Goal: Task Accomplishment & Management: Use online tool/utility

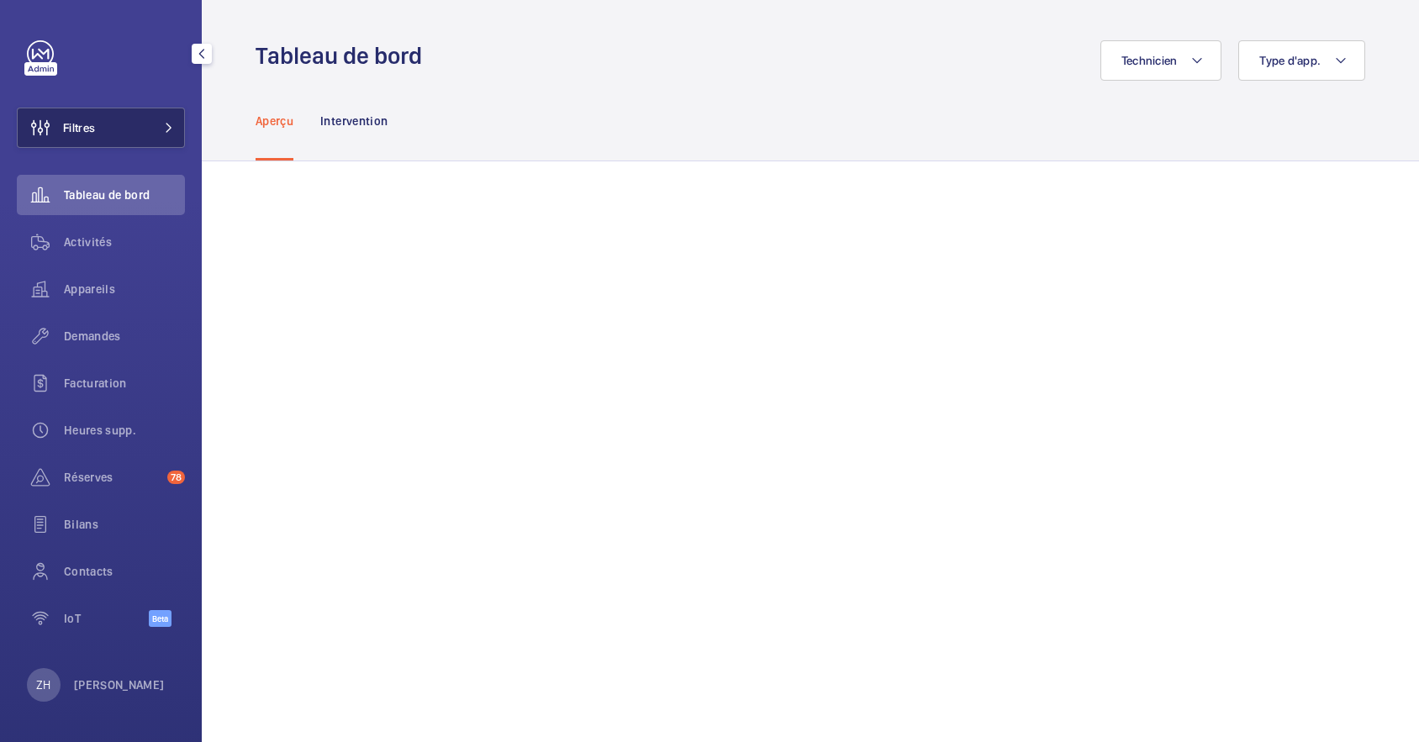
click at [90, 118] on span "Filtres" at bounding box center [56, 128] width 77 height 40
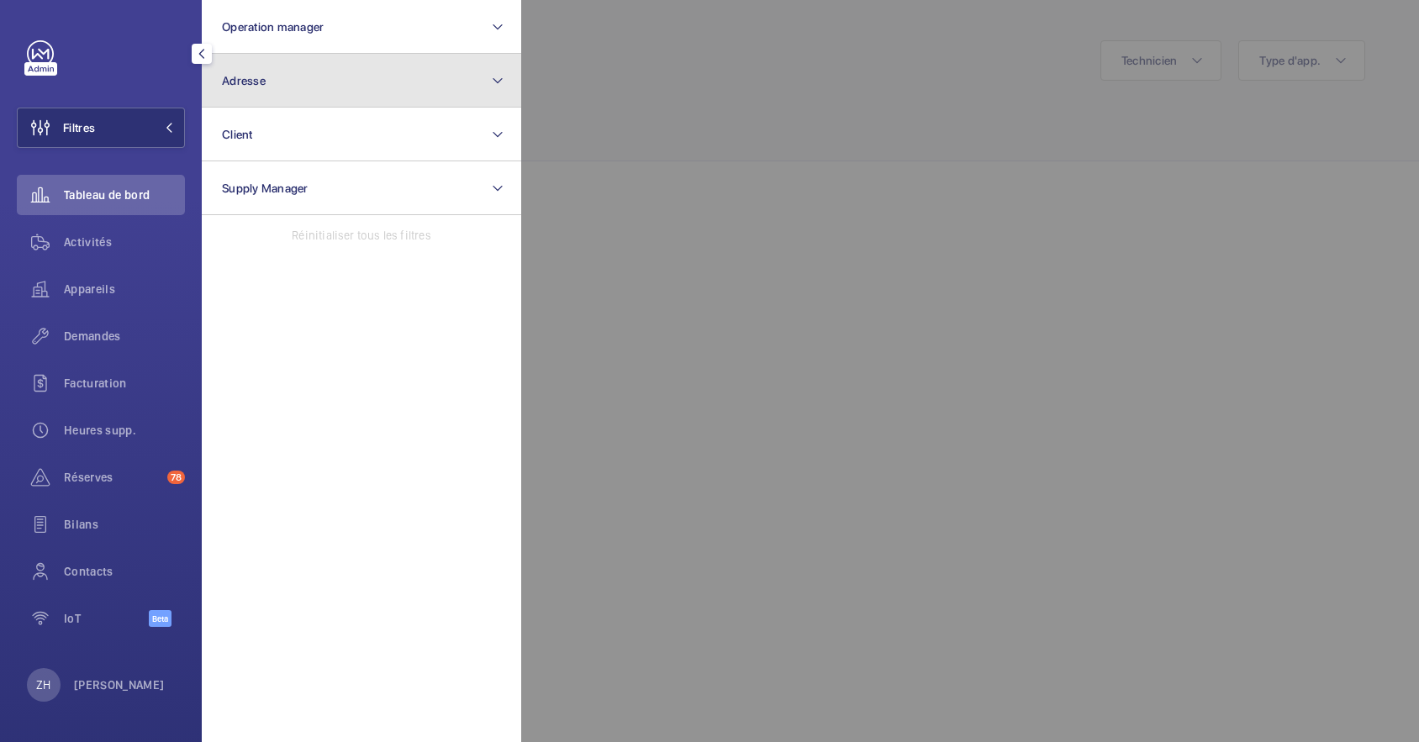
click at [269, 72] on button "Adresse" at bounding box center [361, 81] width 319 height 54
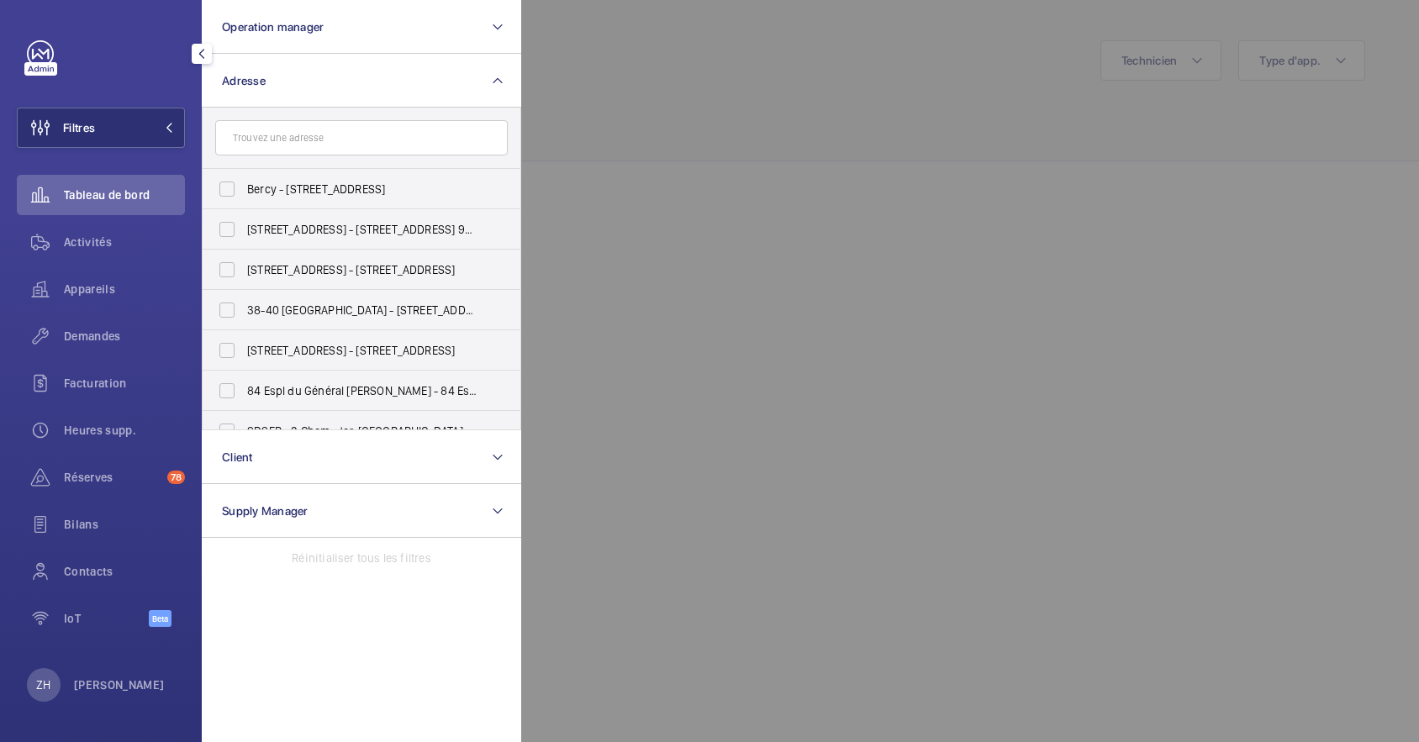
click at [282, 141] on input "text" at bounding box center [361, 137] width 292 height 35
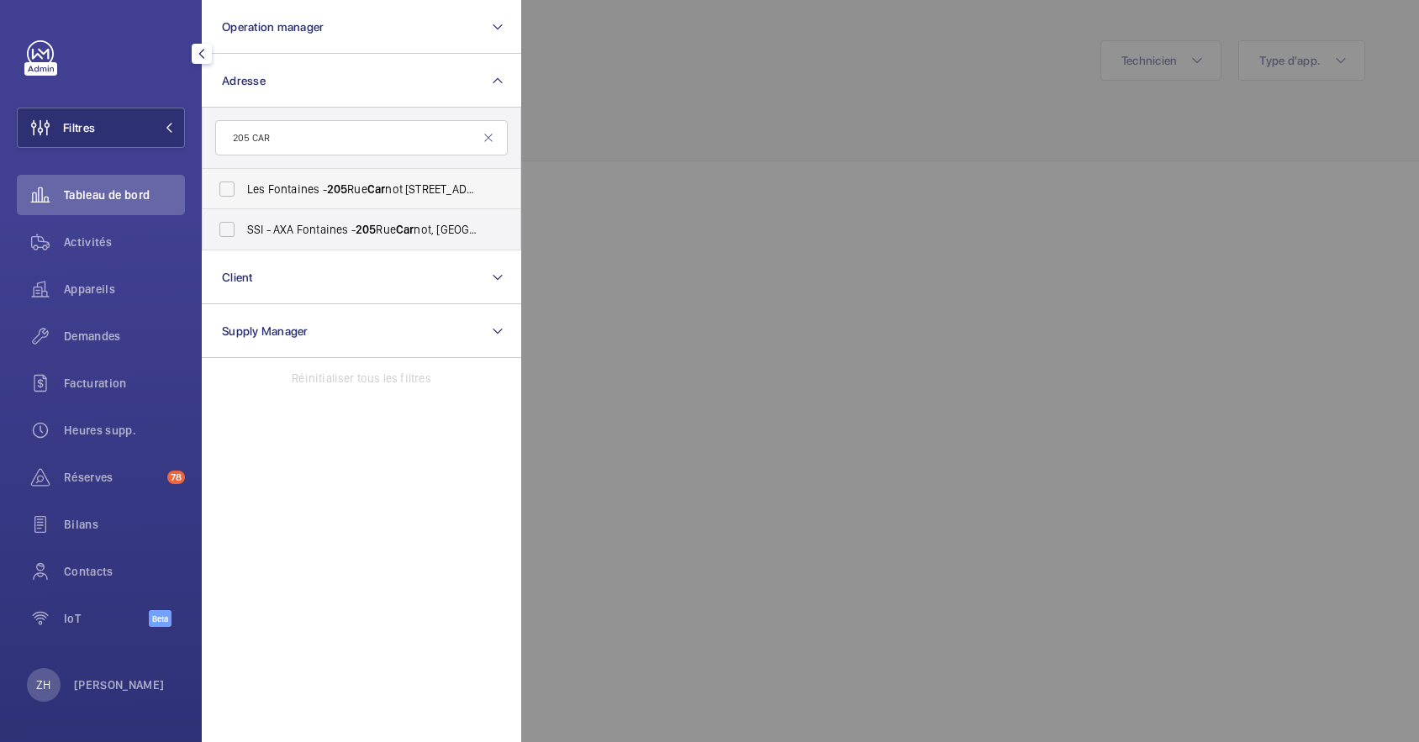
type input "205 CAR"
click at [229, 182] on label "Les Fontaines - [STREET_ADDRESS]" at bounding box center [349, 189] width 292 height 40
click at [229, 182] on input "Les Fontaines - [STREET_ADDRESS]" at bounding box center [227, 189] width 34 height 34
checkbox input "true"
click at [841, 172] on div at bounding box center [1230, 371] width 1419 height 742
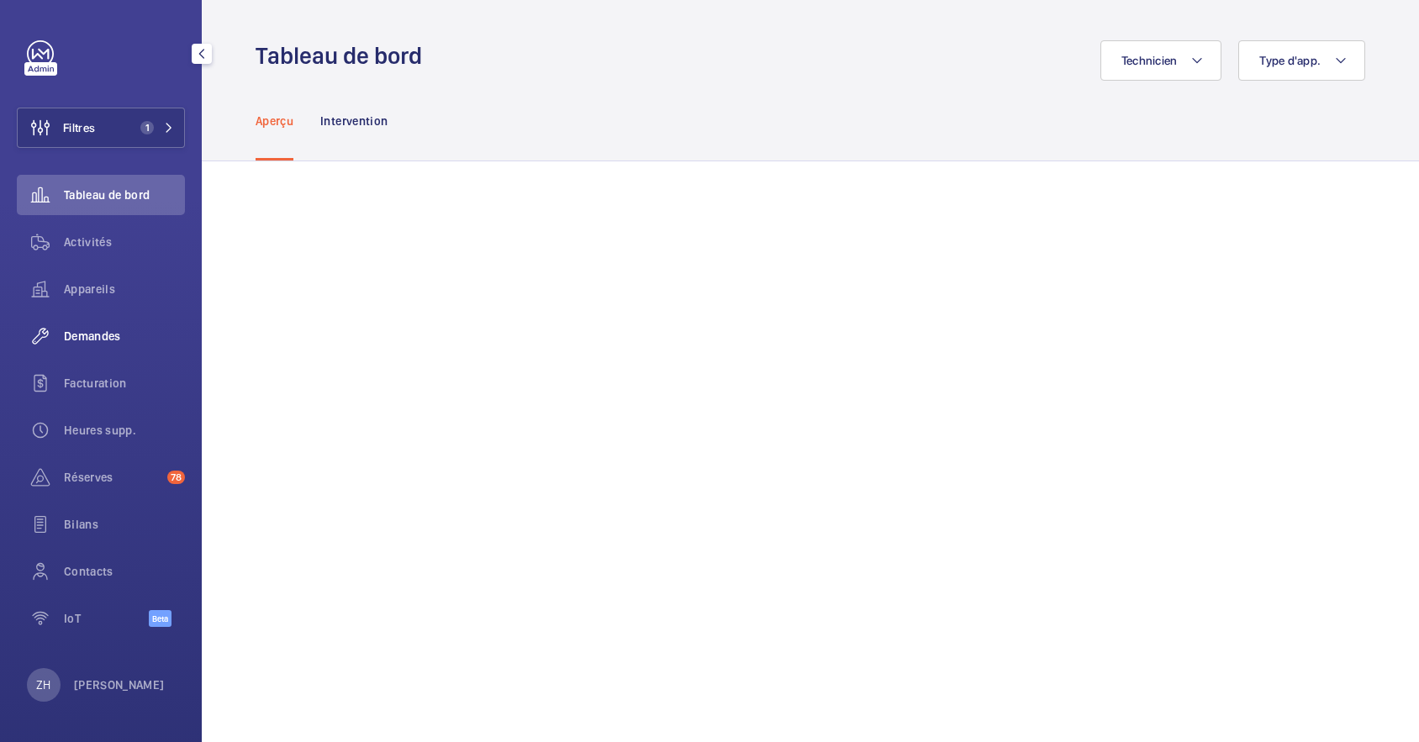
click at [89, 328] on span "Demandes" at bounding box center [124, 336] width 121 height 17
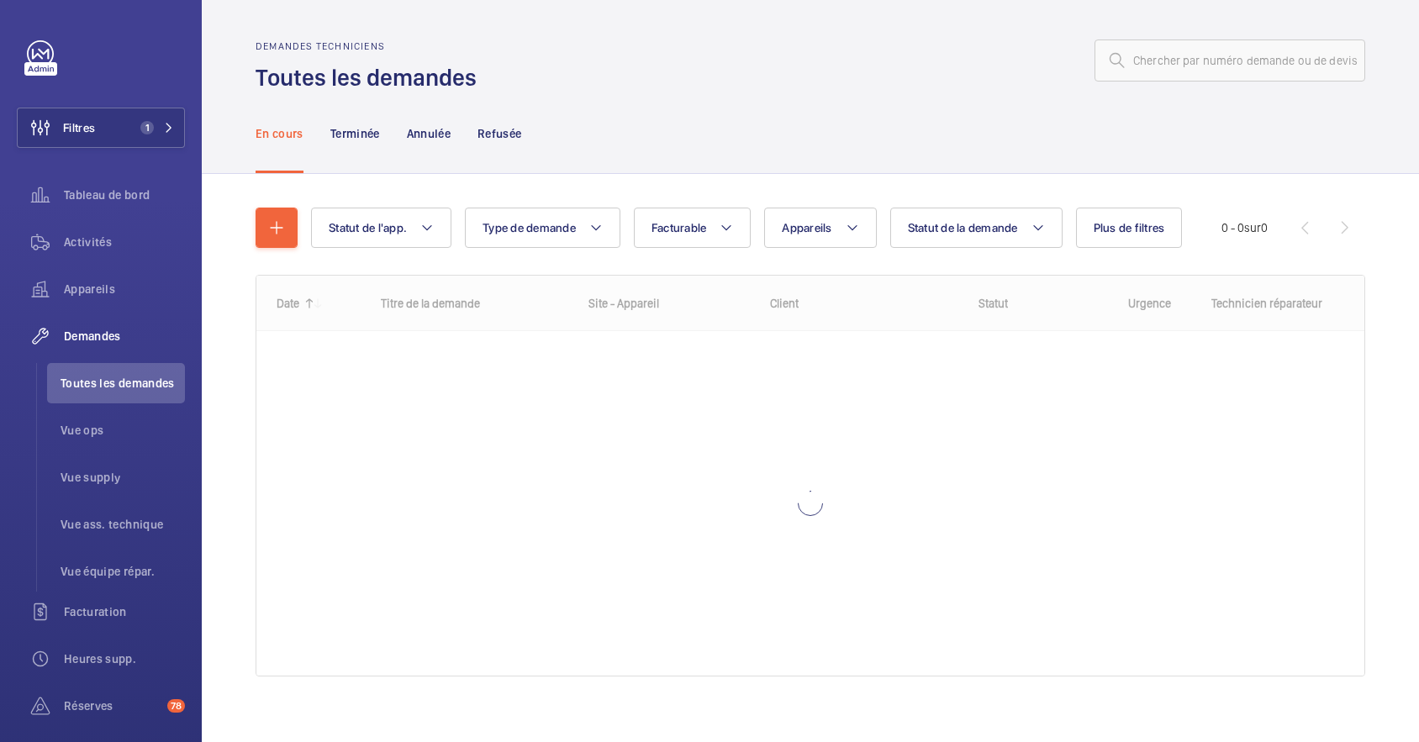
scroll to position [13, 0]
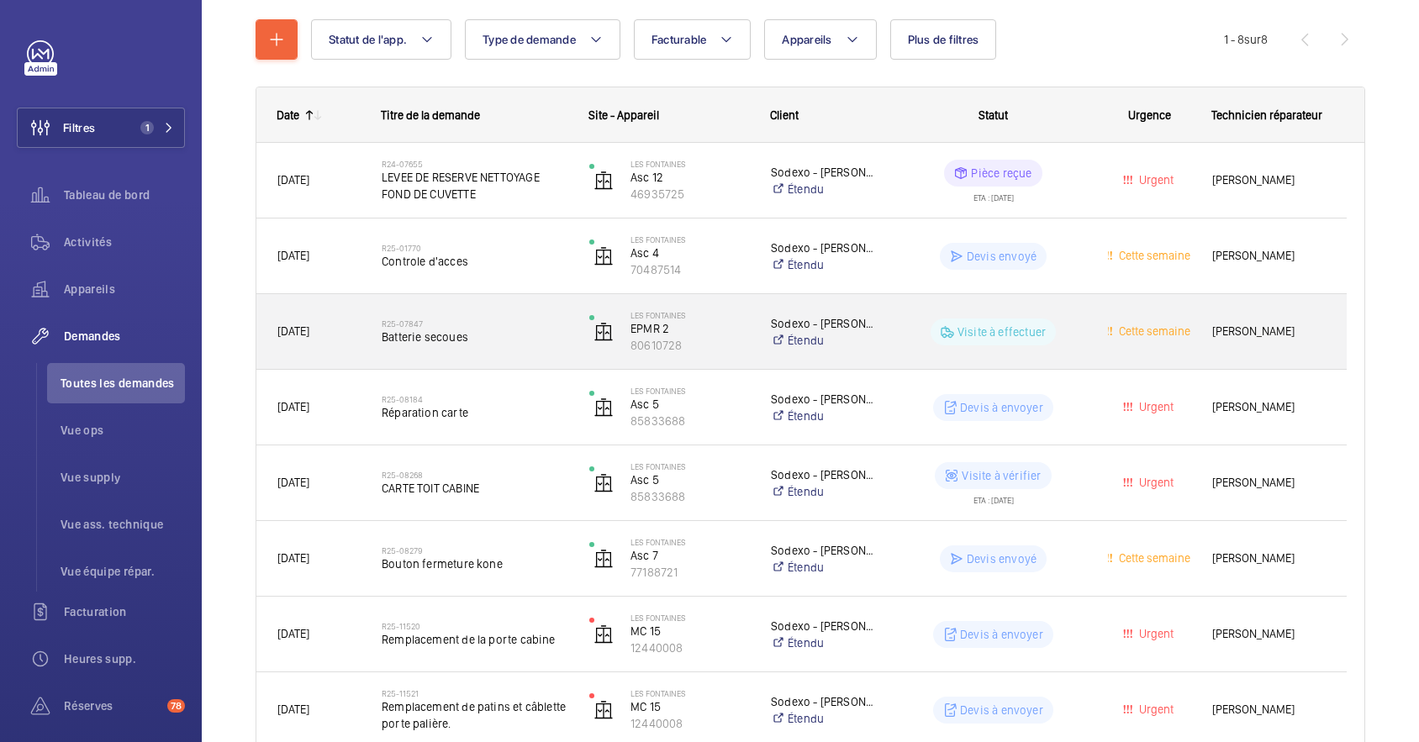
scroll to position [276, 0]
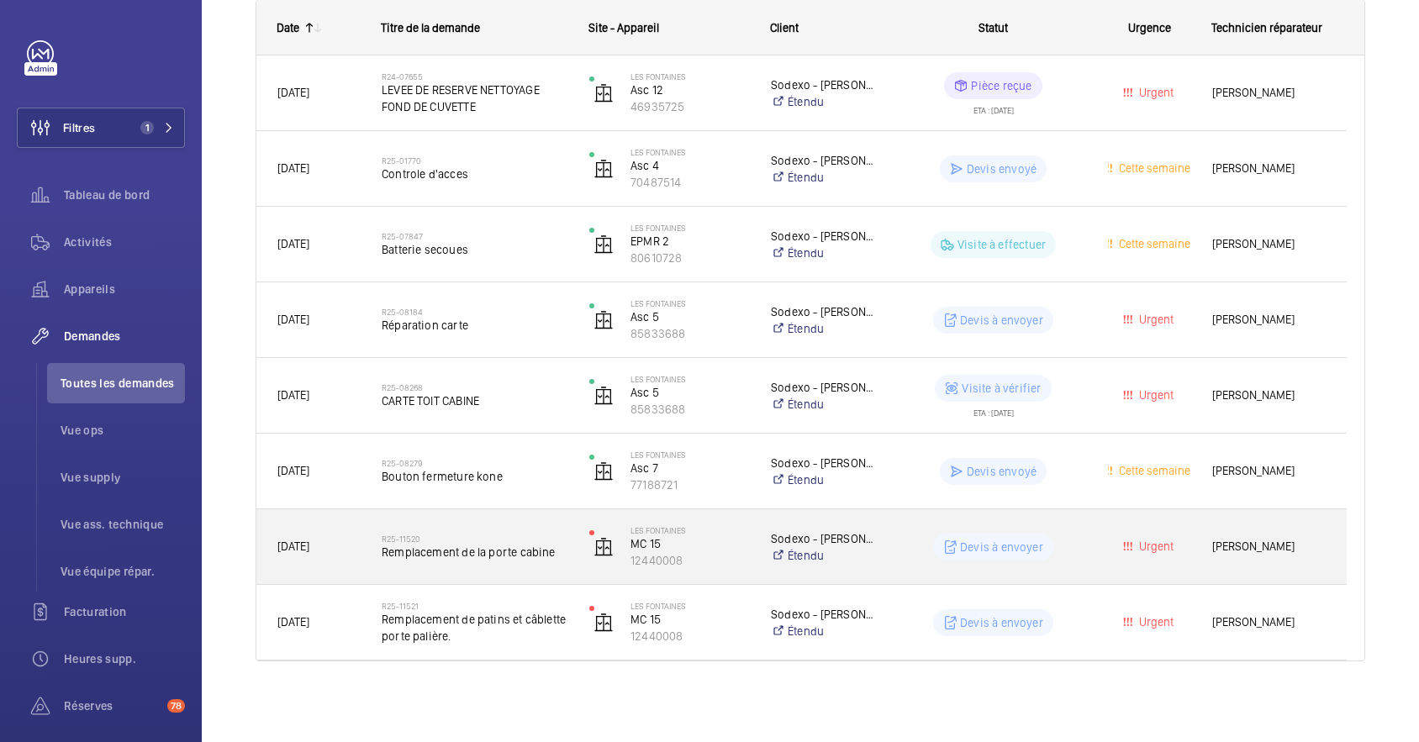
click at [513, 528] on div "R25-11520 Remplacement de la porte cabine" at bounding box center [475, 547] width 186 height 49
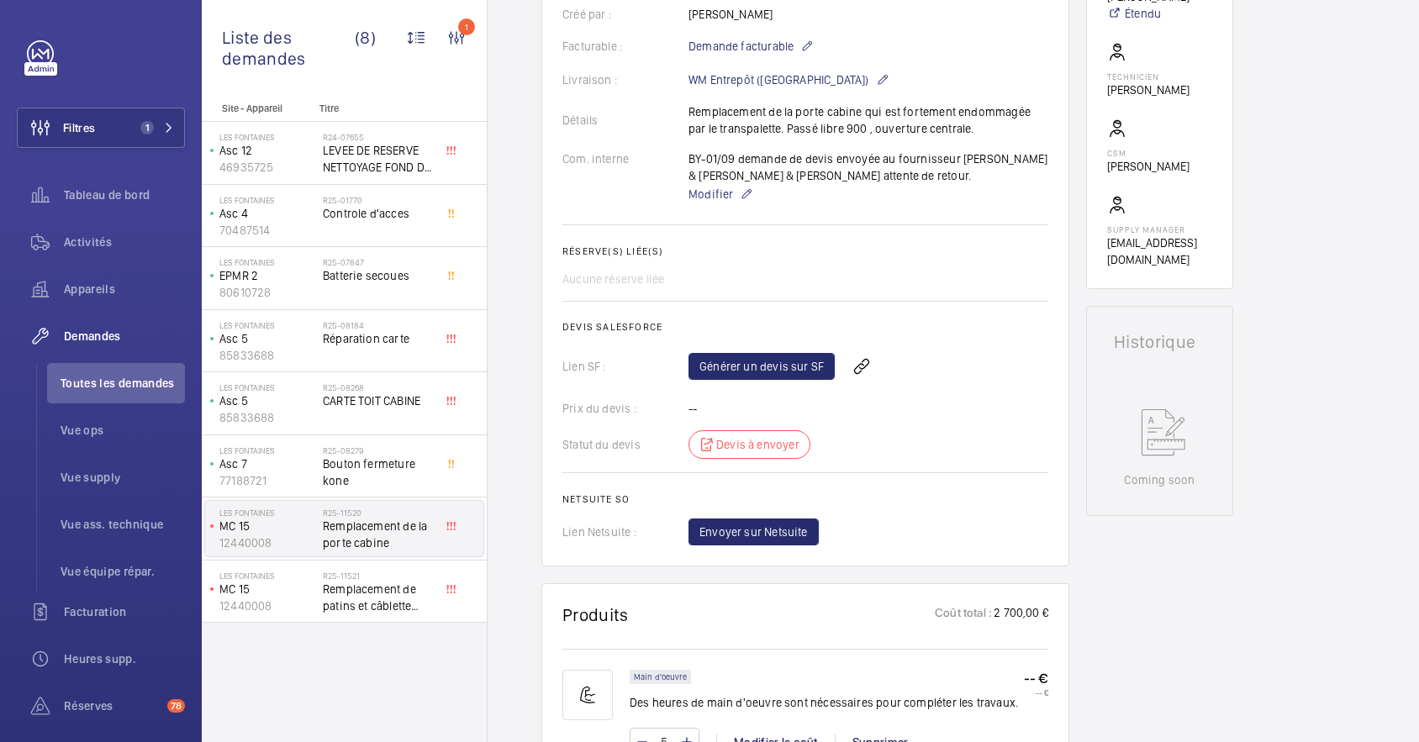
scroll to position [672, 0]
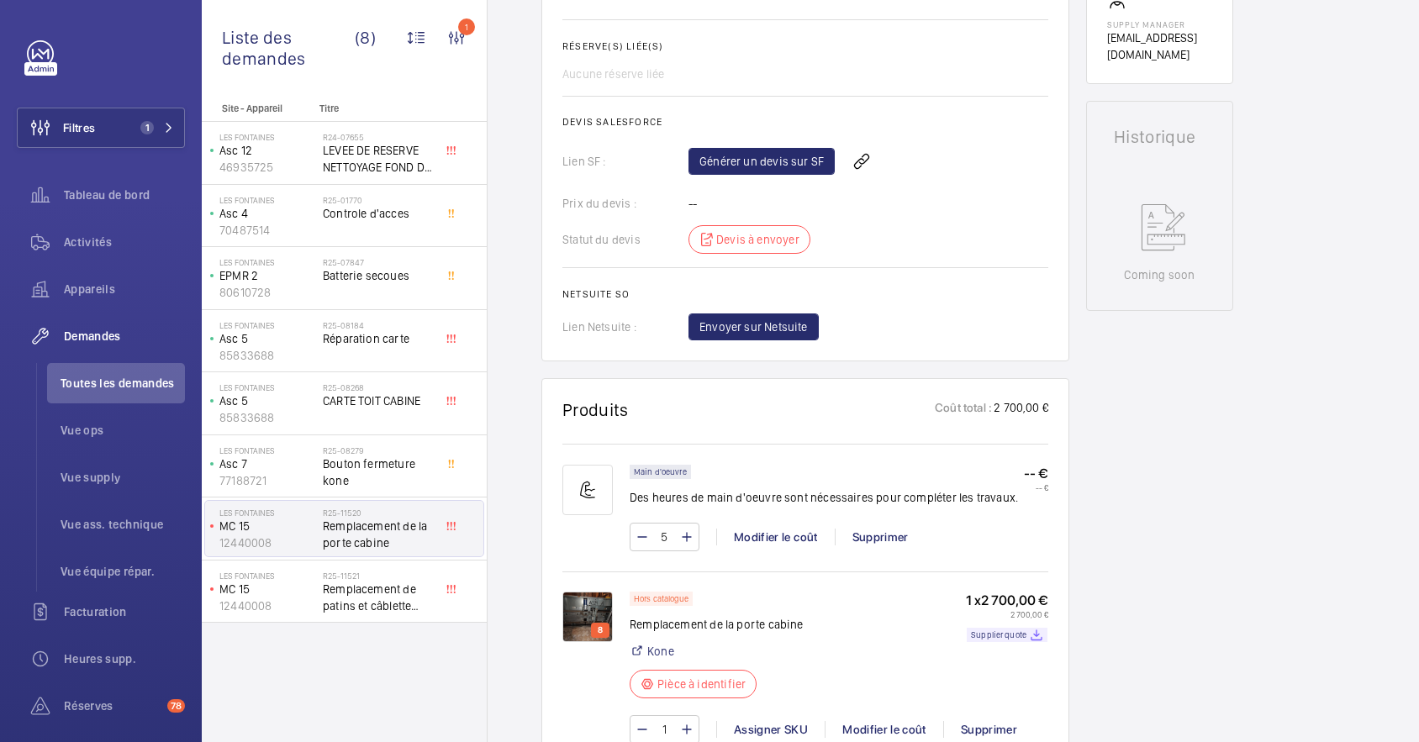
click at [592, 612] on img at bounding box center [587, 617] width 50 height 50
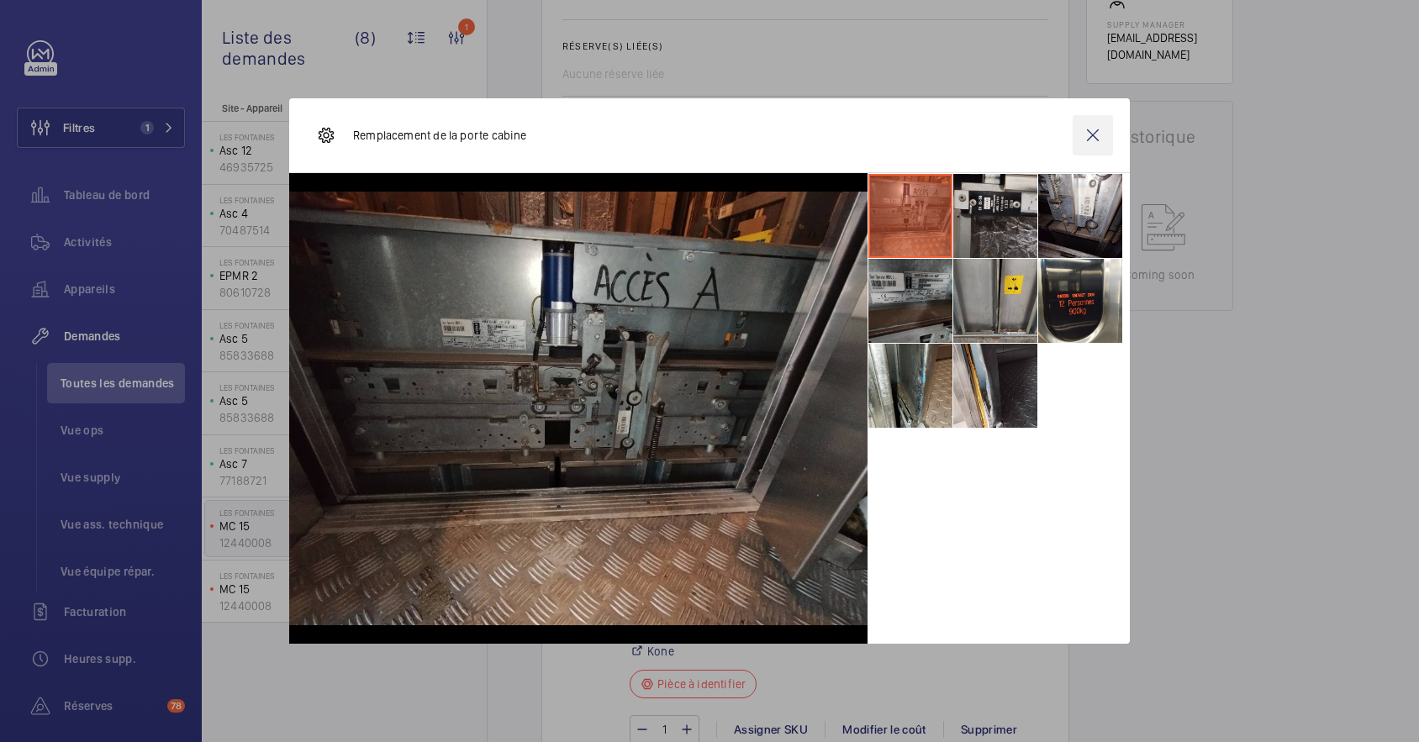
click at [1102, 129] on wm-front-icon-button at bounding box center [1092, 135] width 40 height 40
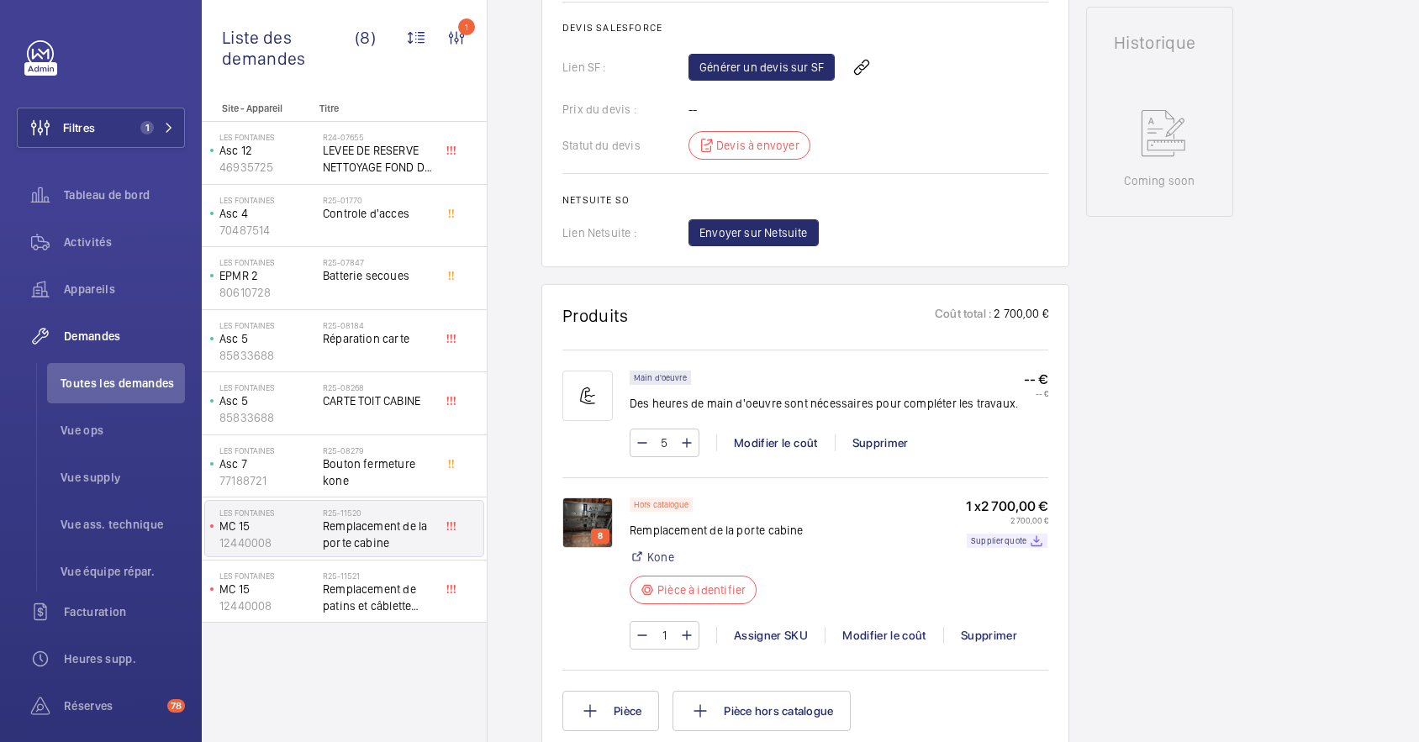
scroll to position [896, 0]
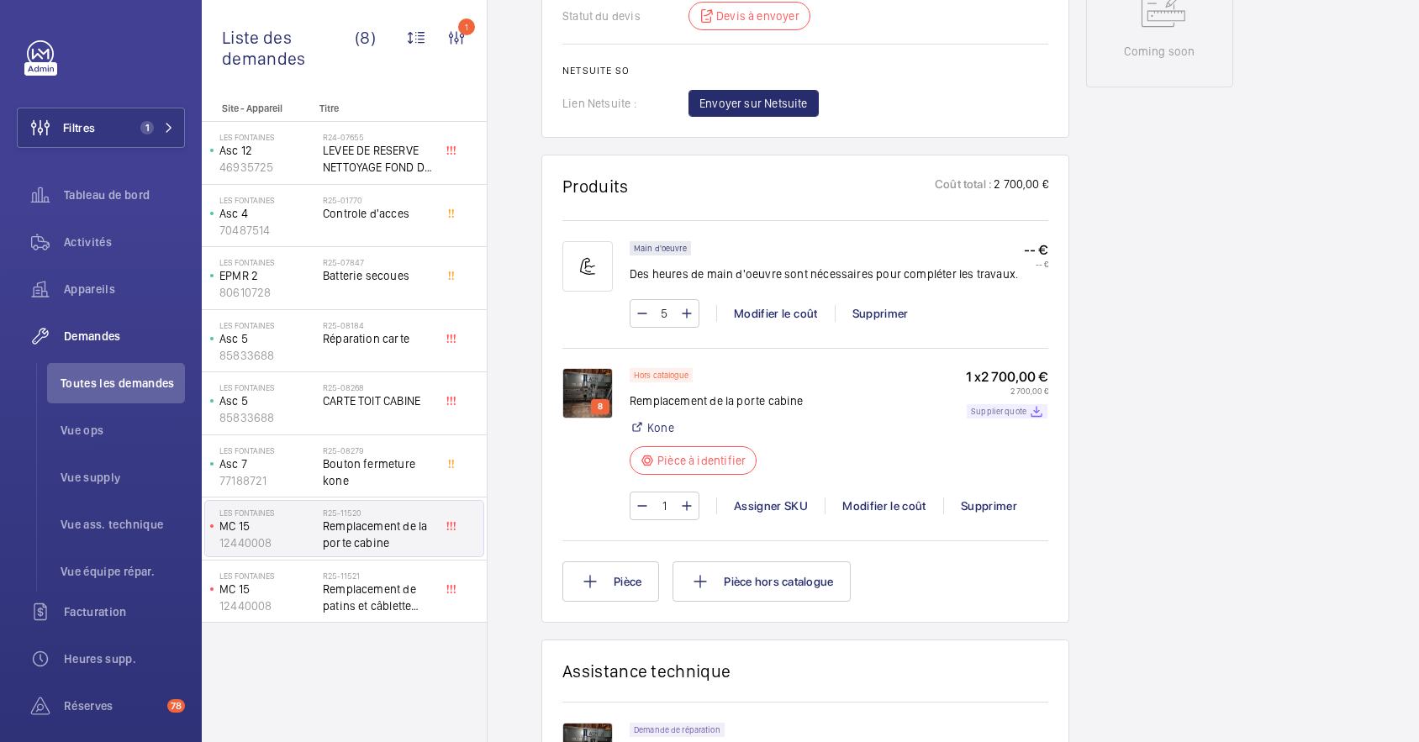
click at [1022, 411] on p "Supplier quote" at bounding box center [998, 411] width 55 height 6
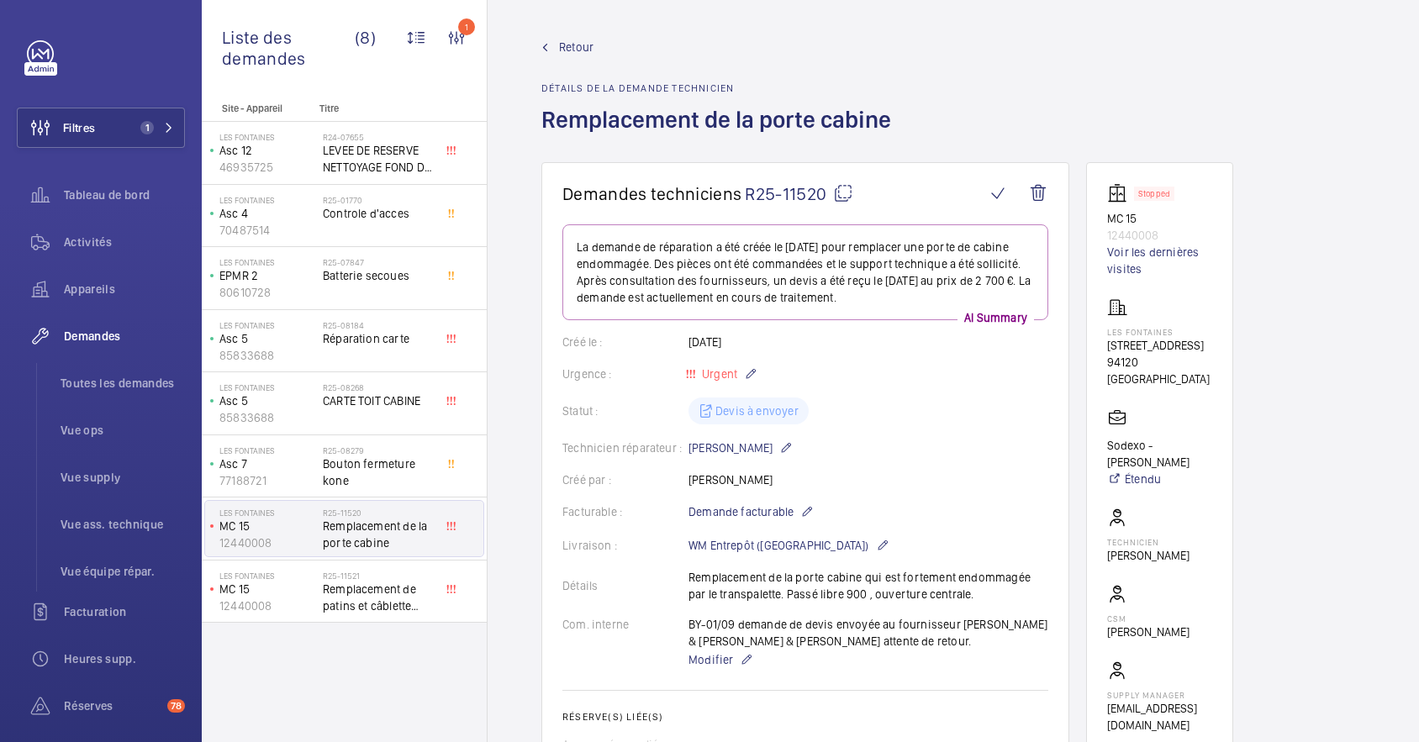
scroll to position [0, 0]
click at [579, 43] on span "Retour" at bounding box center [576, 48] width 34 height 17
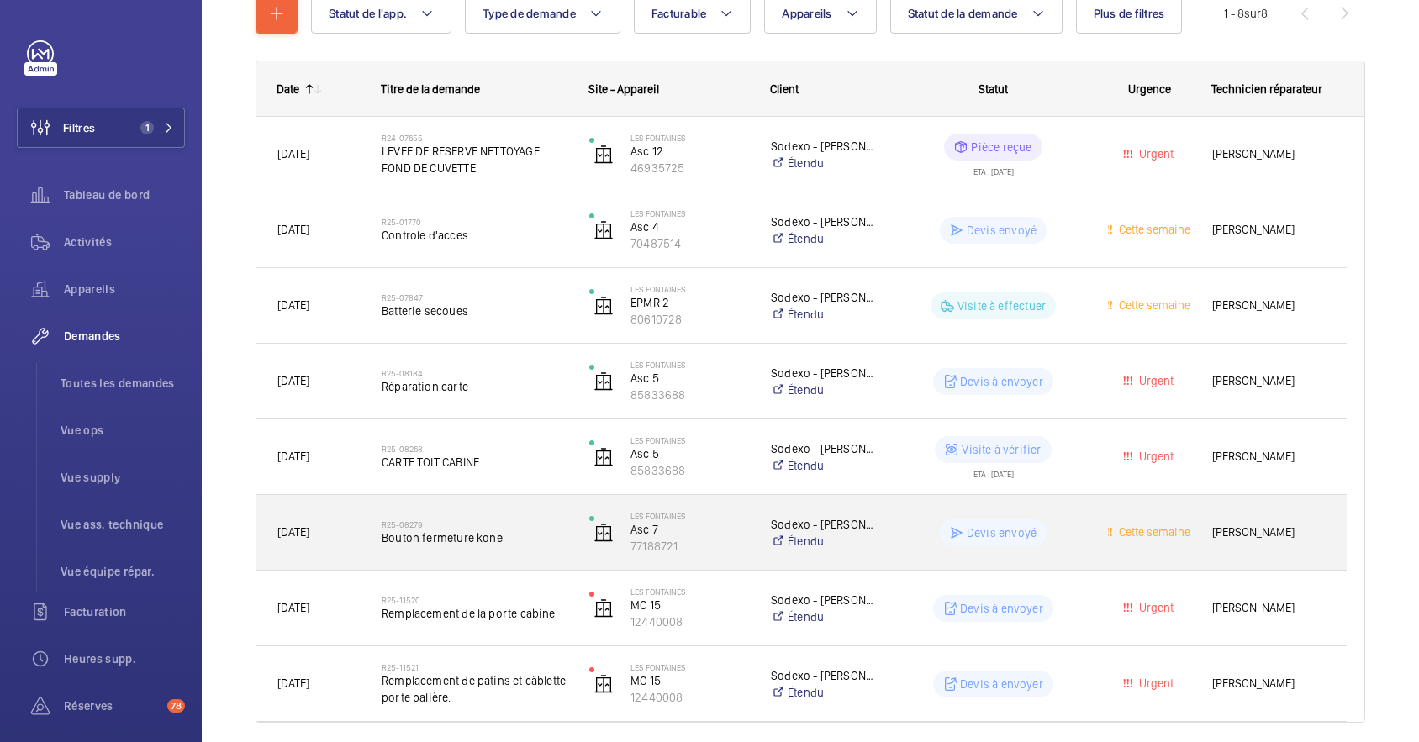
scroll to position [276, 0]
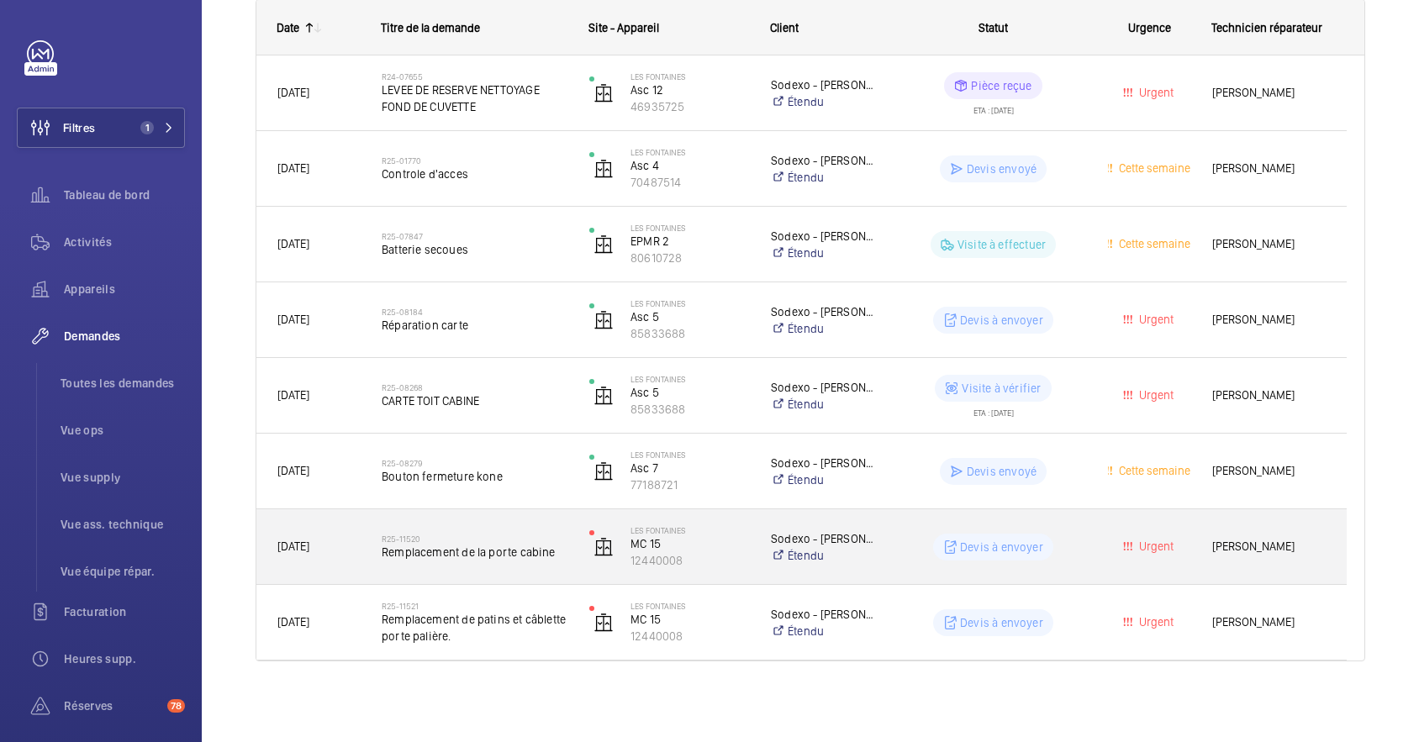
click at [545, 519] on div "R25-11520 Remplacement de la porte cabine" at bounding box center [464, 547] width 206 height 76
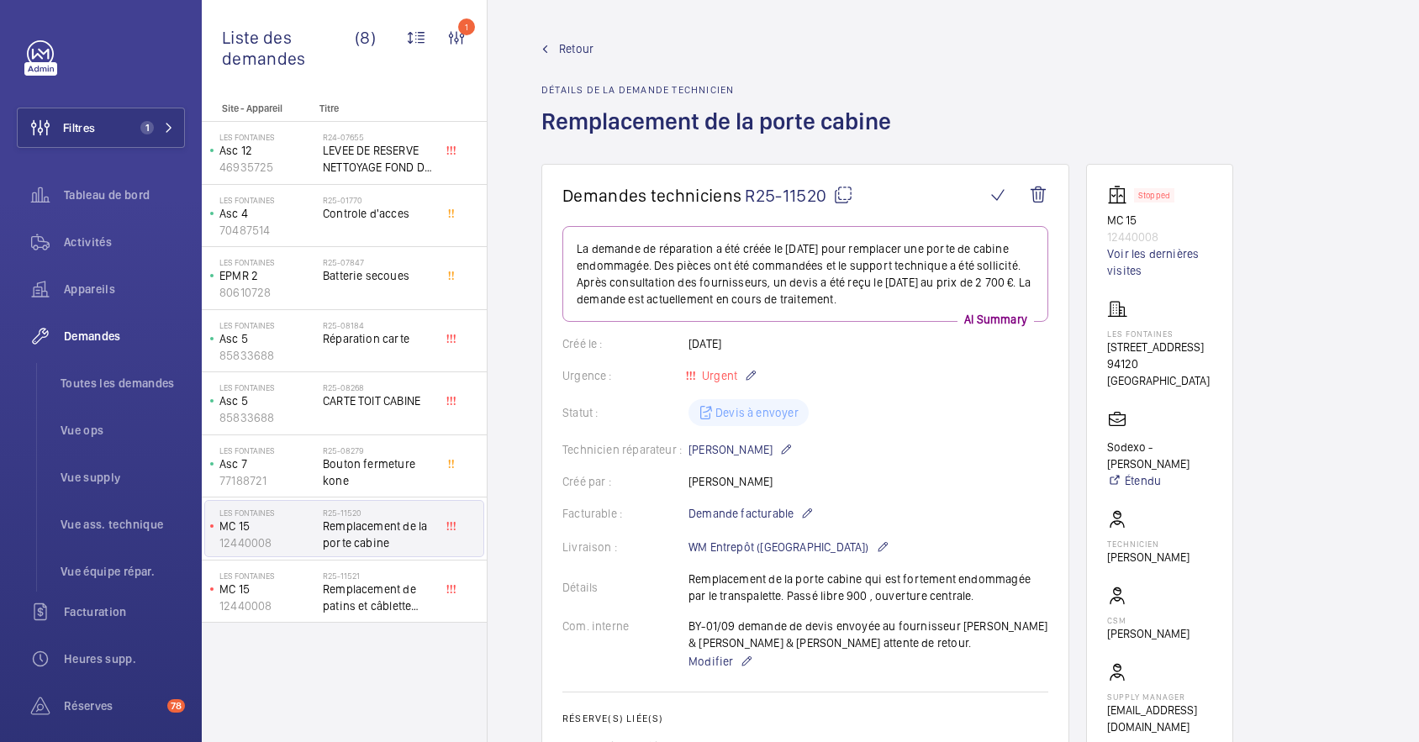
click at [573, 47] on span "Retour" at bounding box center [576, 48] width 34 height 17
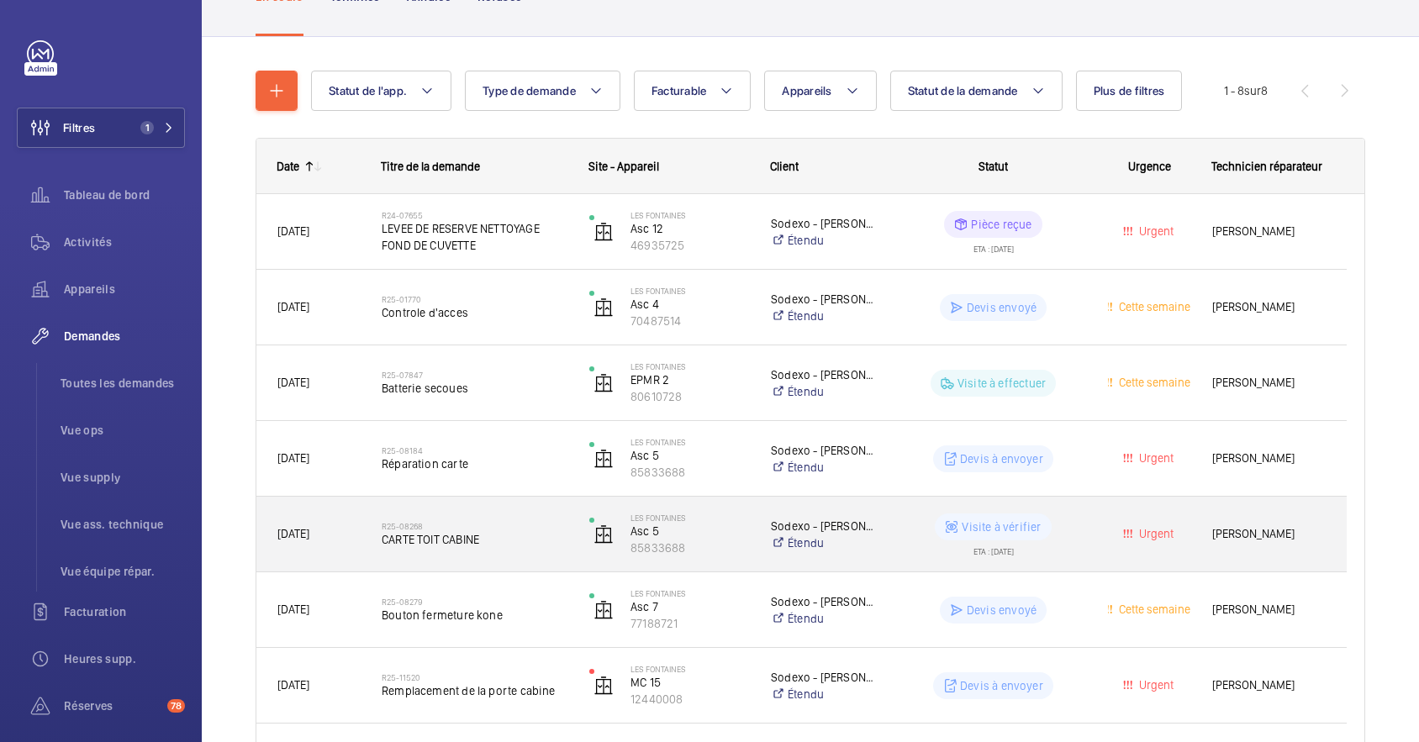
scroll to position [276, 0]
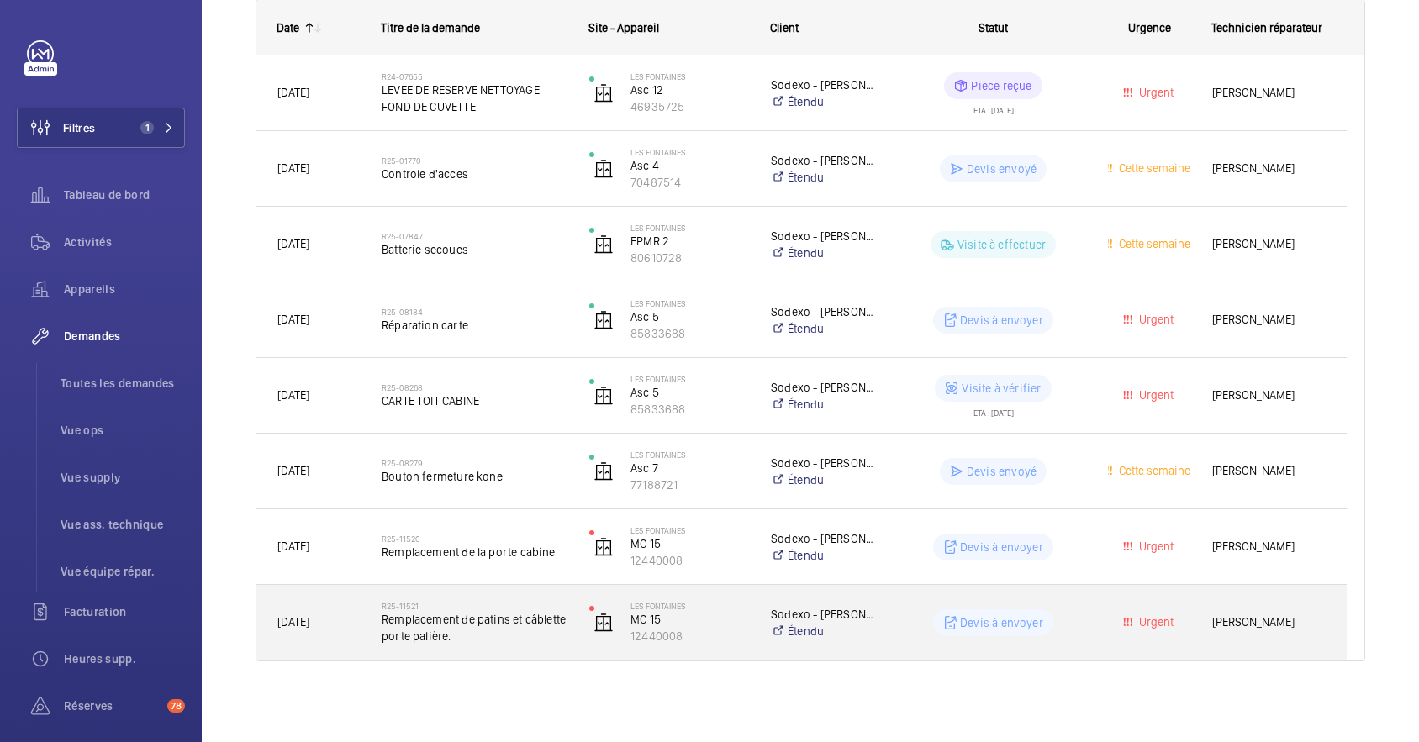
click at [514, 591] on div "R25-11521 Remplacement de patins et câblette porte palière." at bounding box center [464, 623] width 206 height 76
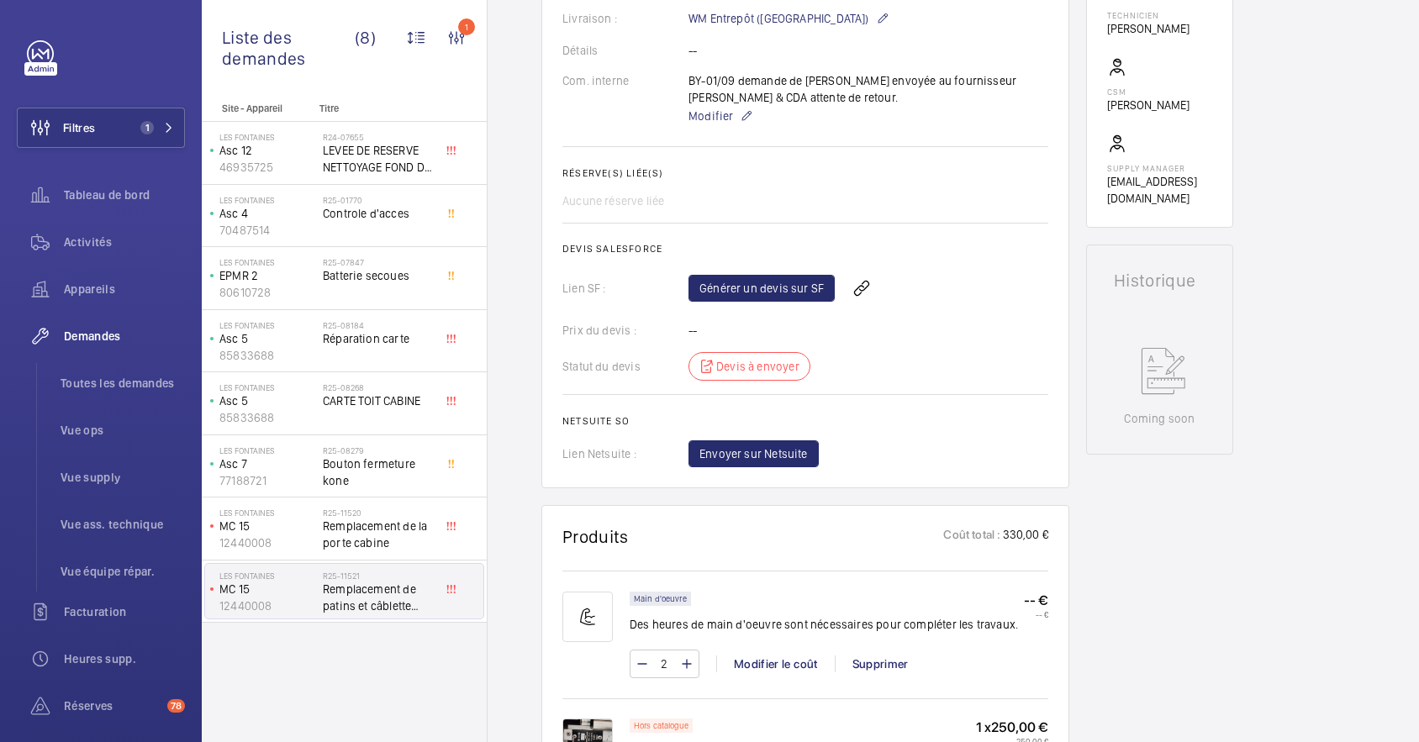
scroll to position [896, 0]
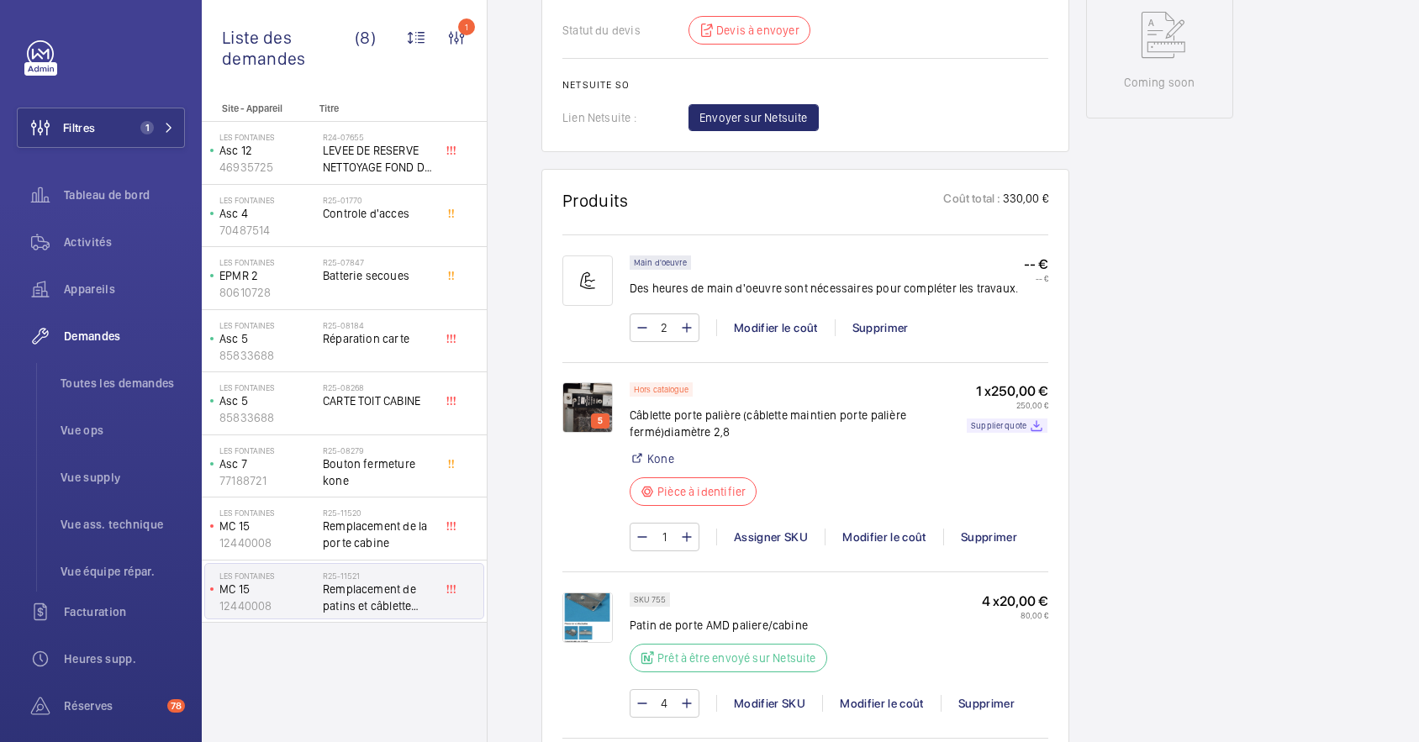
click at [589, 403] on img at bounding box center [587, 407] width 50 height 50
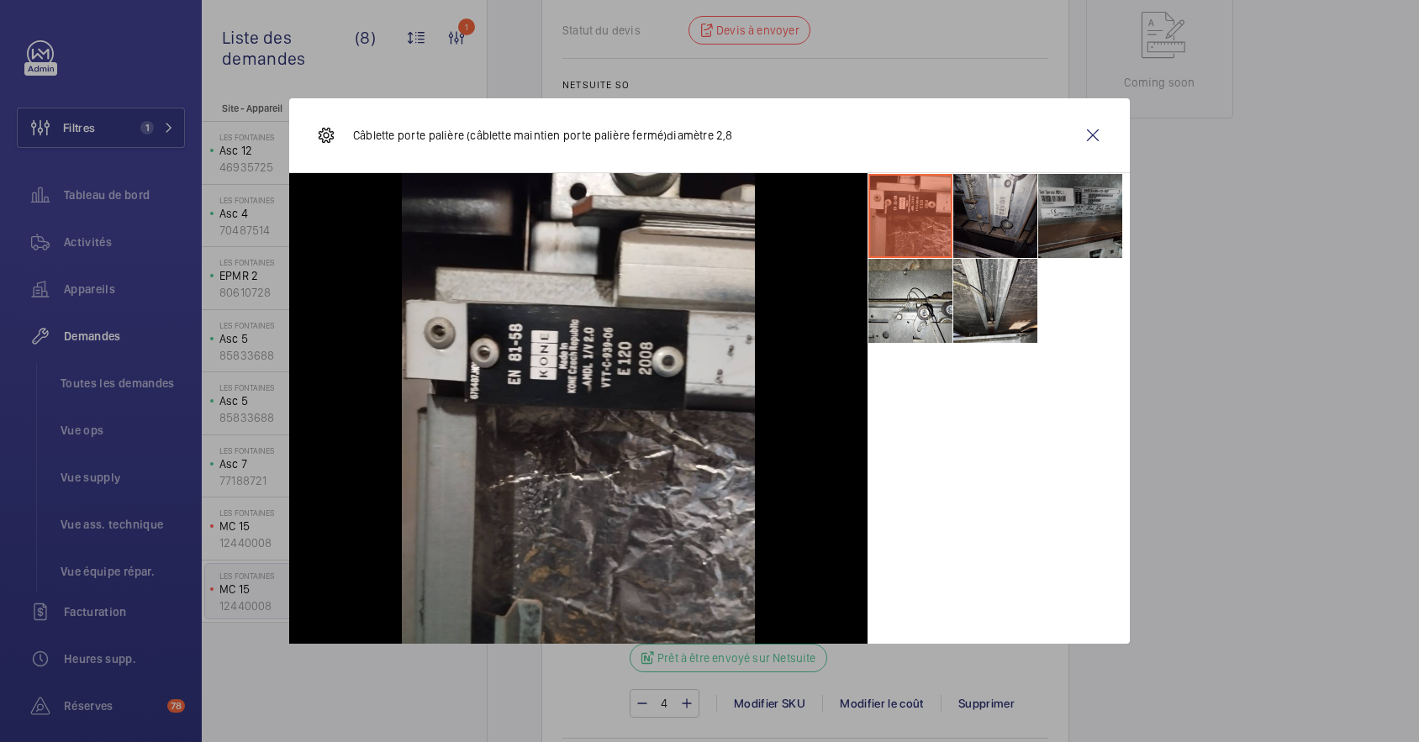
click at [995, 210] on li at bounding box center [995, 216] width 84 height 84
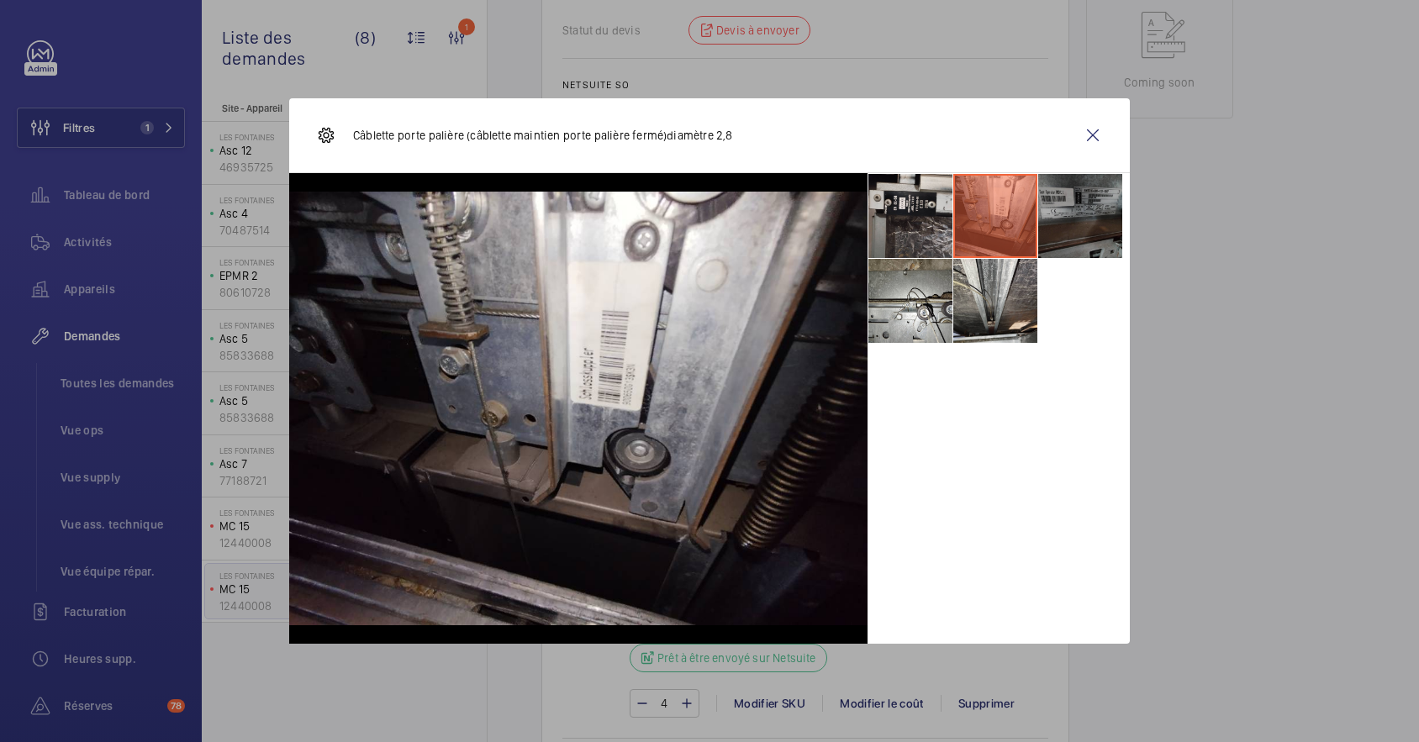
click at [1072, 210] on li at bounding box center [1080, 216] width 84 height 84
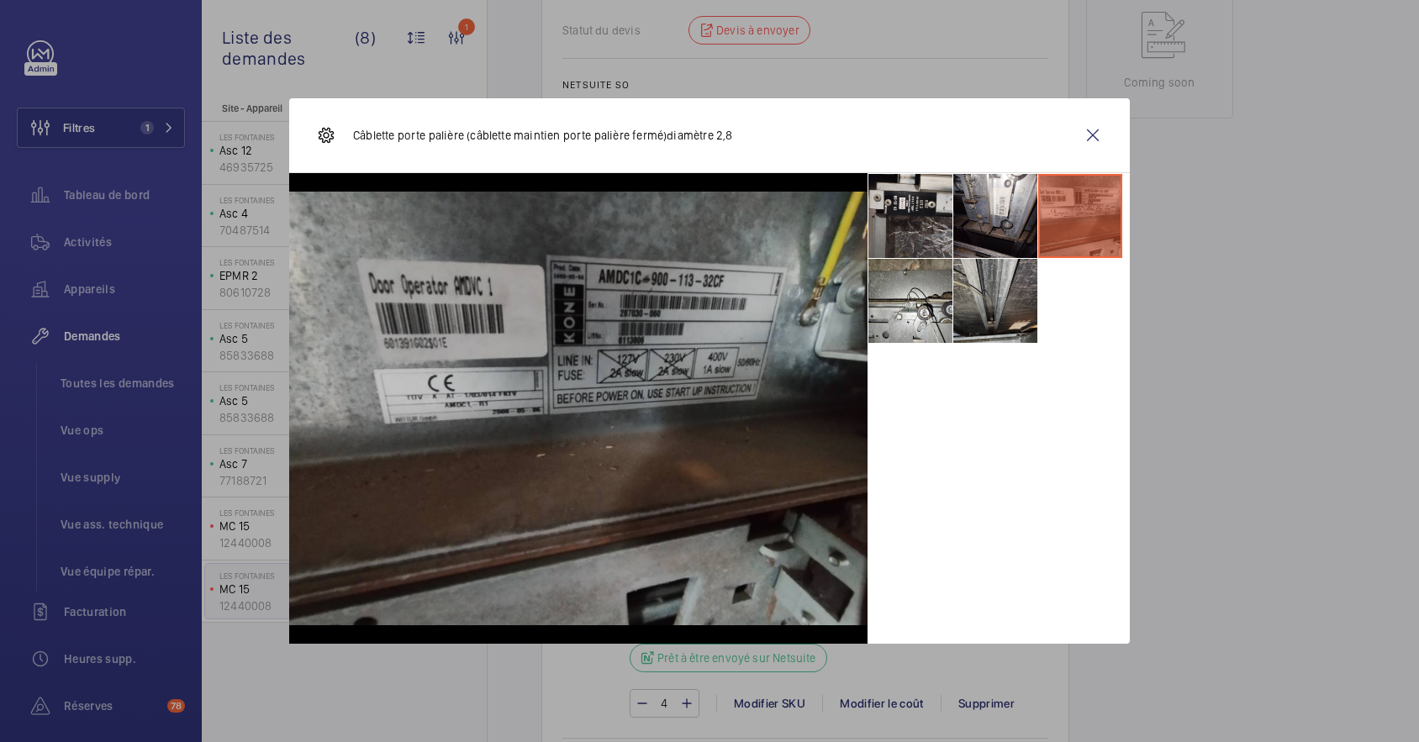
click at [987, 299] on li at bounding box center [995, 301] width 84 height 84
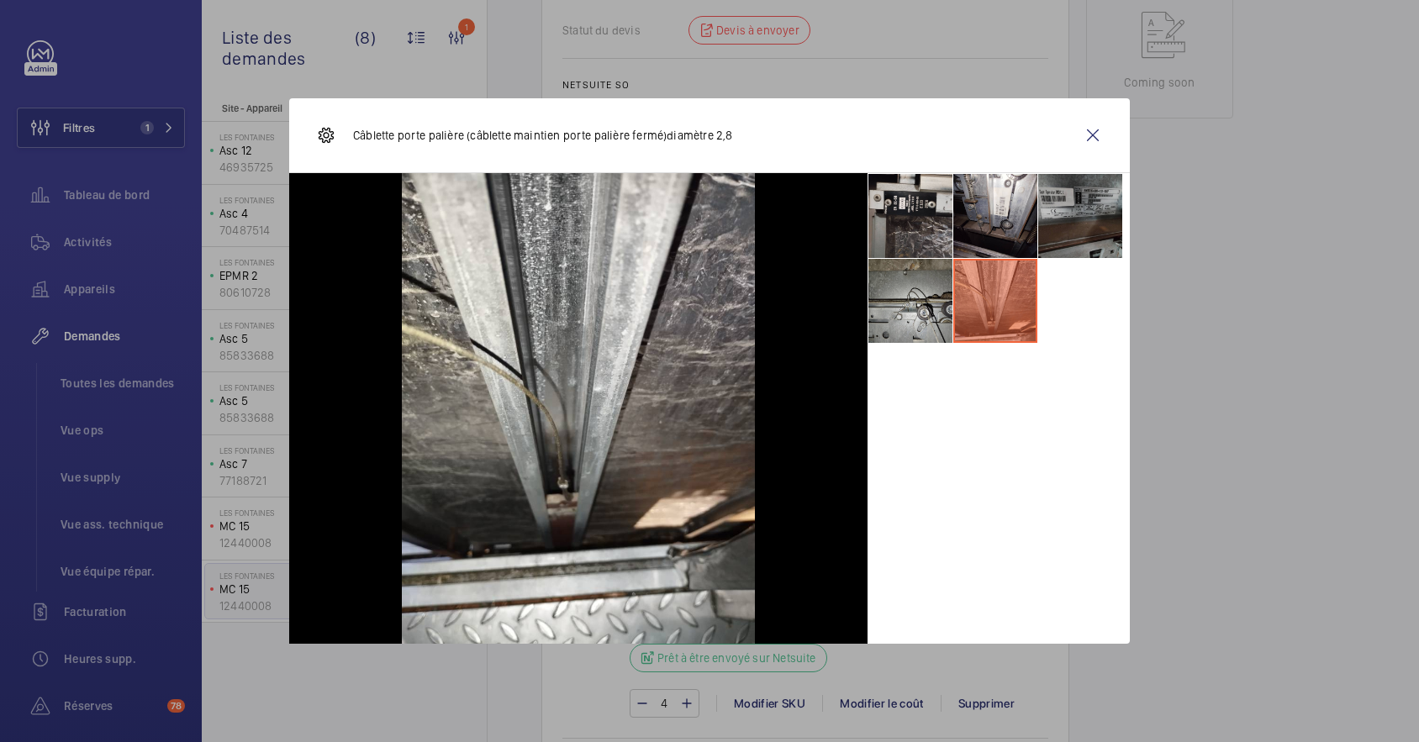
click at [925, 298] on li at bounding box center [910, 301] width 84 height 84
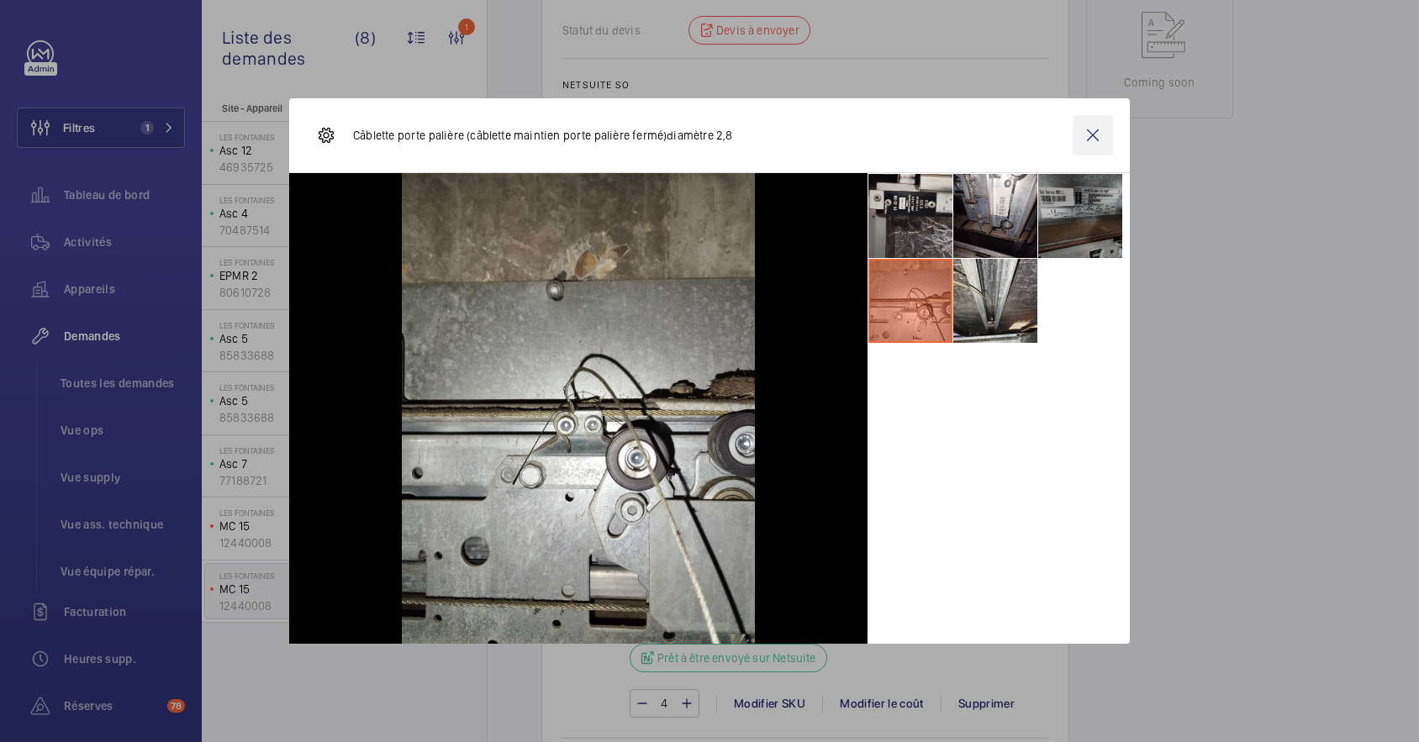
drag, startPoint x: 1095, startPoint y: 129, endPoint x: 1023, endPoint y: 154, distance: 76.3
click at [1096, 129] on wm-front-icon-button at bounding box center [1092, 135] width 40 height 40
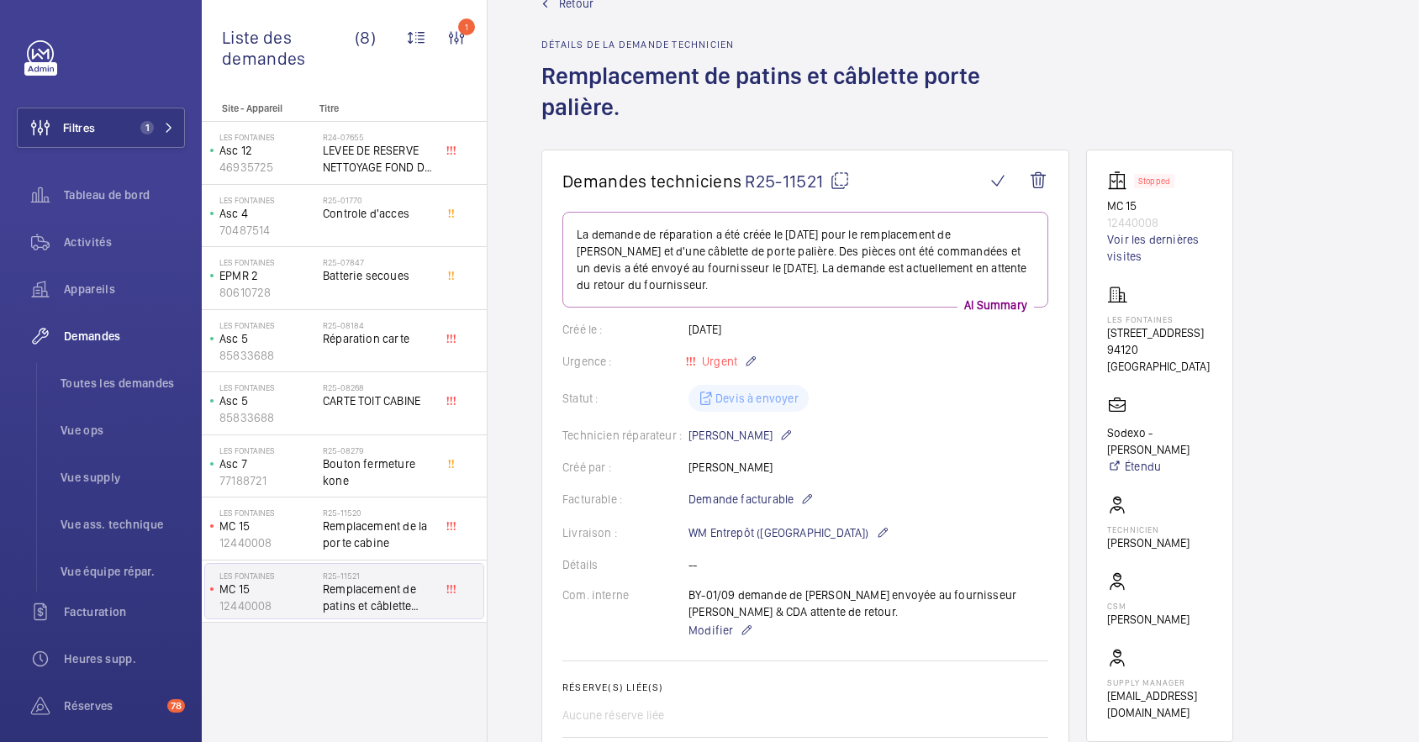
scroll to position [0, 0]
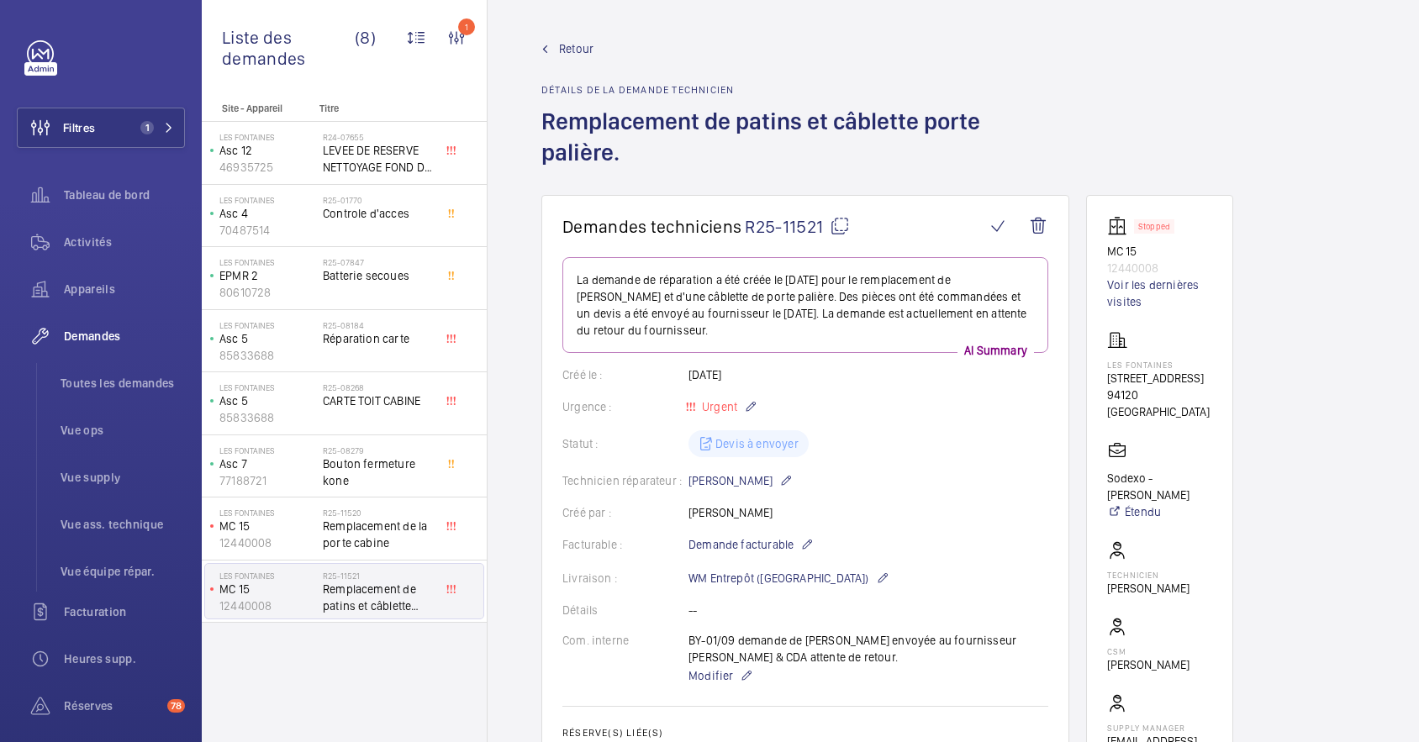
click at [568, 43] on span "Retour" at bounding box center [576, 48] width 34 height 17
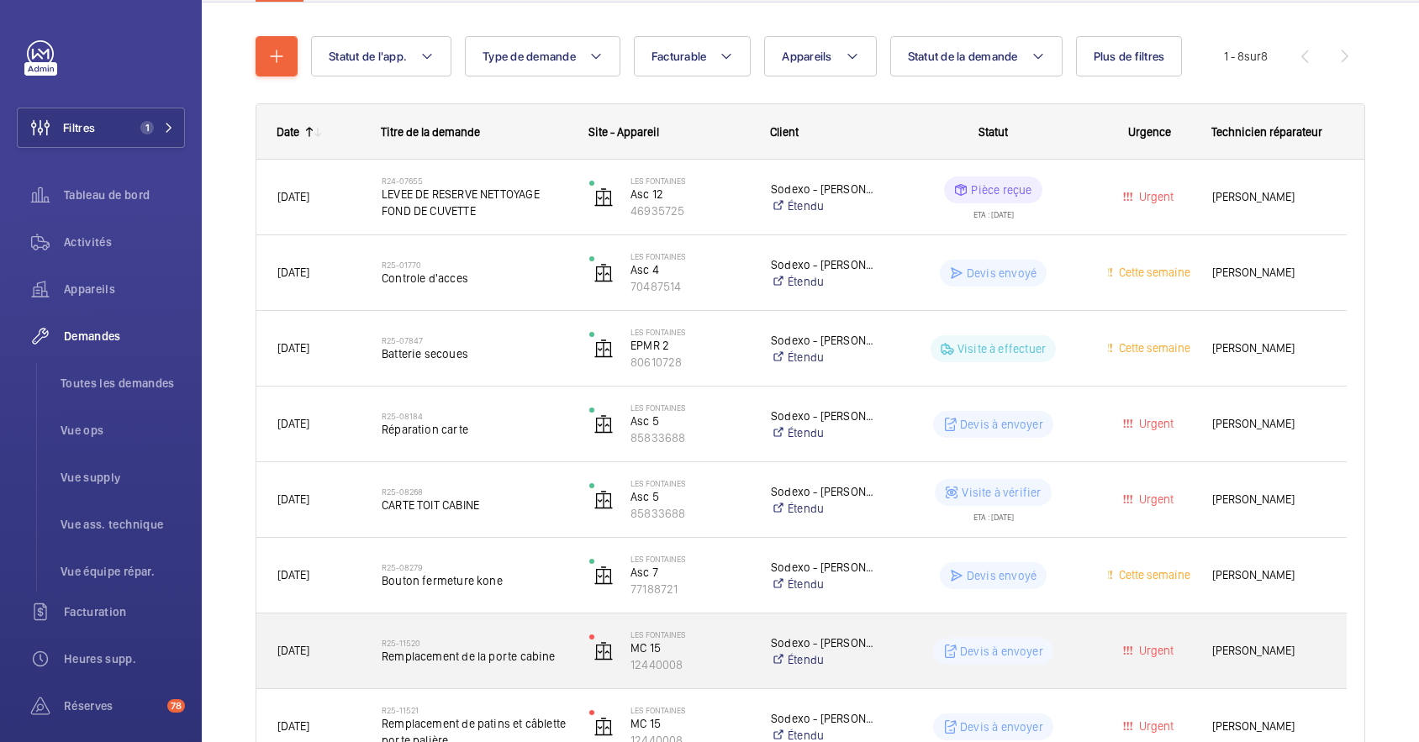
scroll to position [276, 0]
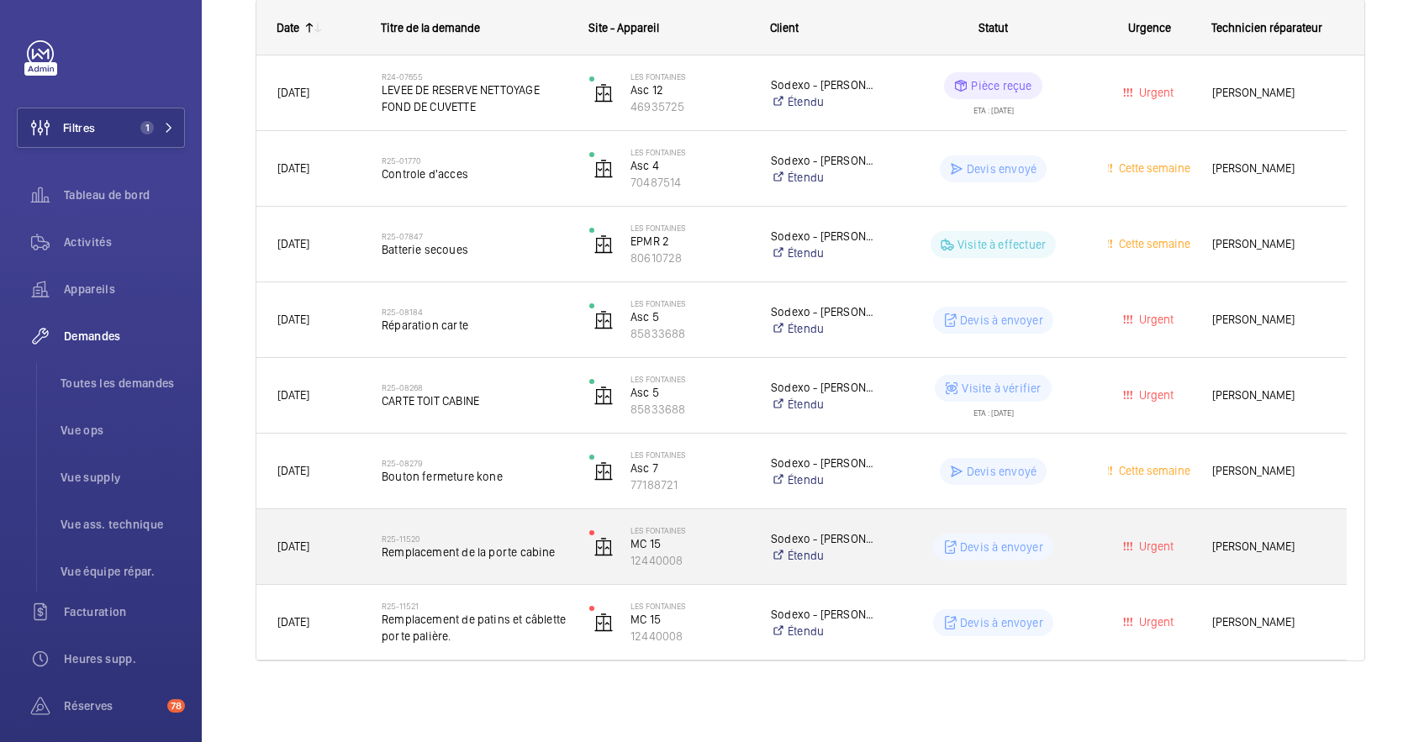
click at [724, 515] on div "Les Fontaines MC 15 12440008" at bounding box center [659, 547] width 180 height 69
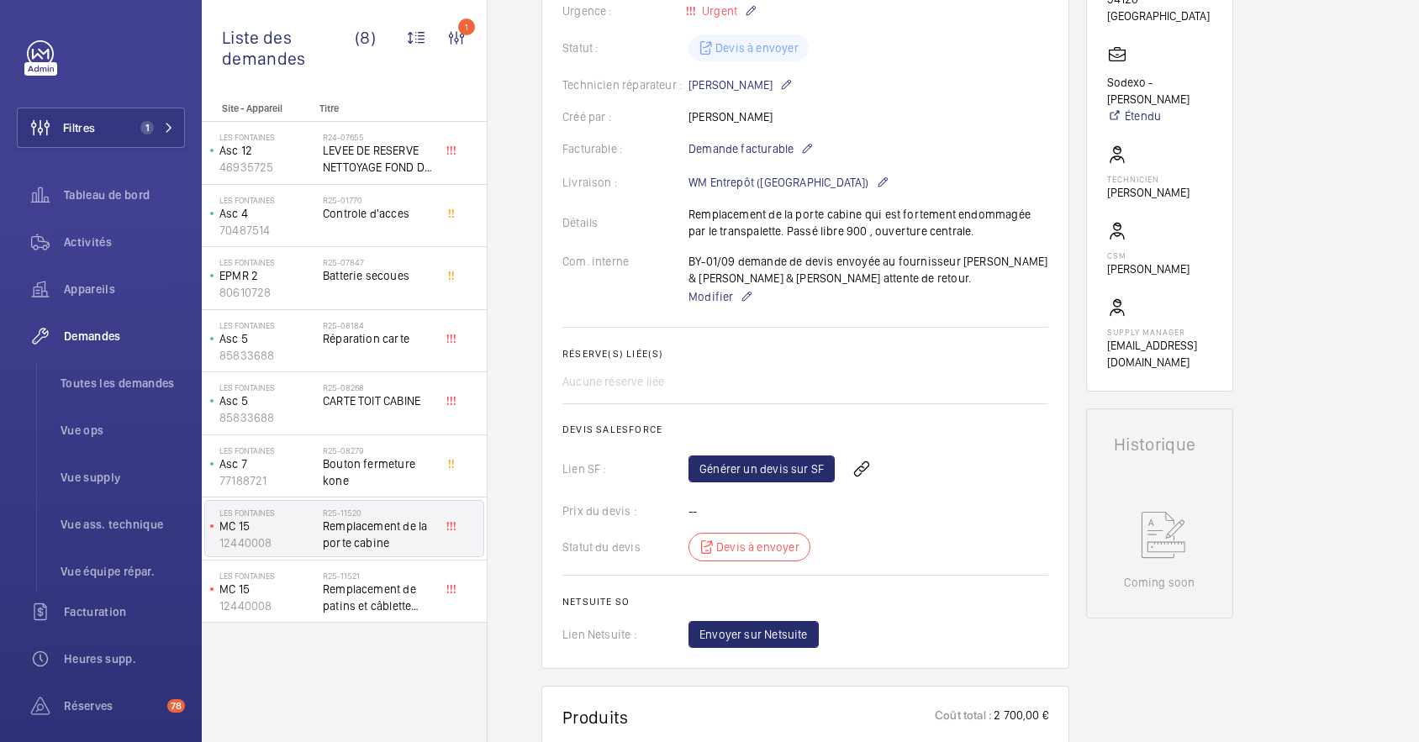
scroll to position [336, 0]
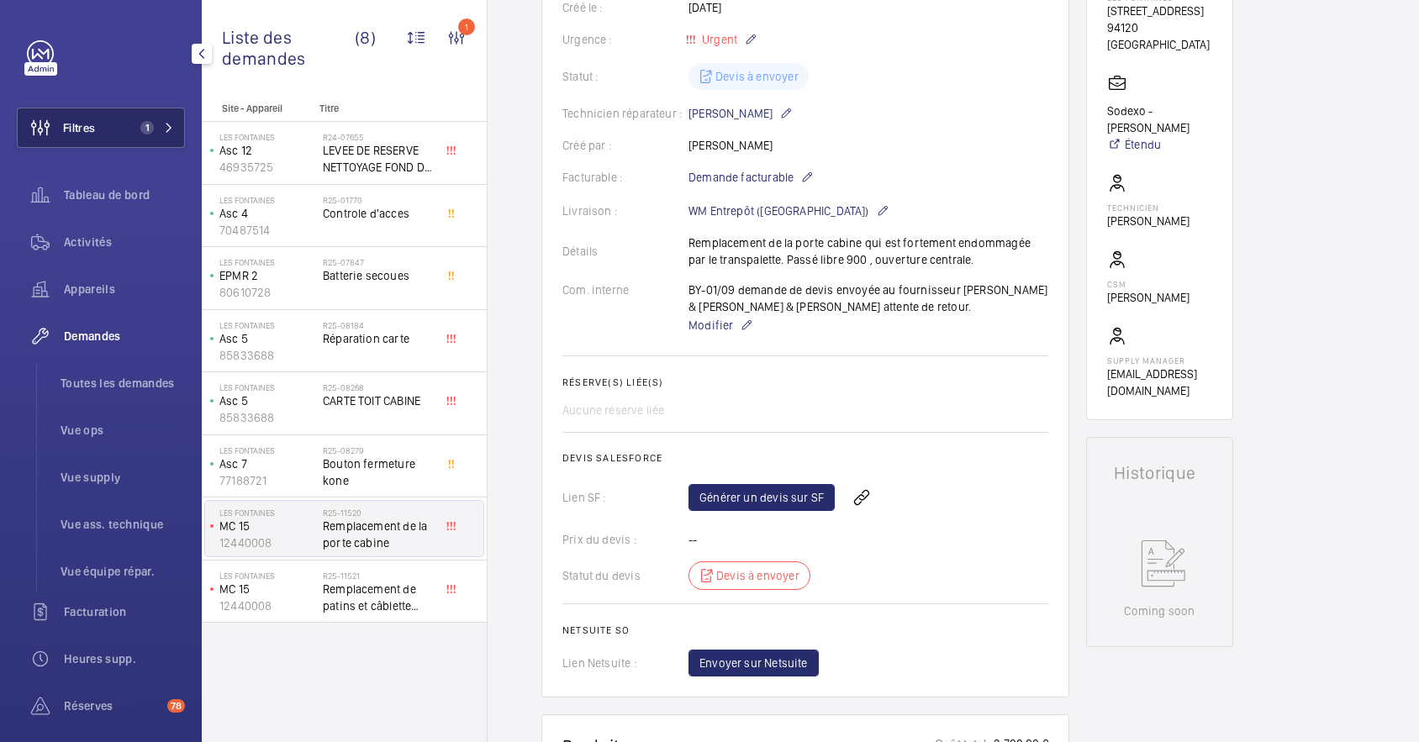
click at [85, 121] on span "Filtres" at bounding box center [79, 127] width 32 height 17
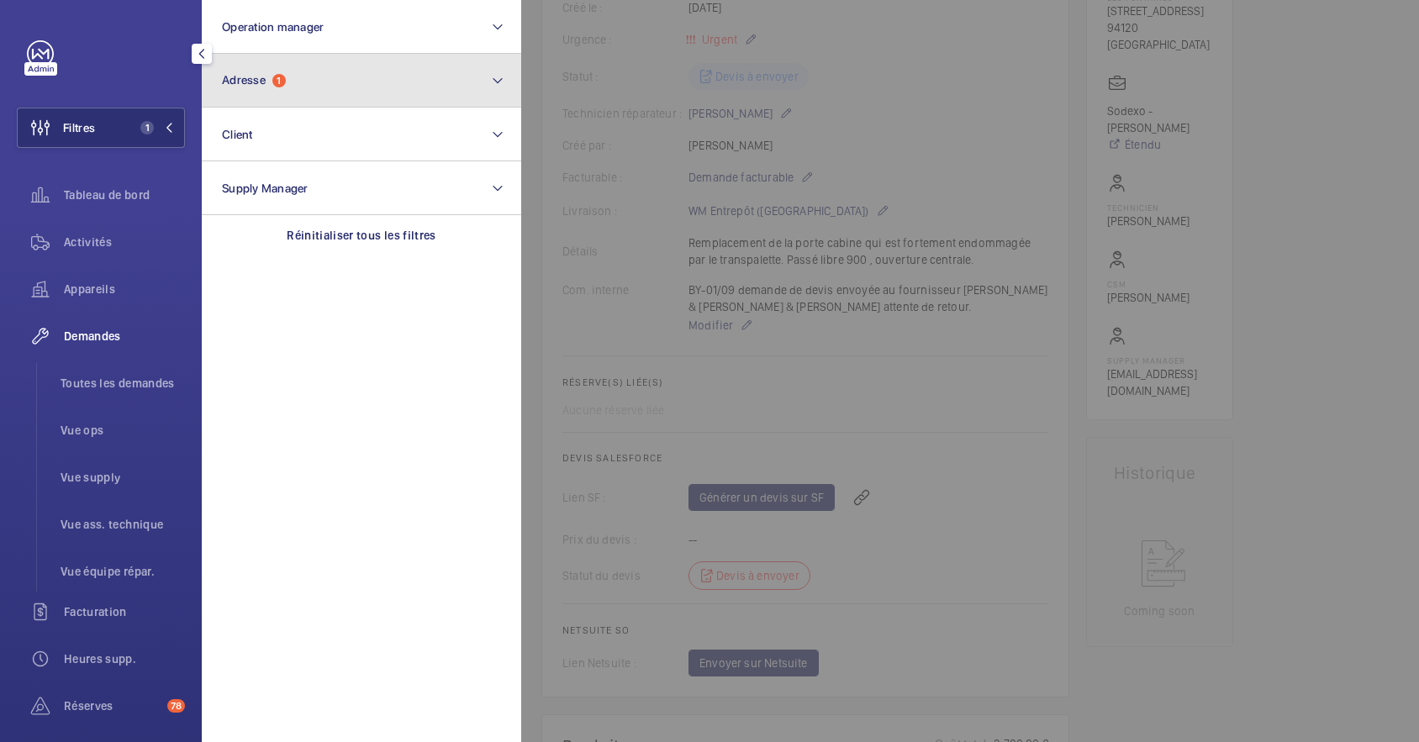
click at [329, 82] on button "Adresse 1" at bounding box center [361, 81] width 319 height 54
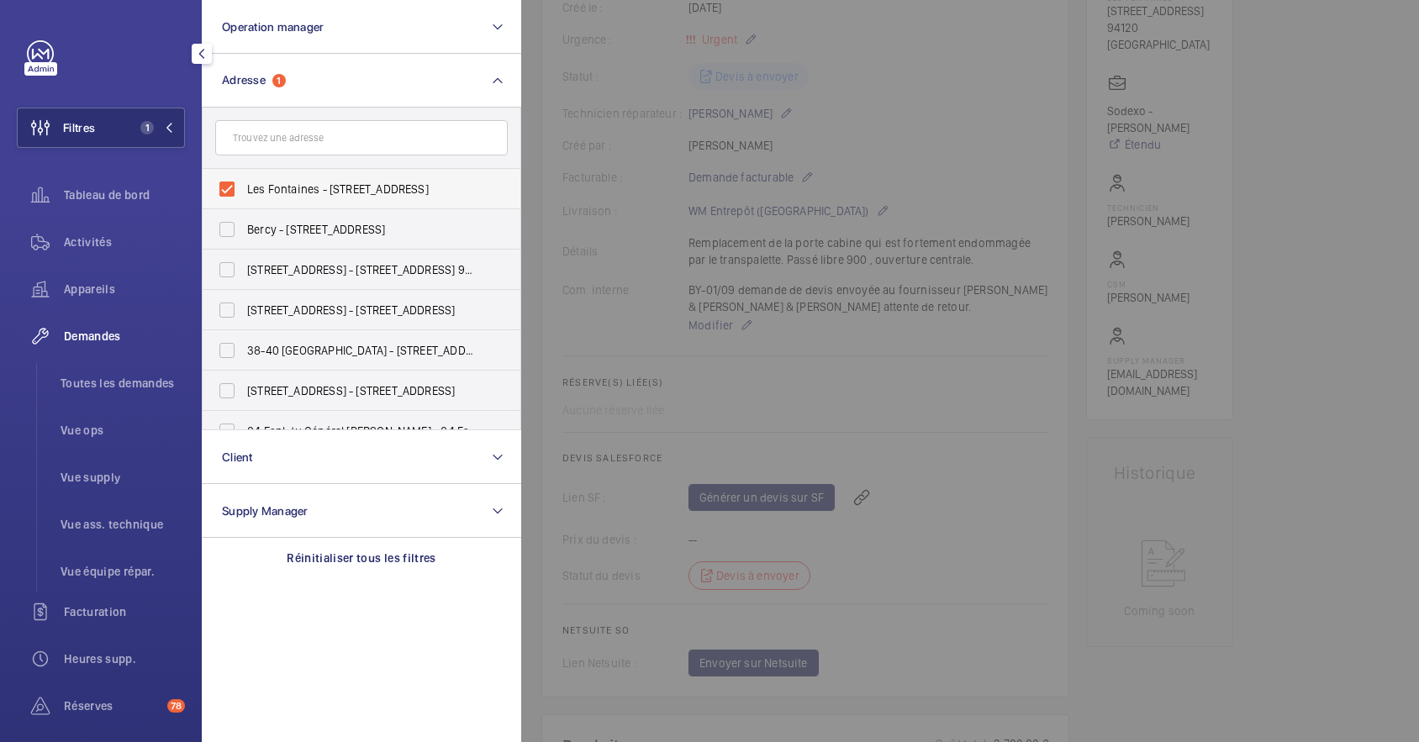
click at [221, 192] on label "Les Fontaines - [STREET_ADDRESS]" at bounding box center [349, 189] width 292 height 40
click at [221, 192] on input "Les Fontaines - [STREET_ADDRESS]" at bounding box center [227, 189] width 34 height 34
checkbox input "false"
click at [256, 140] on input "text" at bounding box center [361, 137] width 292 height 35
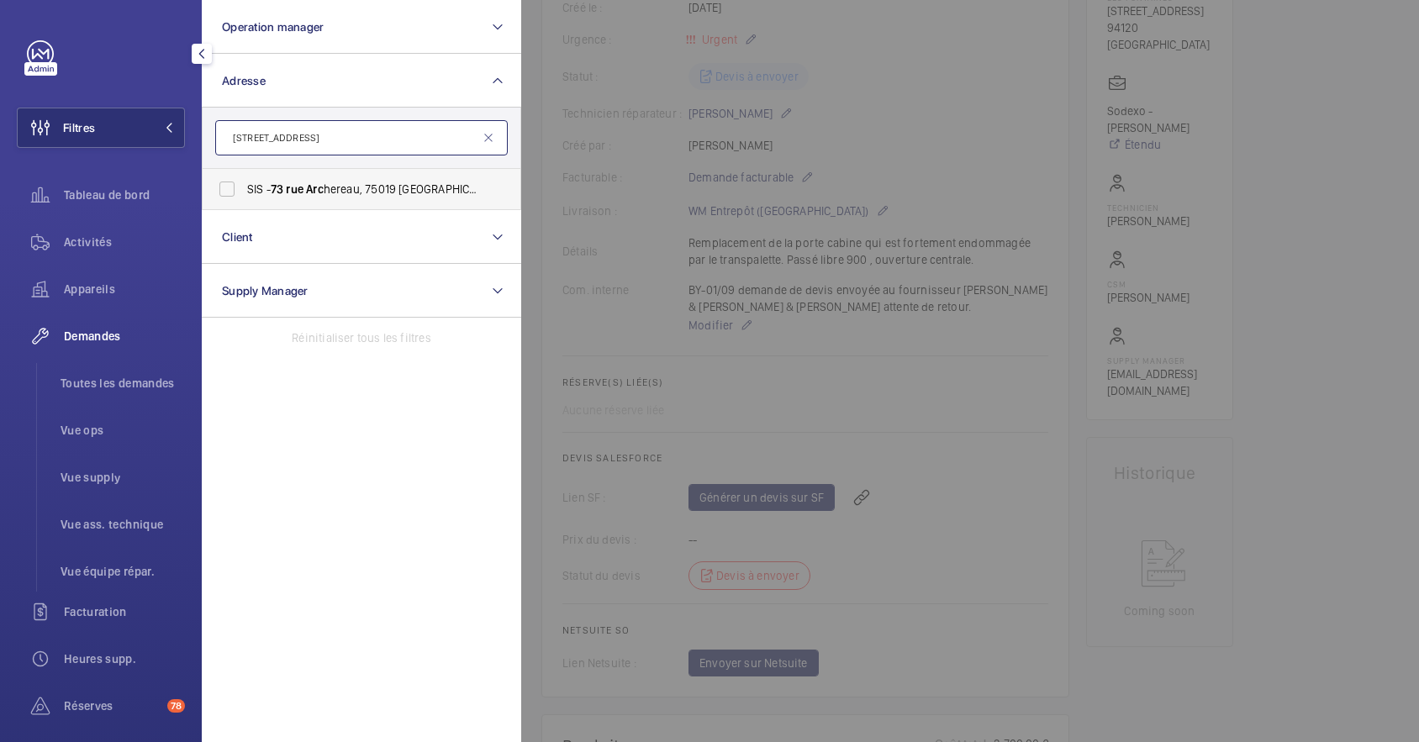
type input "[STREET_ADDRESS]"
click at [230, 182] on label "SIS - [STREET_ADDRESS] - [STREET_ADDRESS]" at bounding box center [349, 189] width 292 height 40
click at [230, 182] on input "SIS - [STREET_ADDRESS] - [STREET_ADDRESS]" at bounding box center [227, 189] width 34 height 34
checkbox input "true"
click at [1002, 403] on div at bounding box center [1230, 371] width 1419 height 742
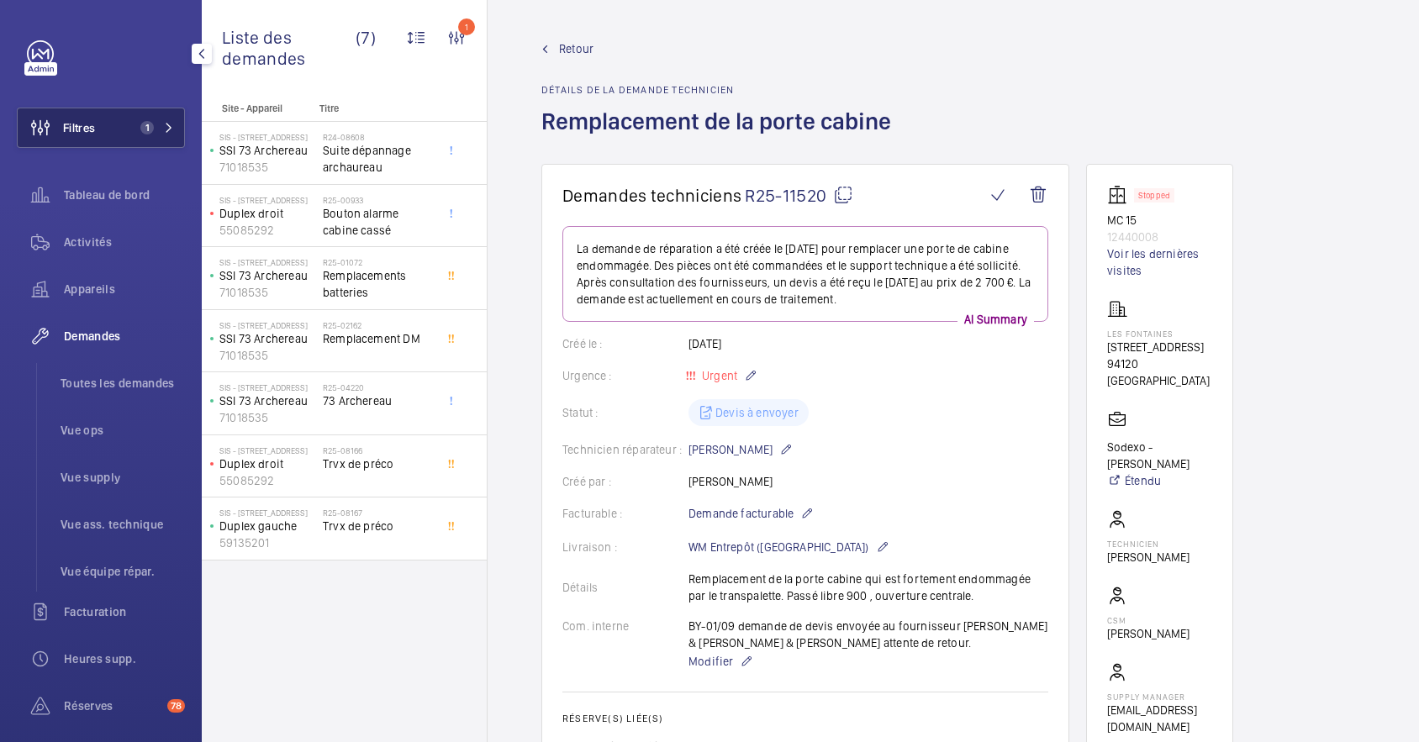
click at [70, 143] on span "Filtres" at bounding box center [56, 128] width 77 height 40
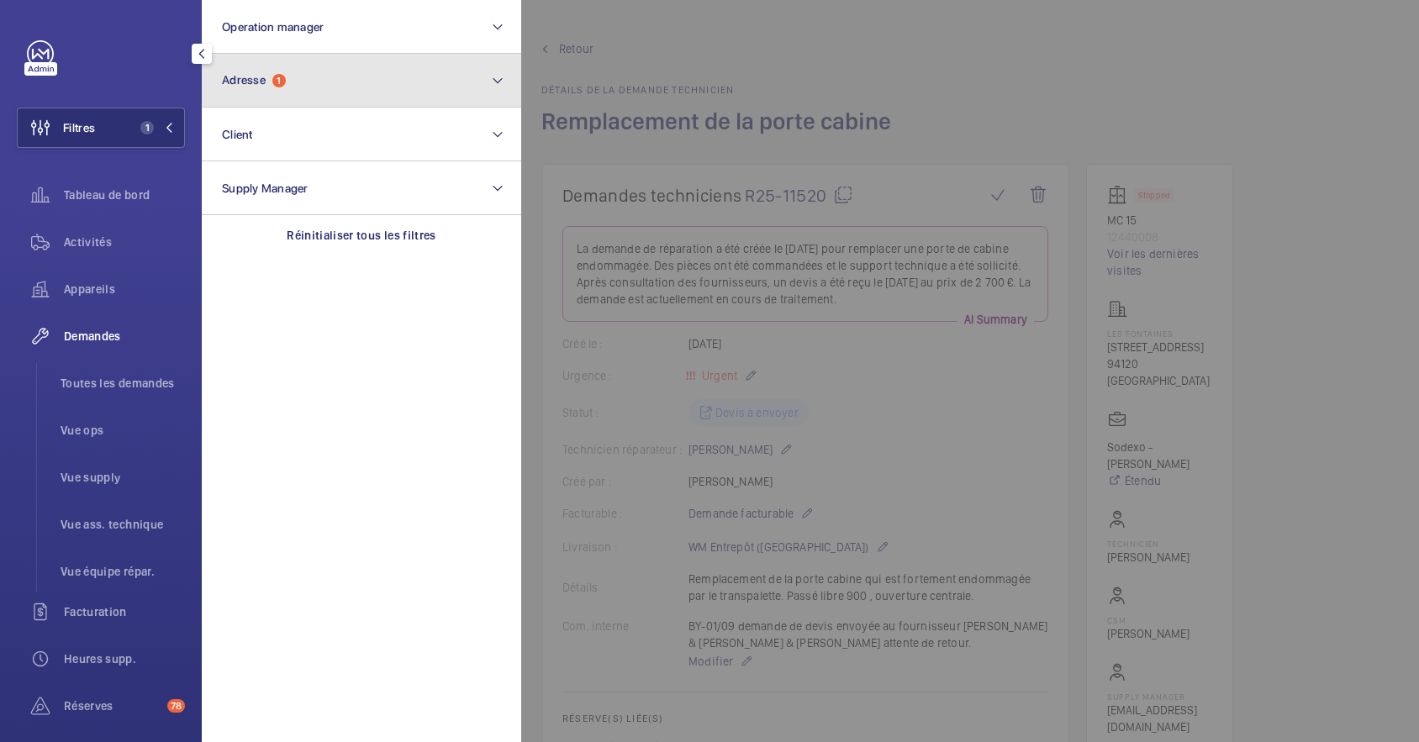
click at [311, 84] on button "Adresse 1" at bounding box center [361, 81] width 319 height 54
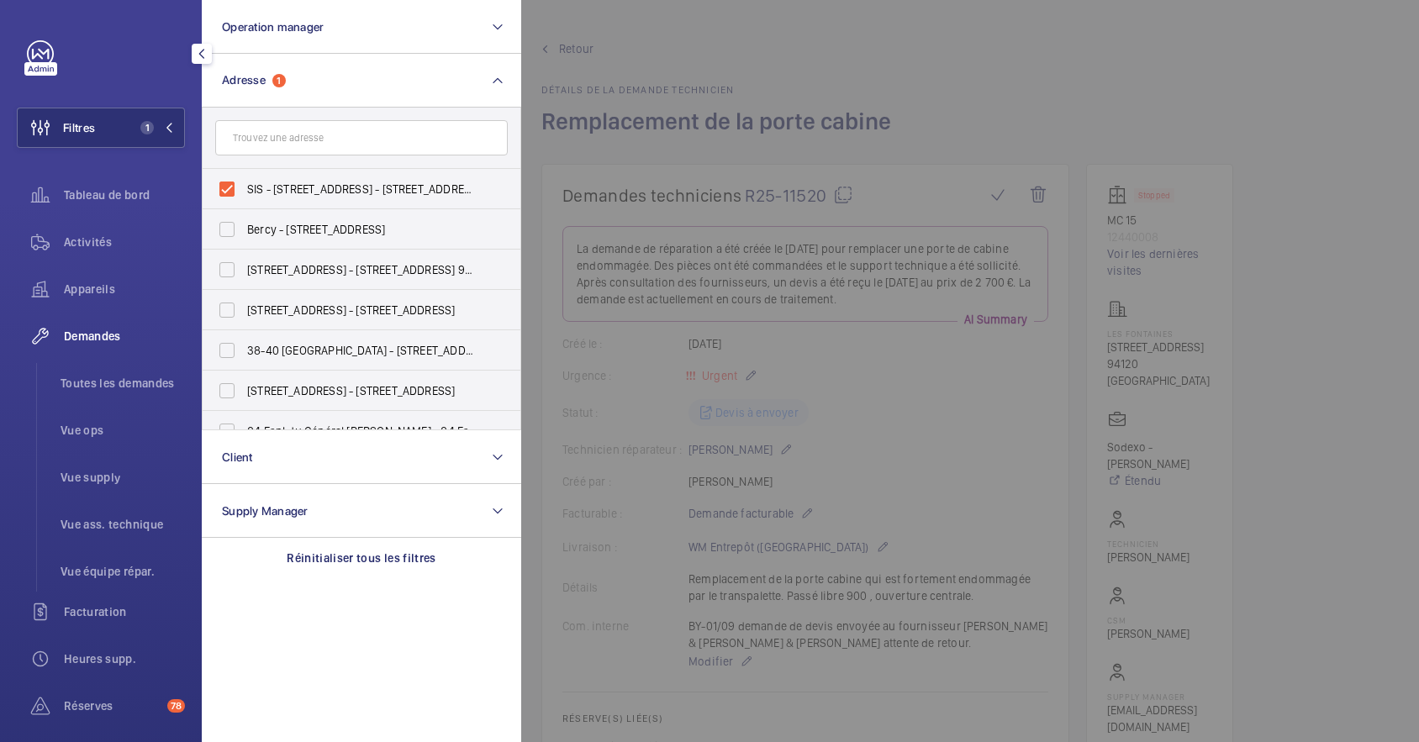
click at [820, 24] on div at bounding box center [1230, 371] width 1419 height 742
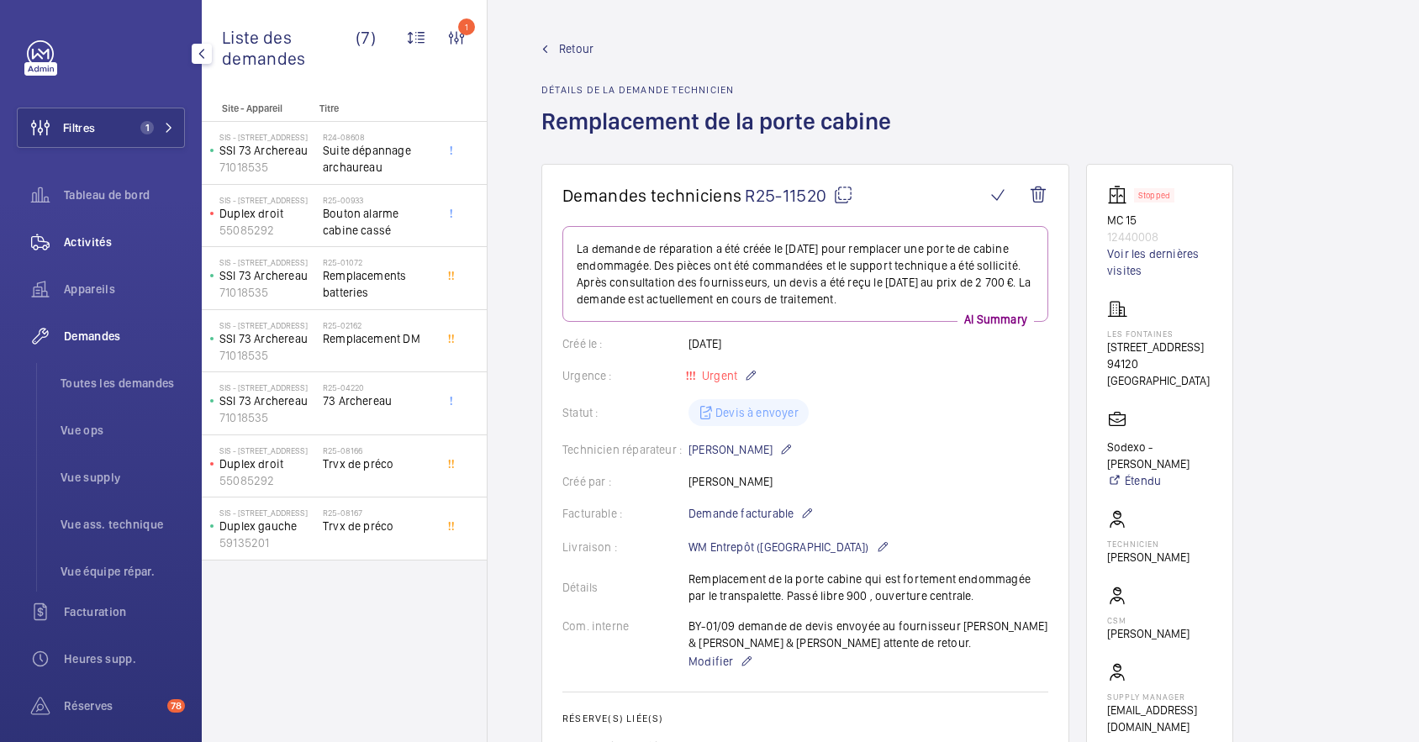
click at [100, 238] on span "Activités" at bounding box center [124, 242] width 121 height 17
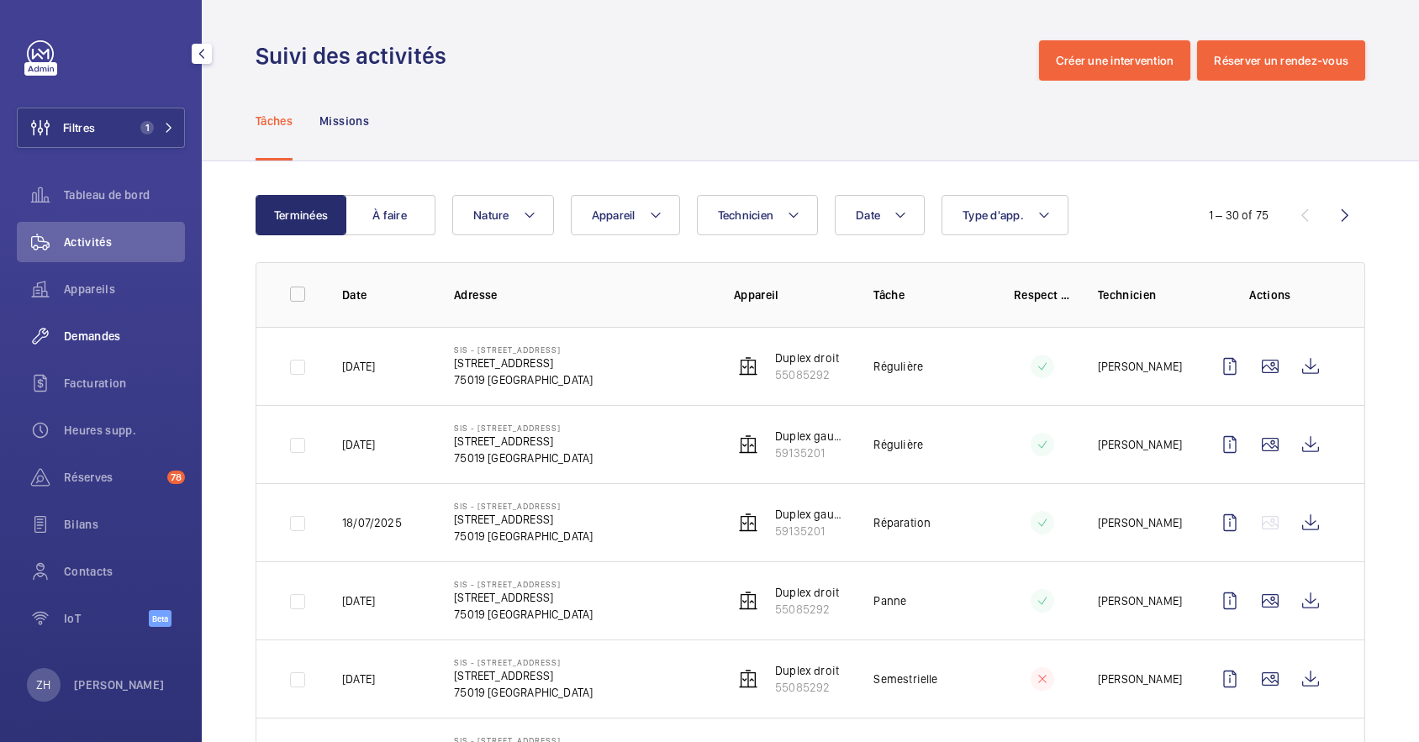
click at [116, 338] on span "Demandes" at bounding box center [124, 336] width 121 height 17
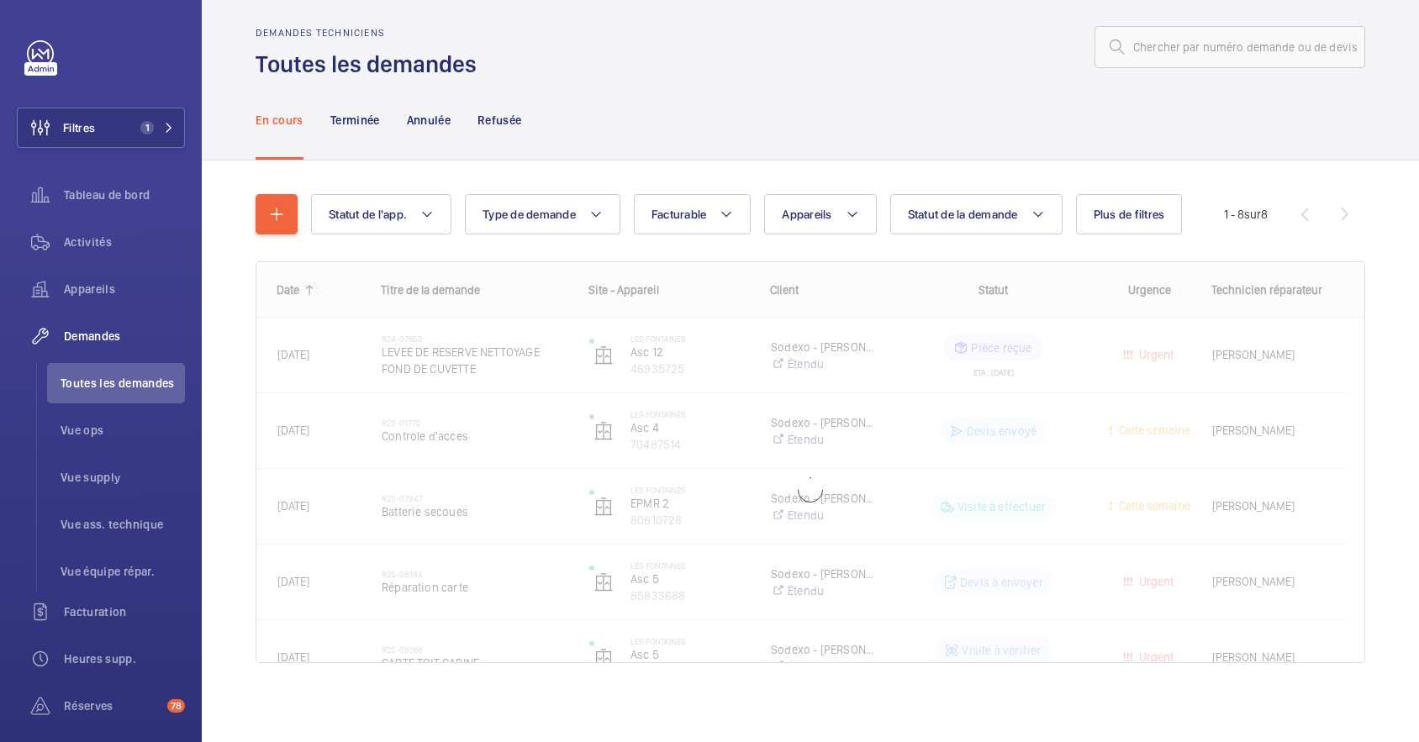
scroll to position [15, 0]
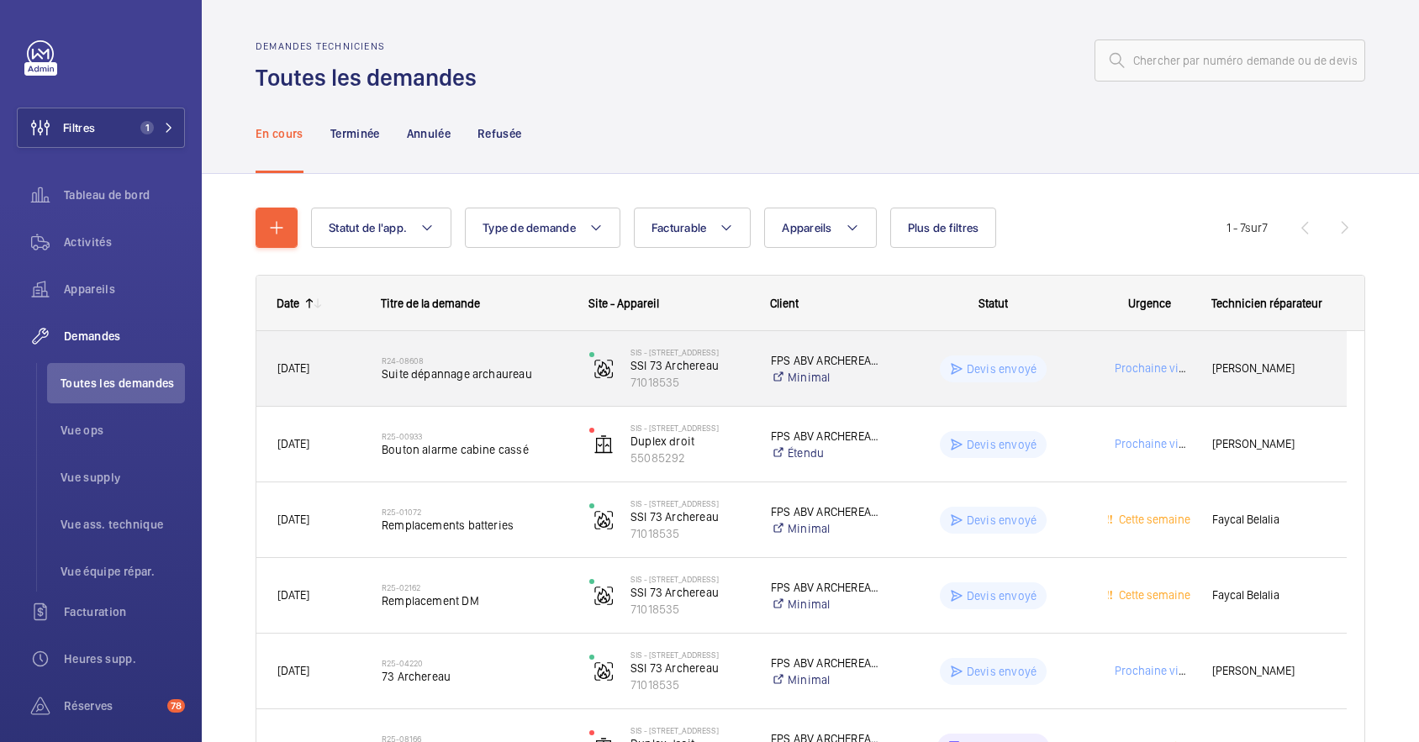
scroll to position [200, 0]
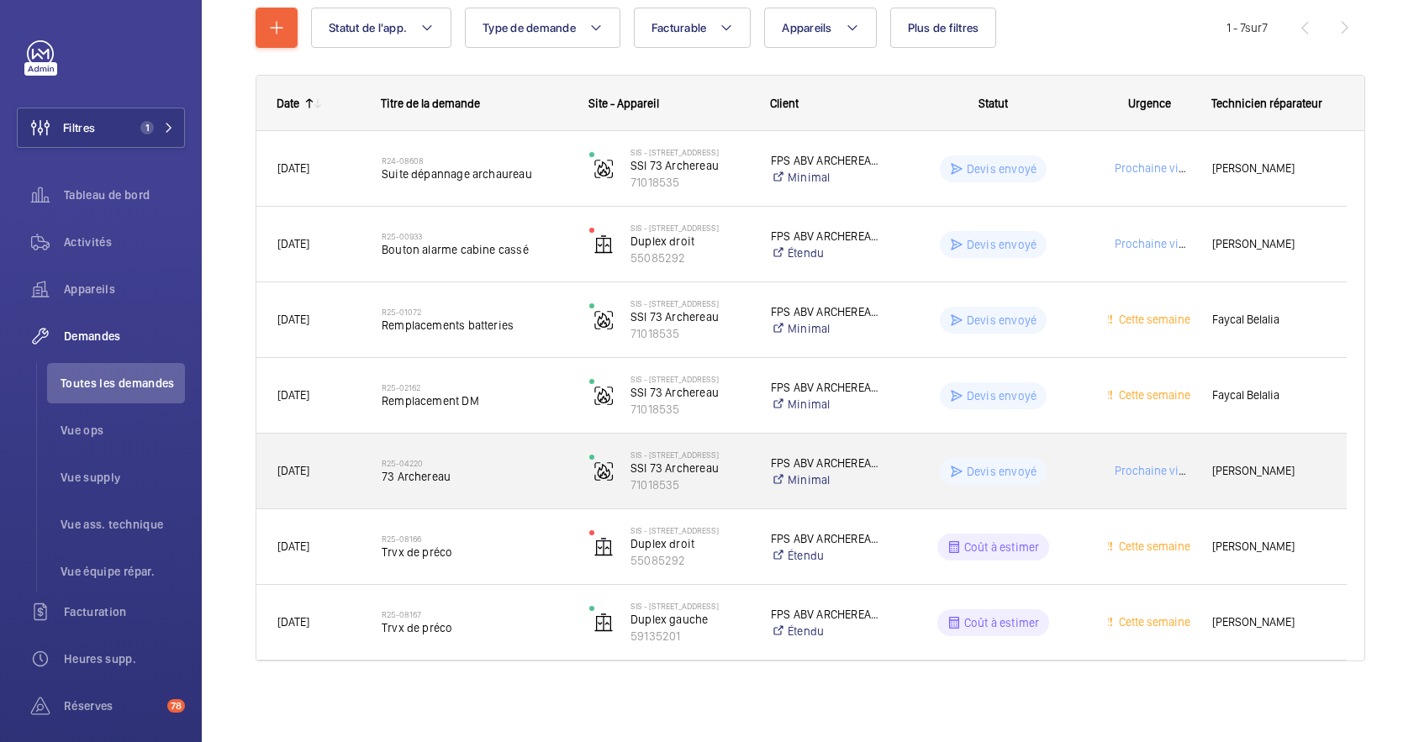
click at [533, 480] on span "73 Archereau" at bounding box center [475, 476] width 186 height 17
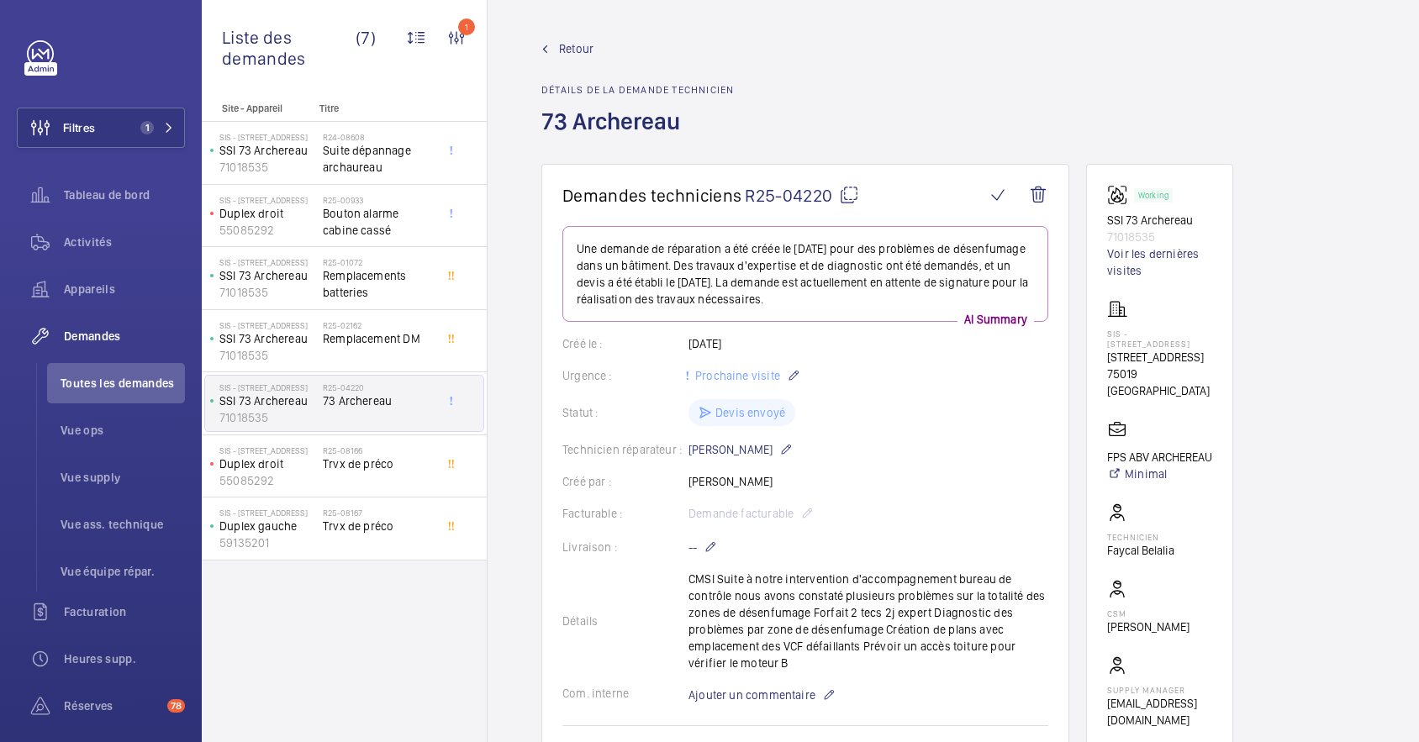
click at [570, 50] on span "Retour" at bounding box center [576, 48] width 34 height 17
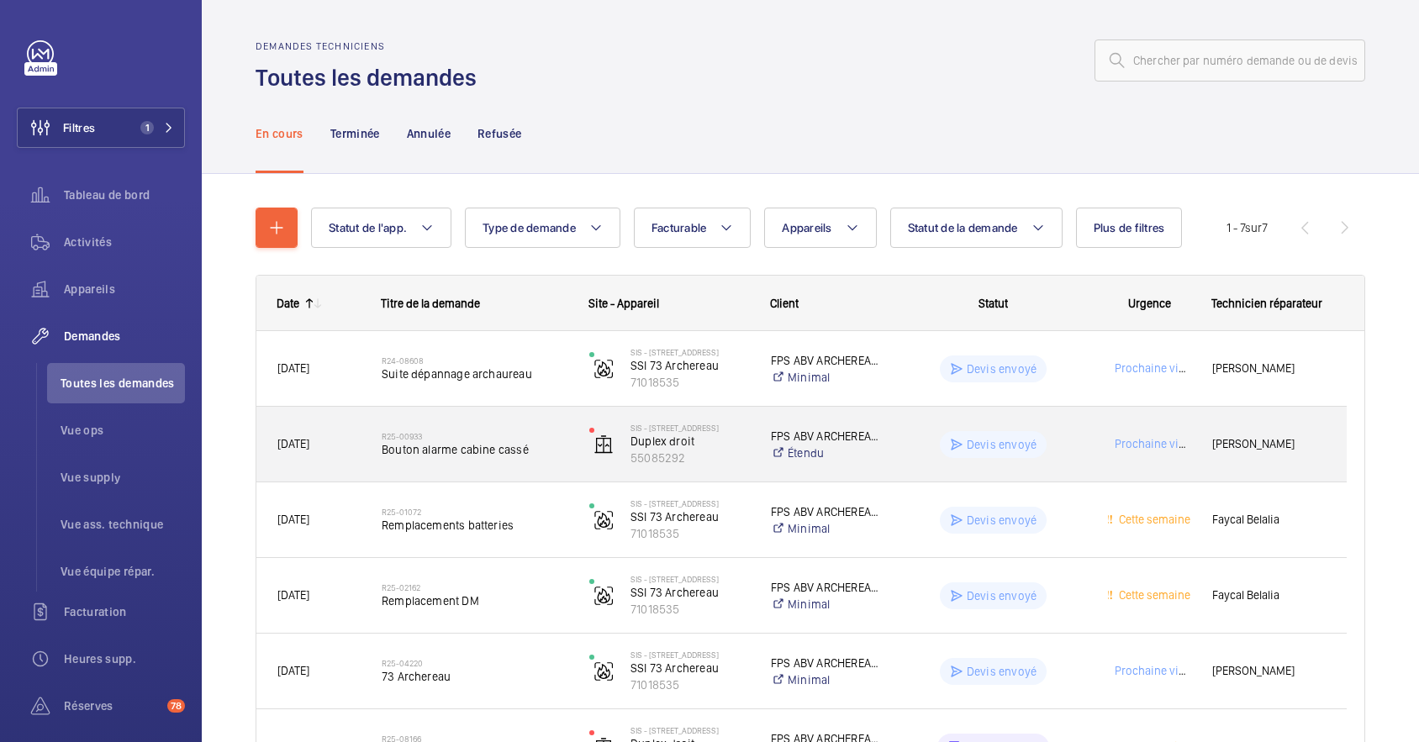
click at [546, 424] on div "R25-00933 Bouton alarme cabine cassé" at bounding box center [475, 444] width 186 height 49
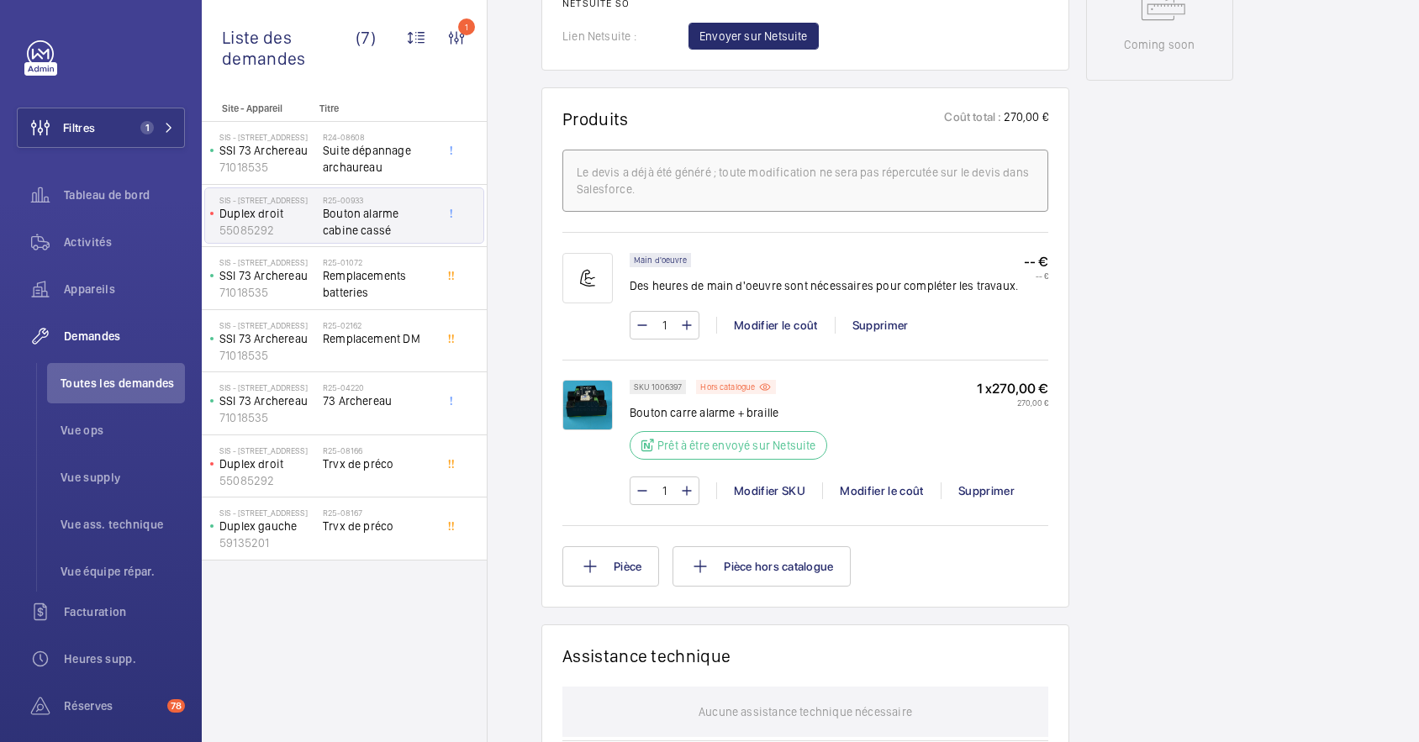
scroll to position [560, 0]
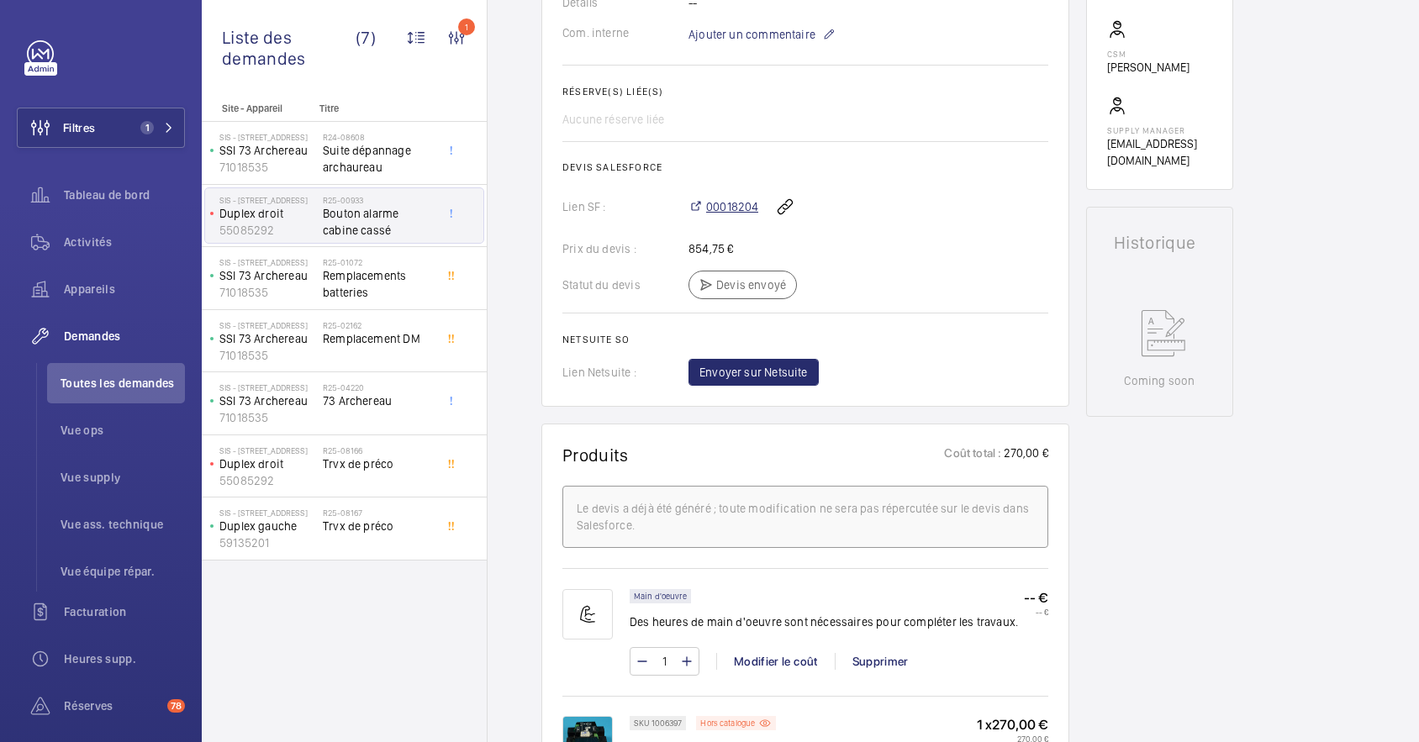
click at [733, 215] on span "00018204" at bounding box center [732, 206] width 52 height 17
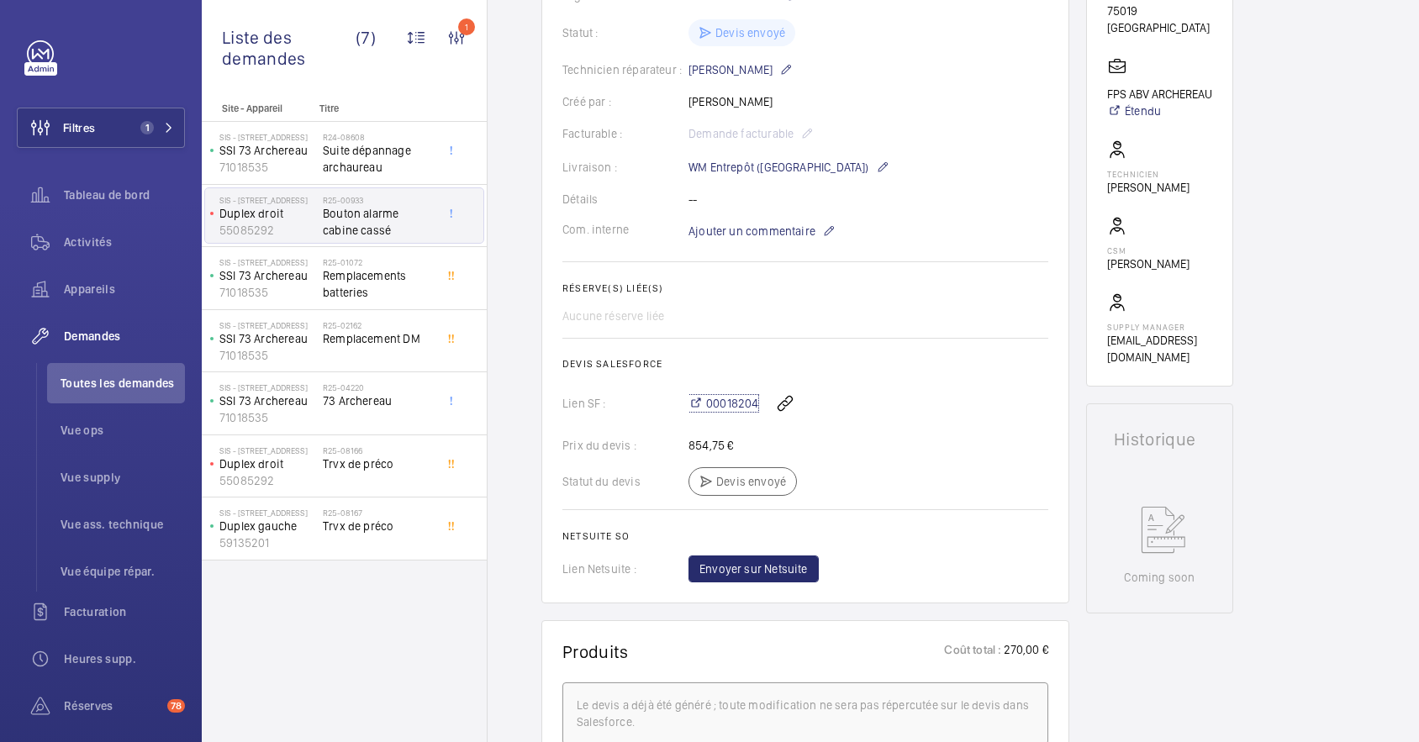
scroll to position [336, 0]
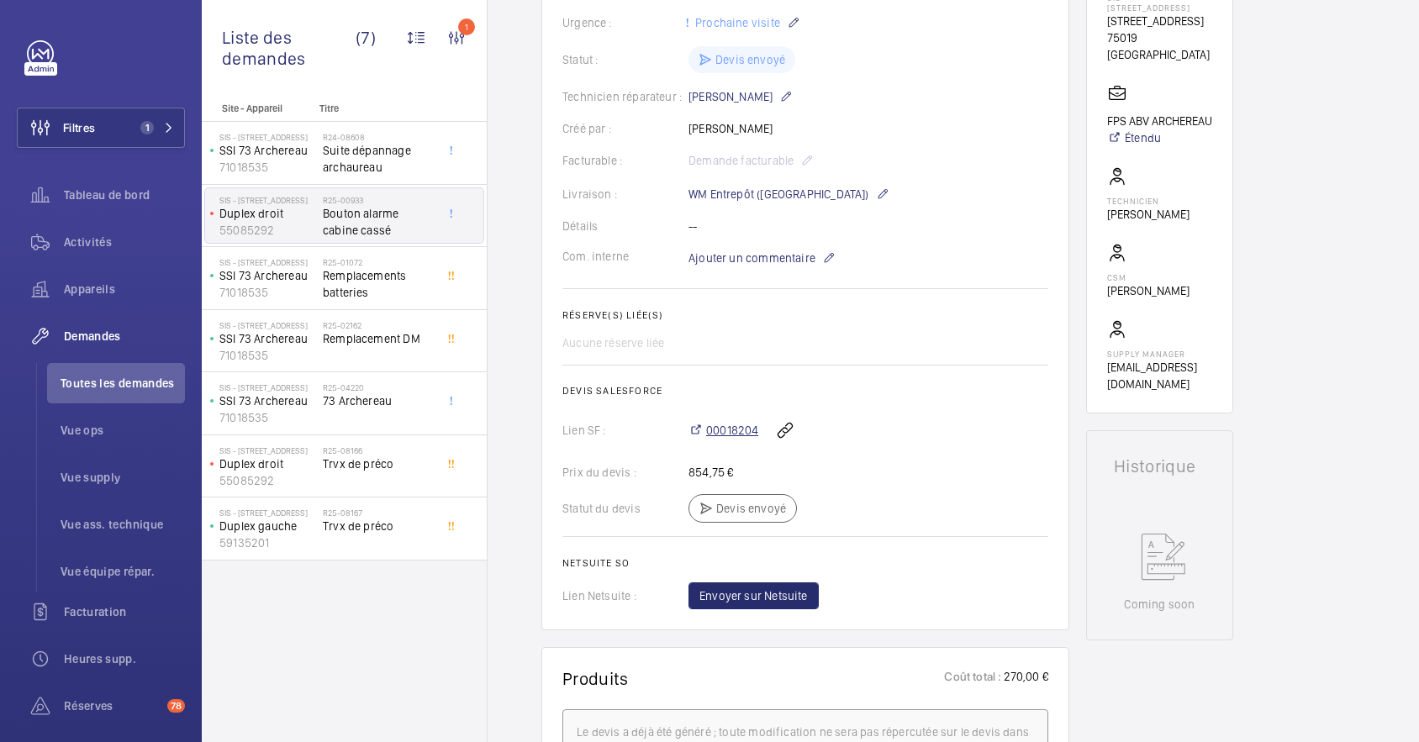
click at [728, 439] on span "00018204" at bounding box center [732, 430] width 52 height 17
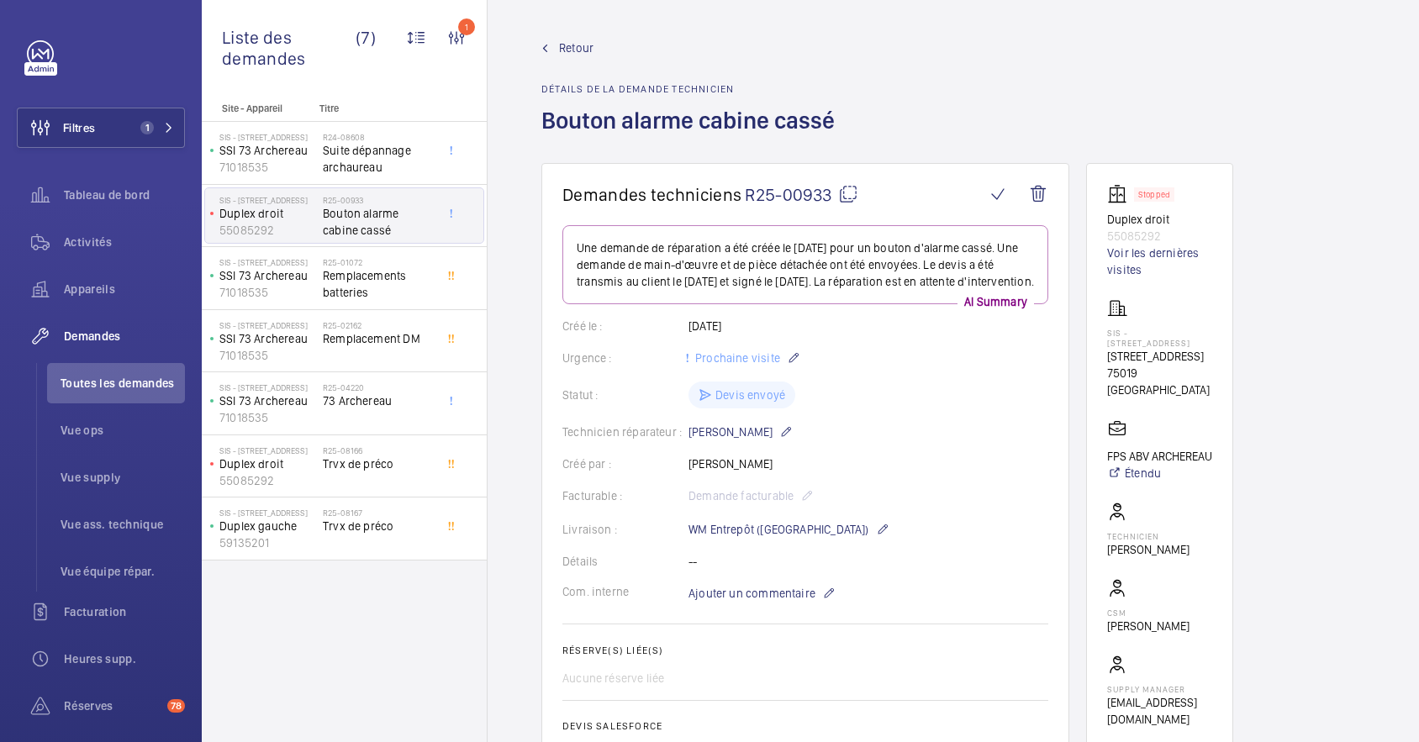
scroll to position [0, 0]
click at [1150, 250] on link "Voir les dernières visites" at bounding box center [1159, 262] width 105 height 34
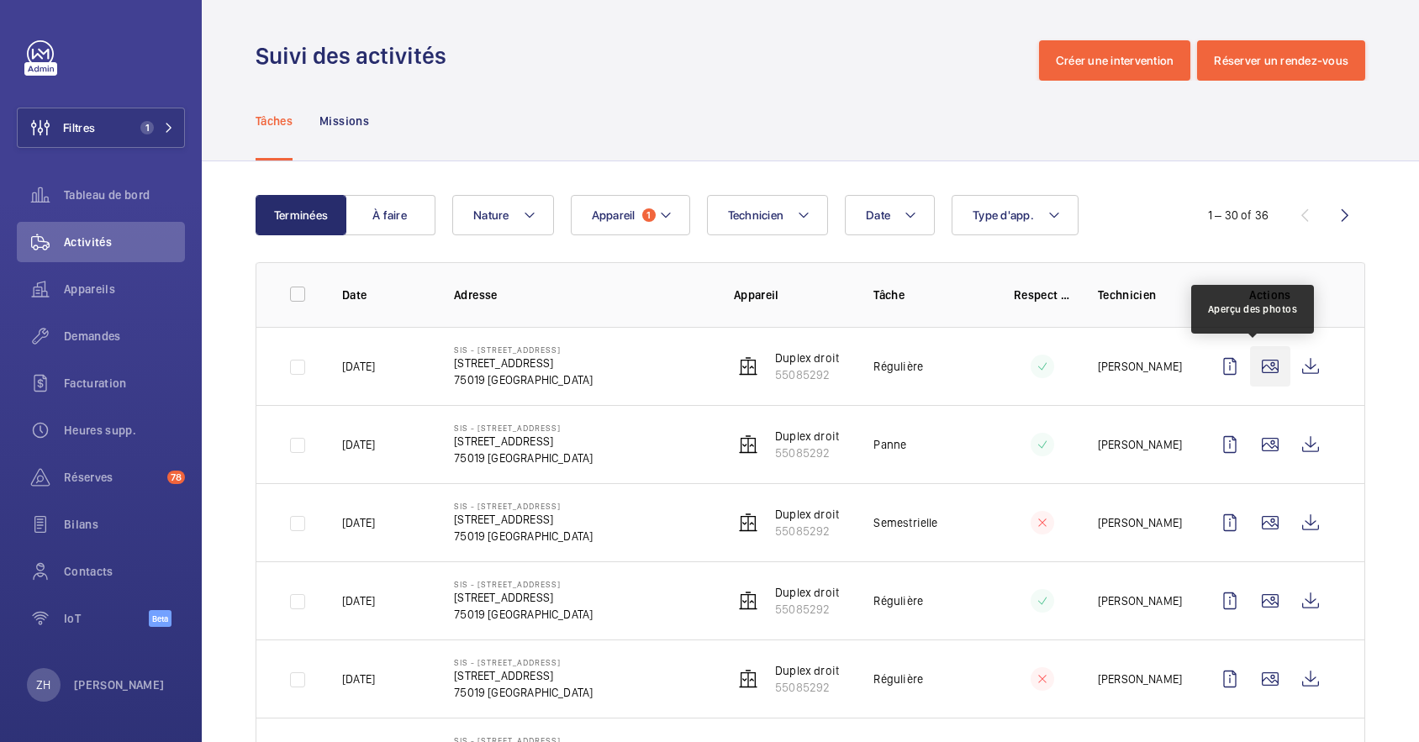
click at [1255, 366] on wm-front-icon-button at bounding box center [1270, 366] width 40 height 40
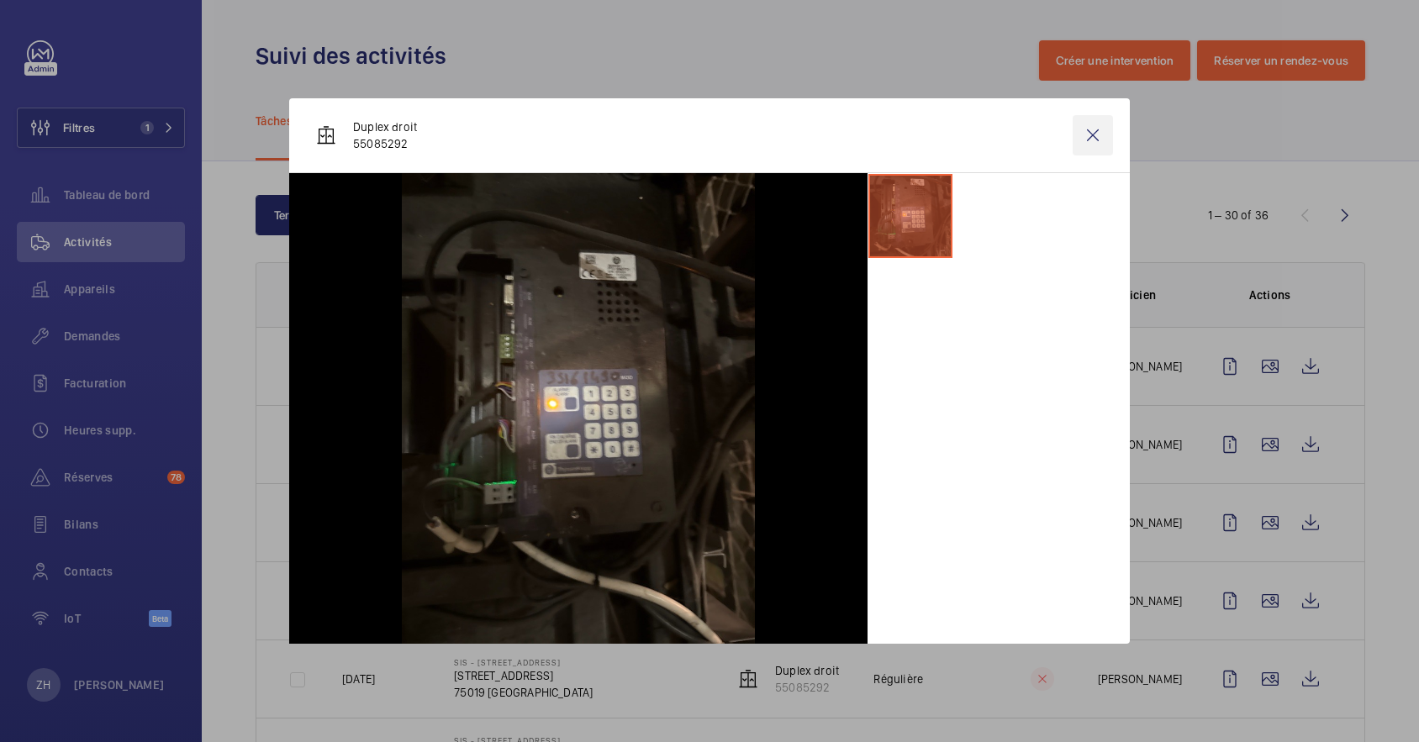
click at [1095, 128] on wm-front-icon-button at bounding box center [1092, 135] width 40 height 40
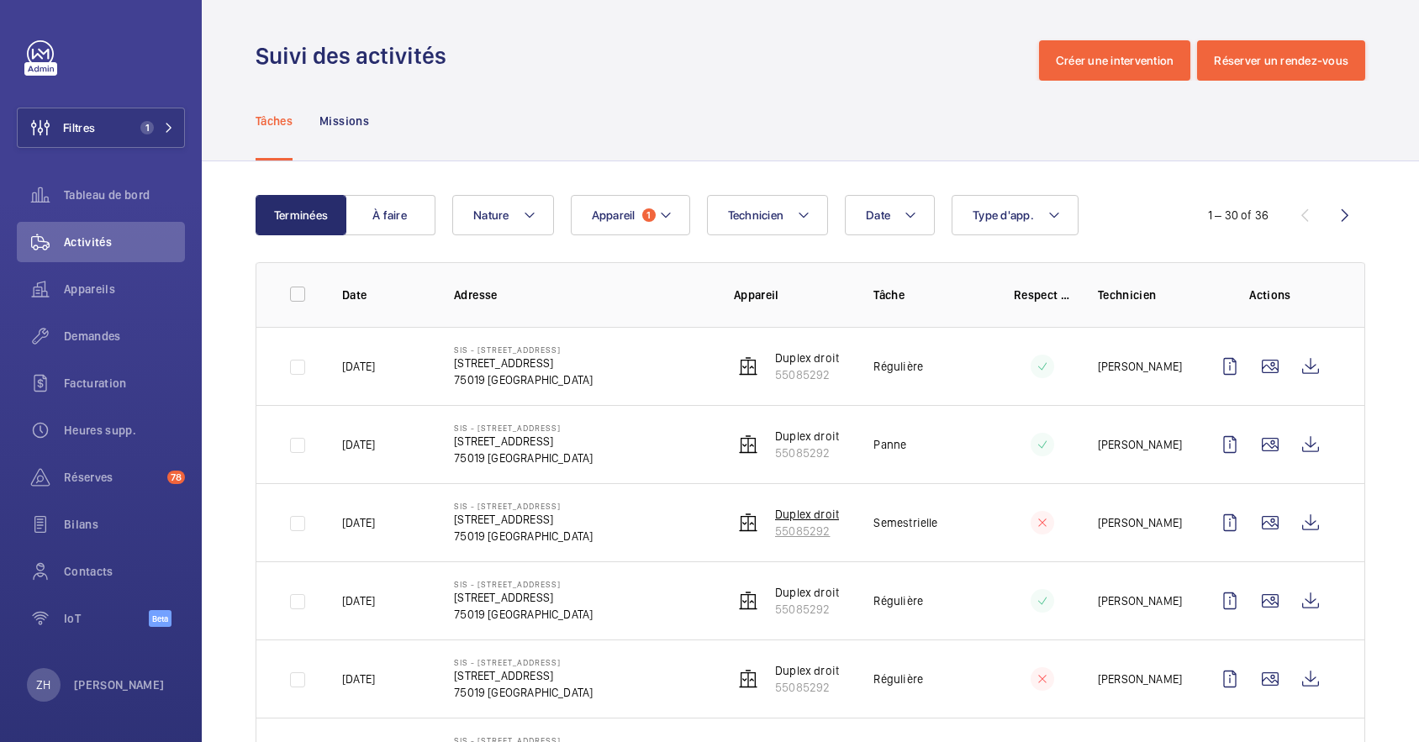
click at [777, 509] on p "Duplex droit" at bounding box center [807, 514] width 64 height 17
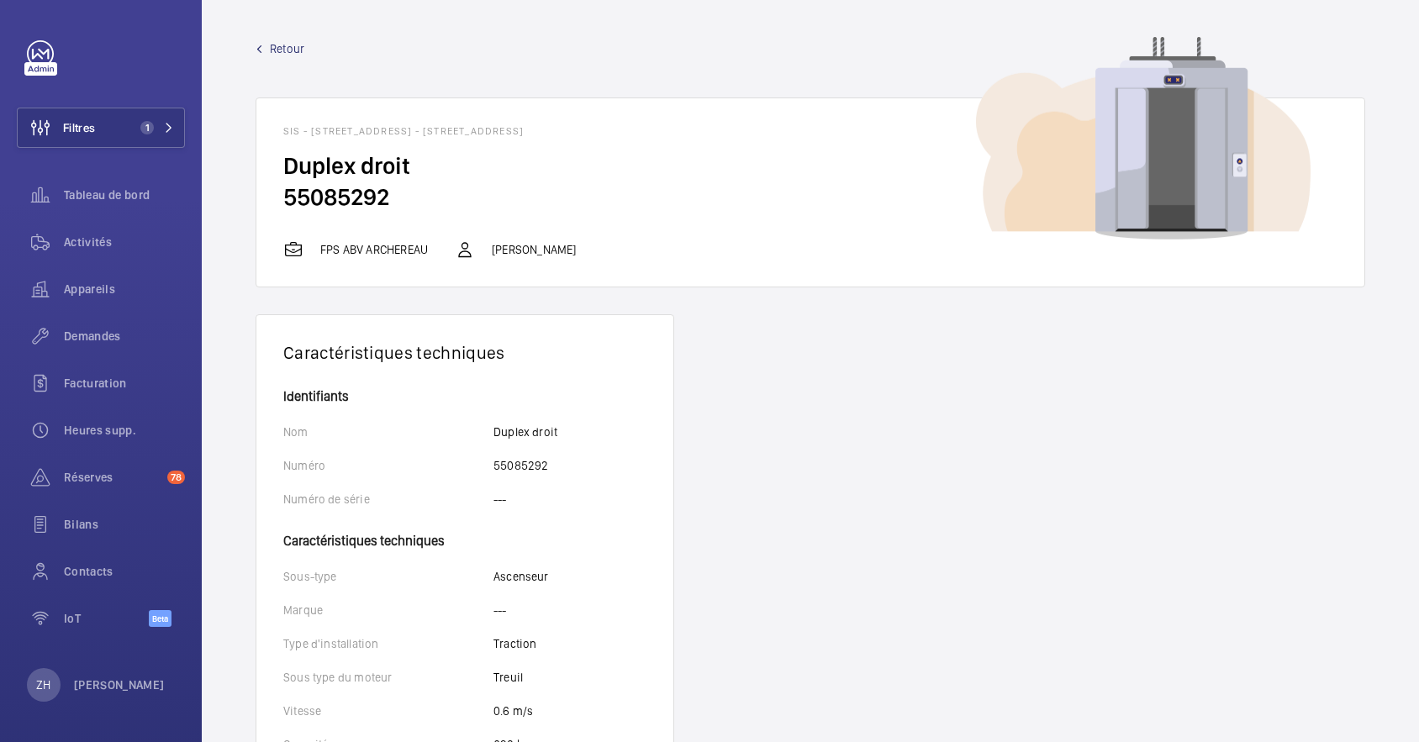
click at [289, 45] on span "Retour" at bounding box center [287, 48] width 34 height 17
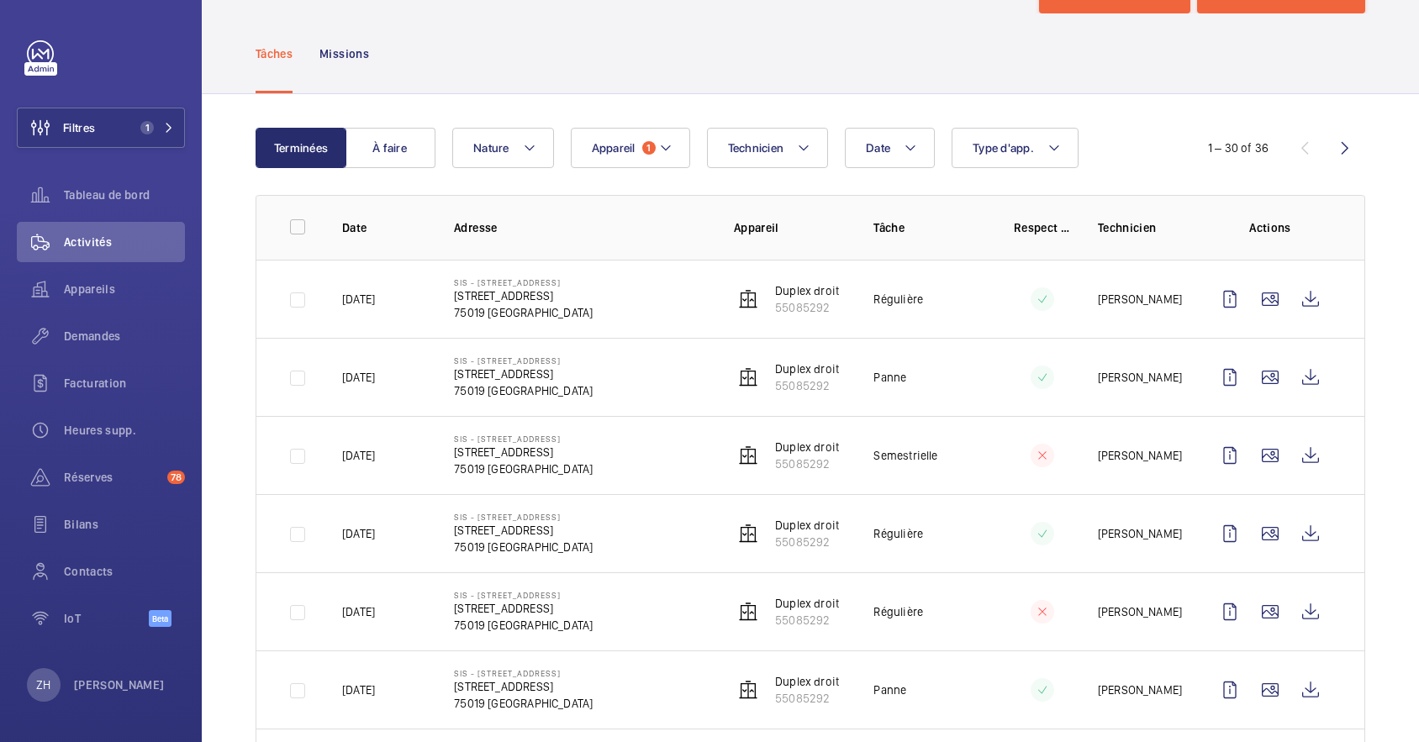
scroll to position [112, 0]
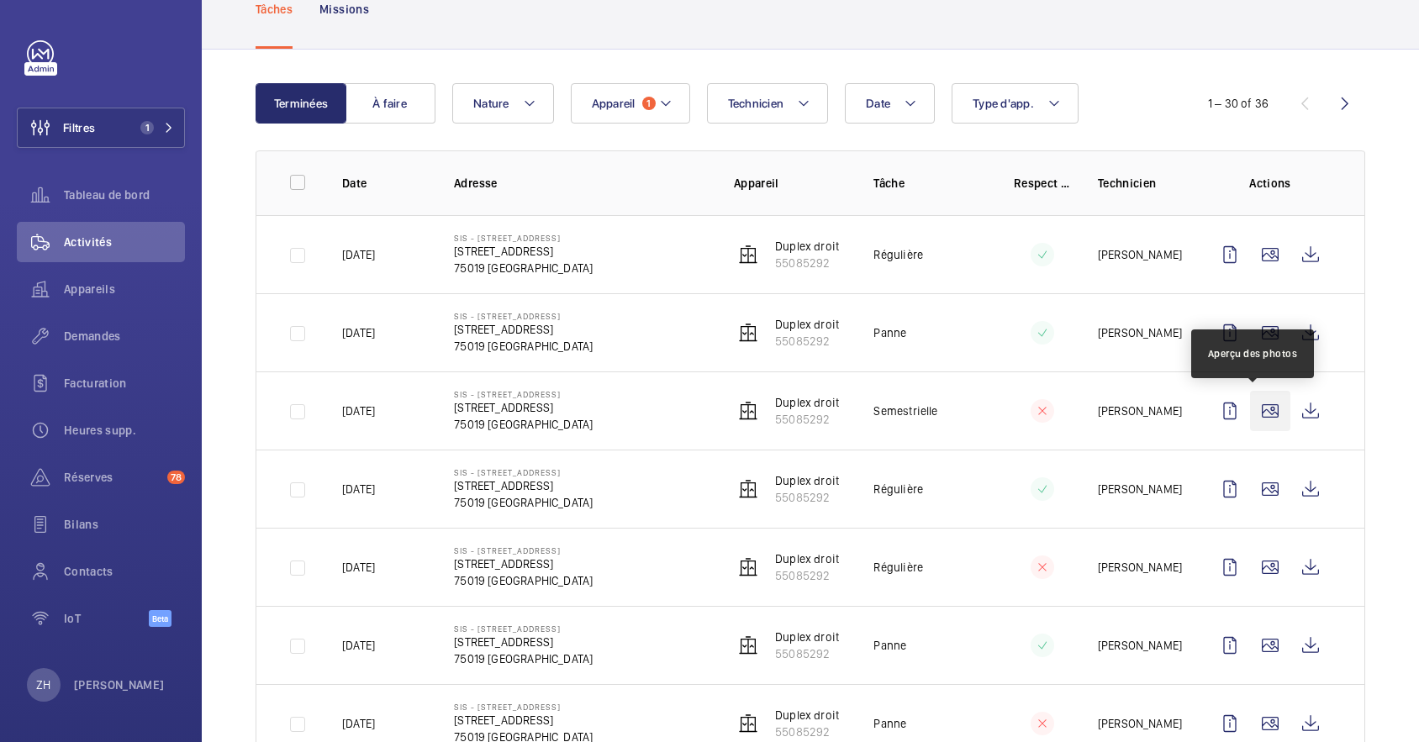
click at [1250, 408] on wm-front-icon-button at bounding box center [1270, 411] width 40 height 40
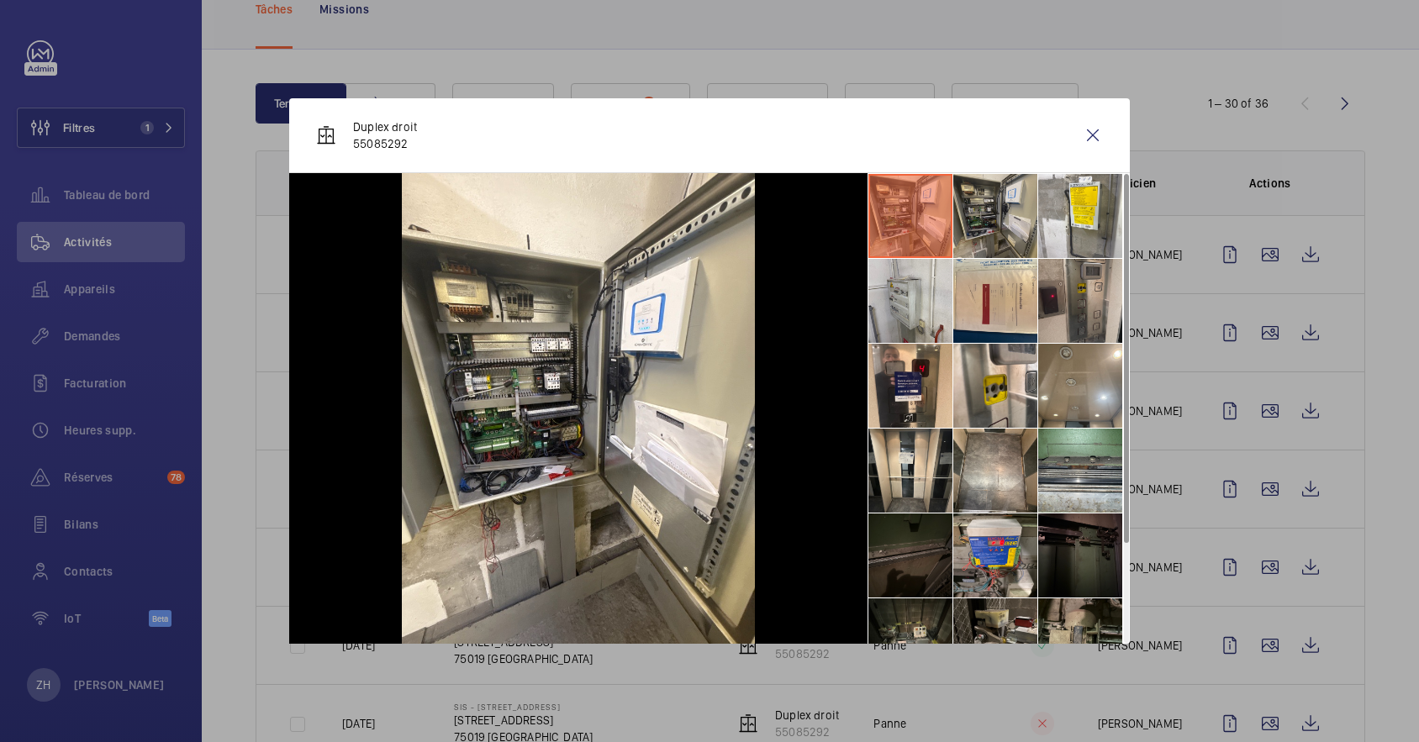
click at [987, 213] on li at bounding box center [995, 216] width 84 height 84
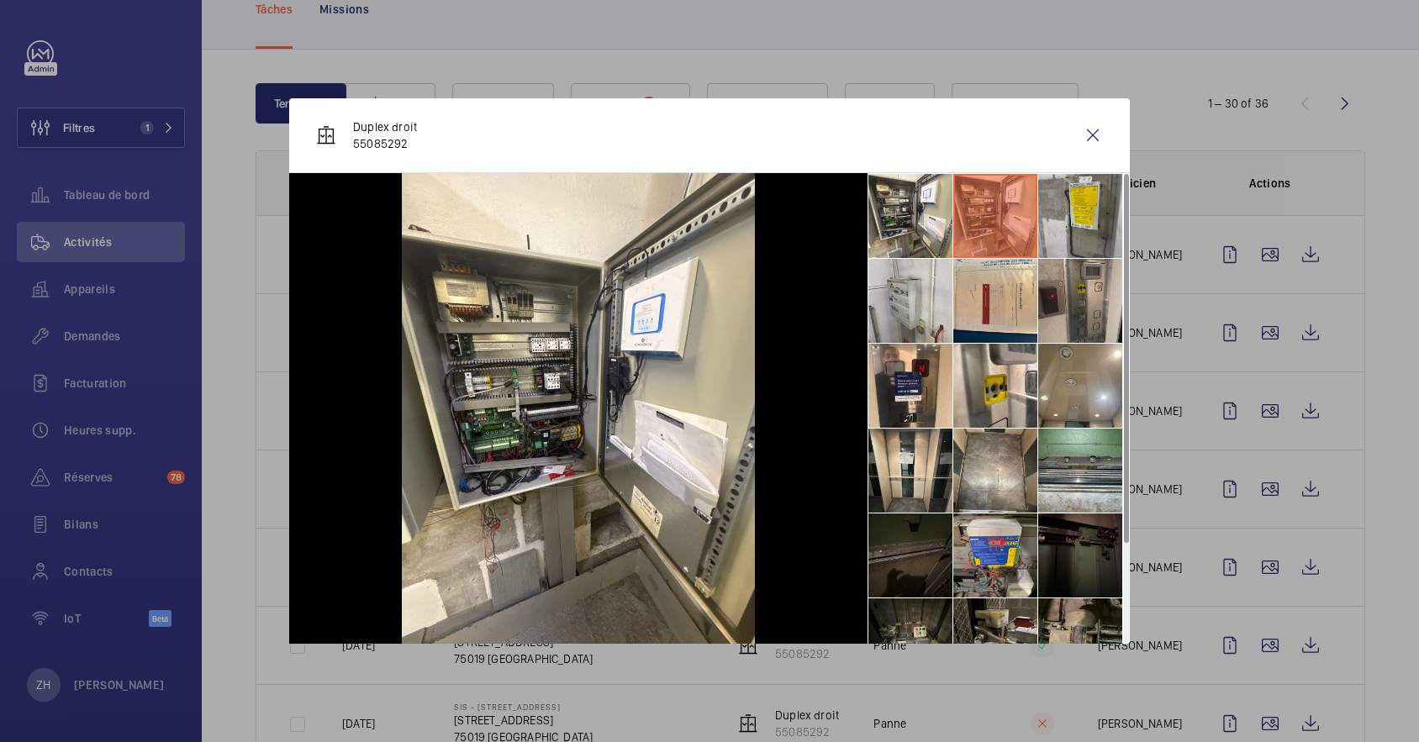
click at [1072, 218] on li at bounding box center [1080, 216] width 84 height 84
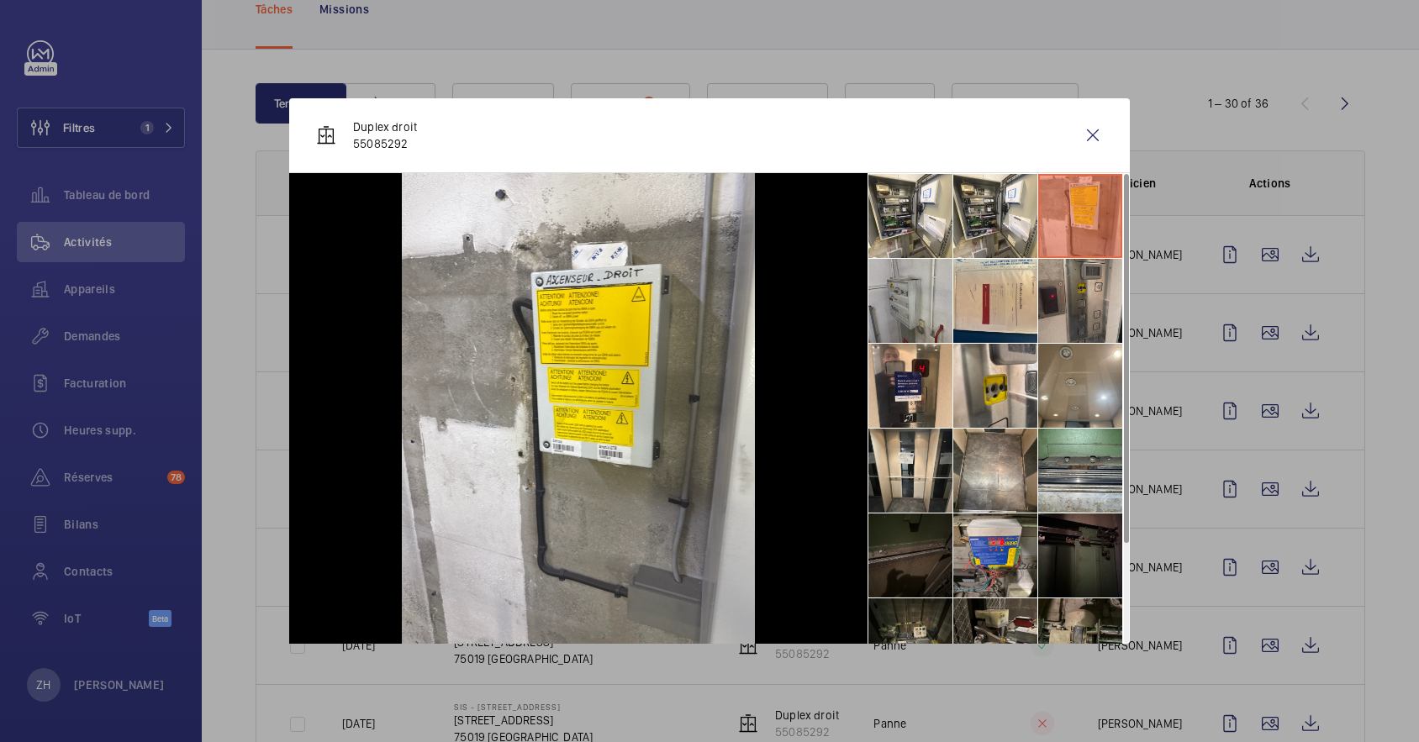
click at [917, 300] on li at bounding box center [910, 301] width 84 height 84
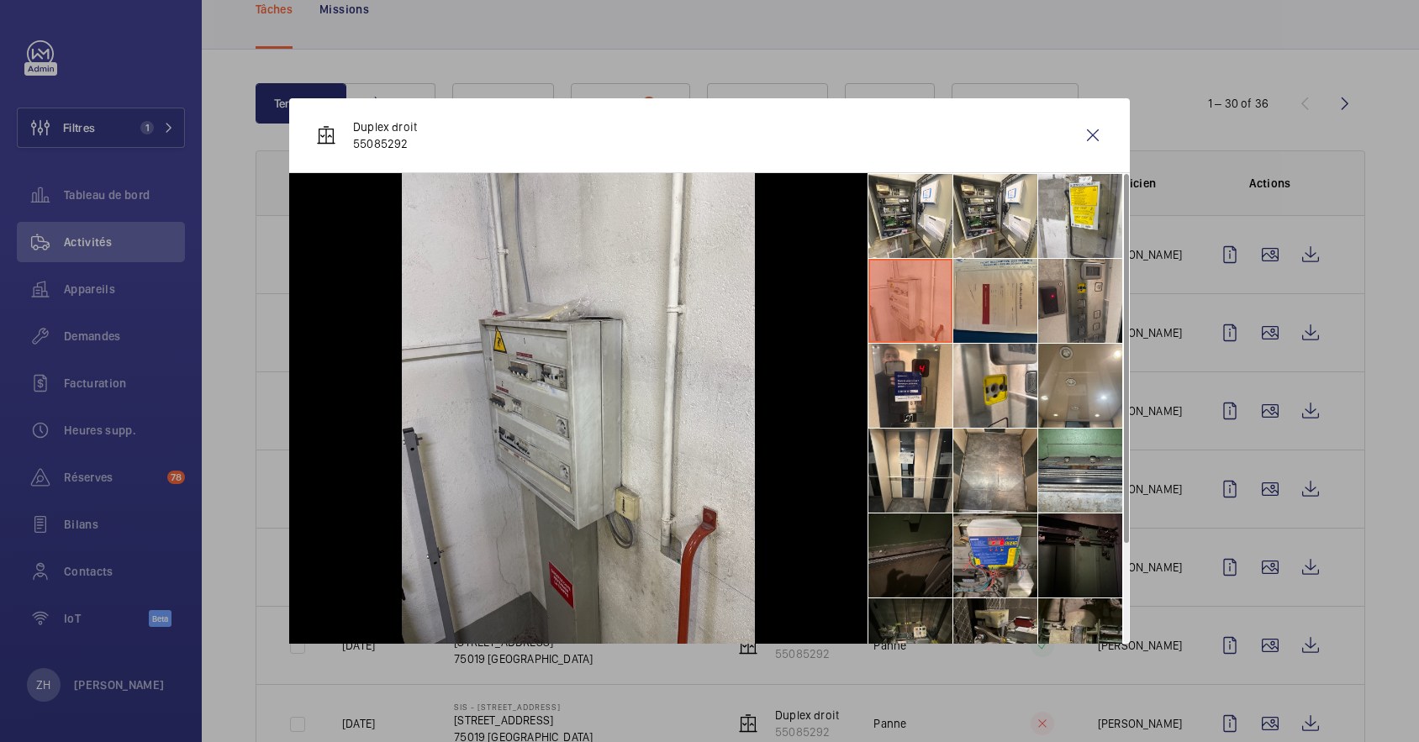
click at [1011, 292] on li at bounding box center [995, 301] width 84 height 84
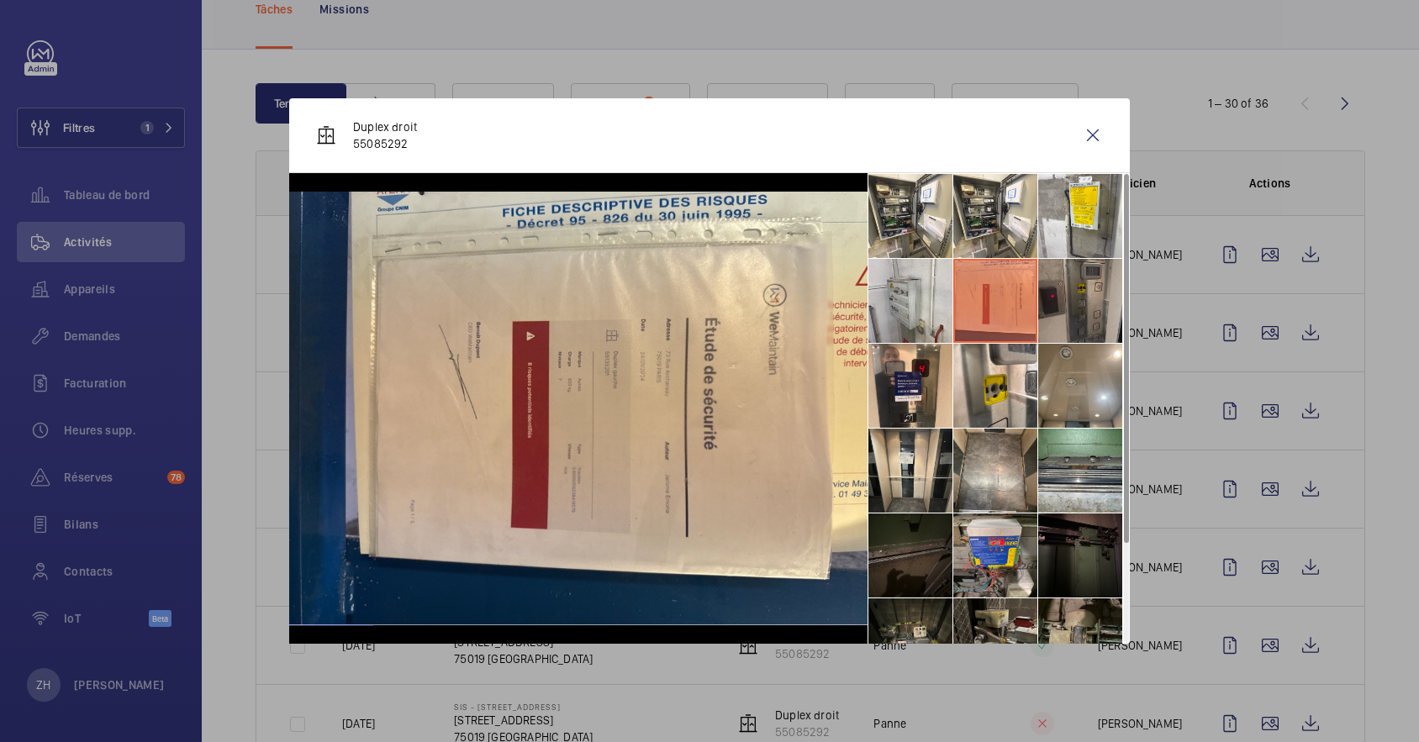
click at [1066, 282] on li at bounding box center [1080, 301] width 84 height 84
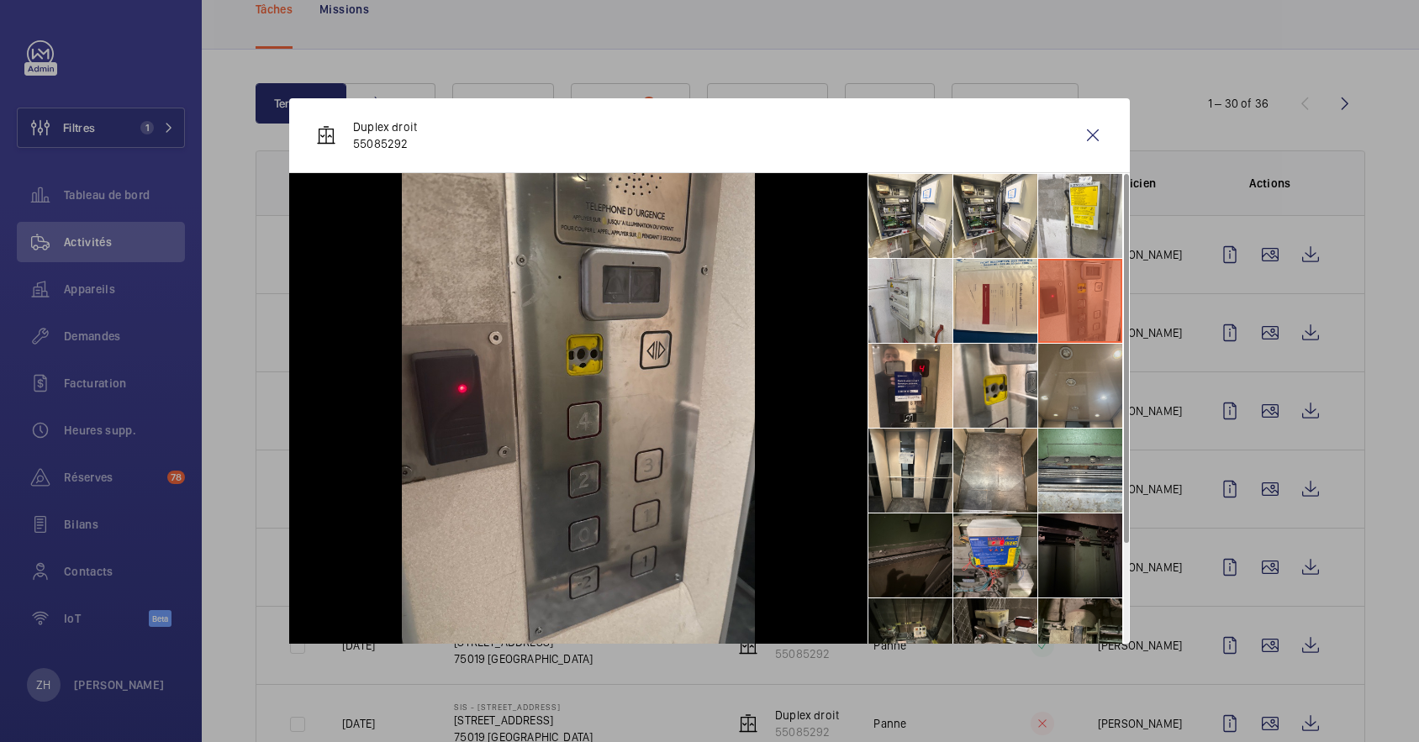
click at [1072, 363] on li at bounding box center [1080, 386] width 84 height 84
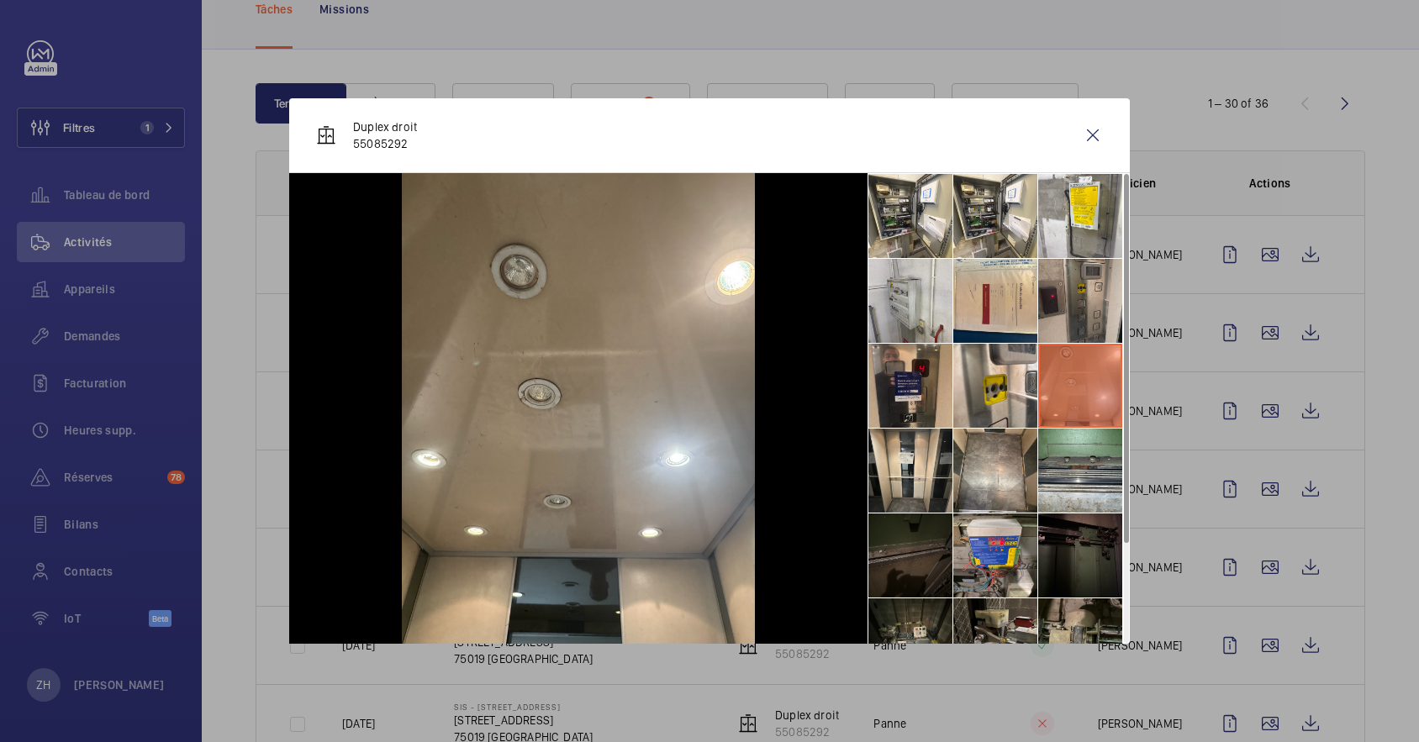
click at [899, 382] on li at bounding box center [910, 386] width 84 height 84
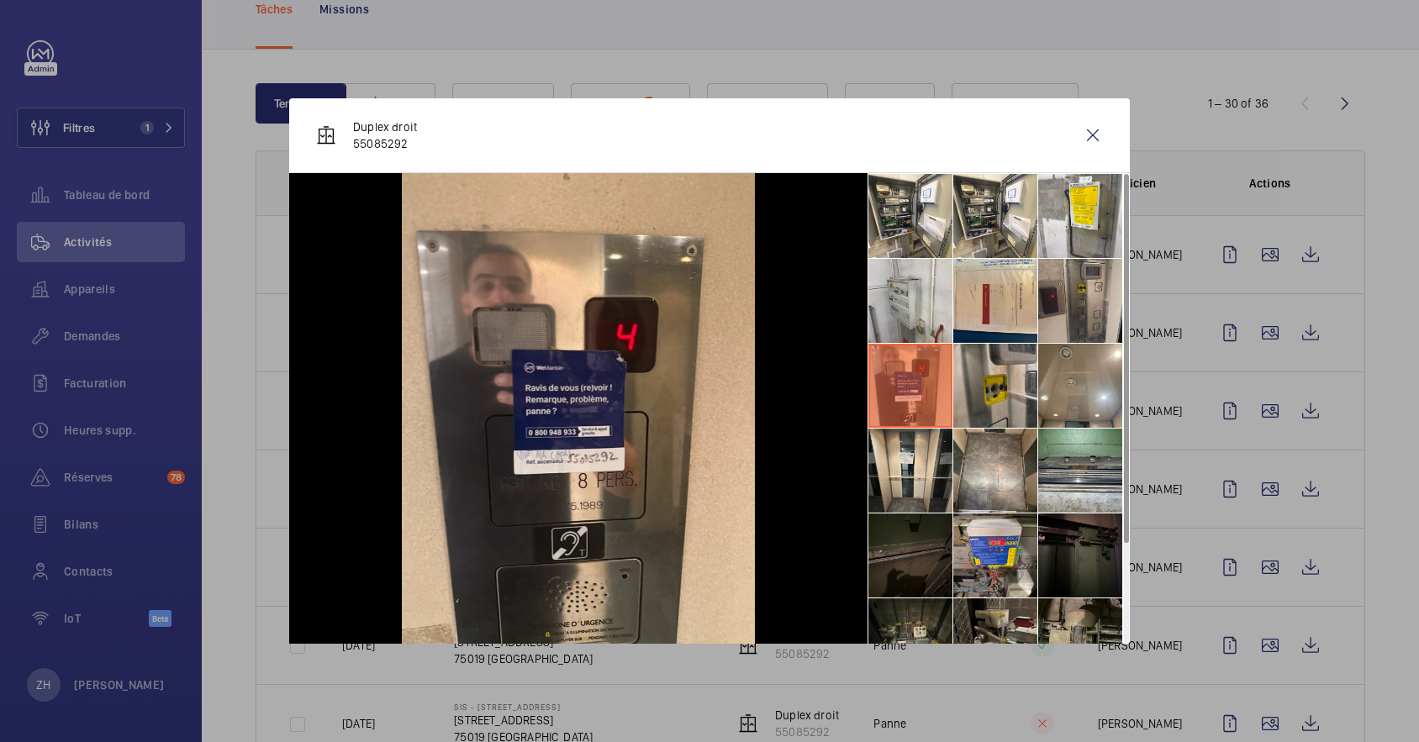
click at [1001, 415] on li at bounding box center [995, 386] width 84 height 84
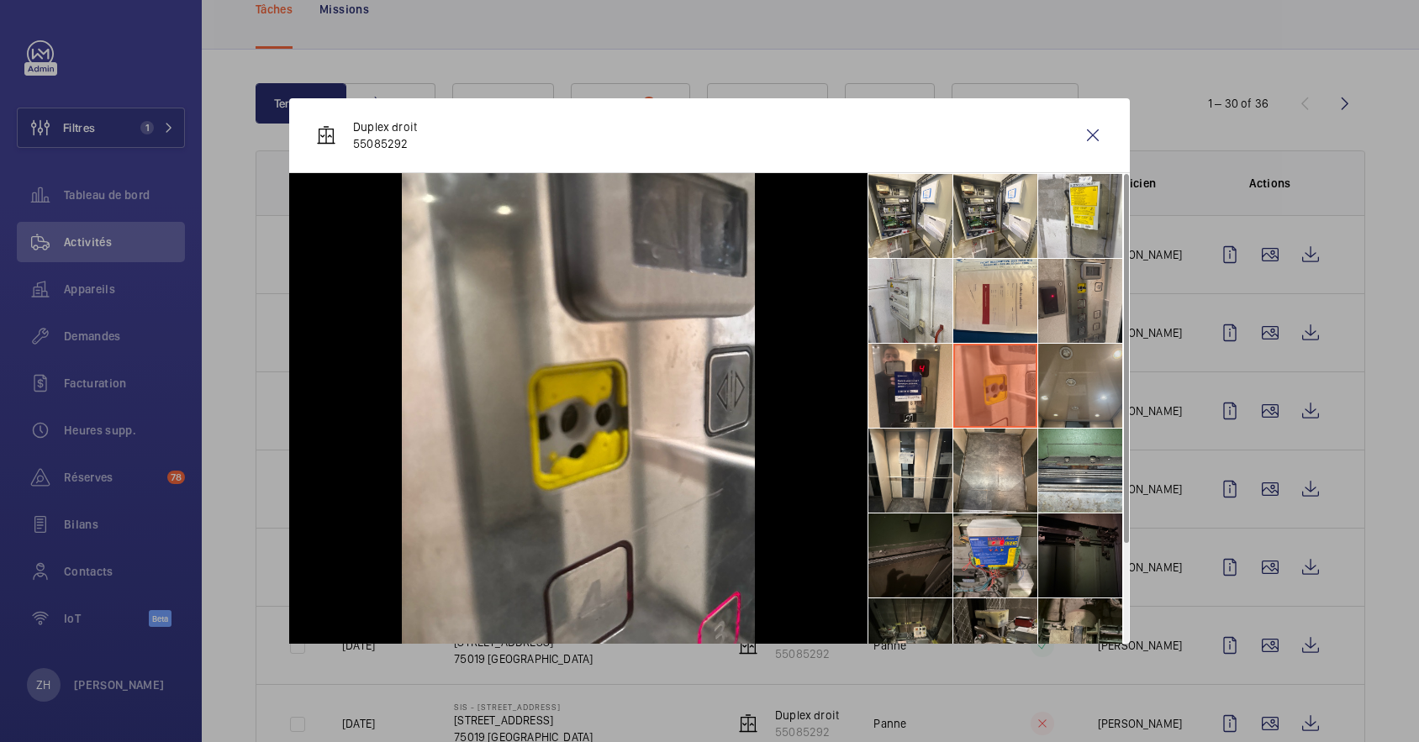
click at [1073, 394] on li at bounding box center [1080, 386] width 84 height 84
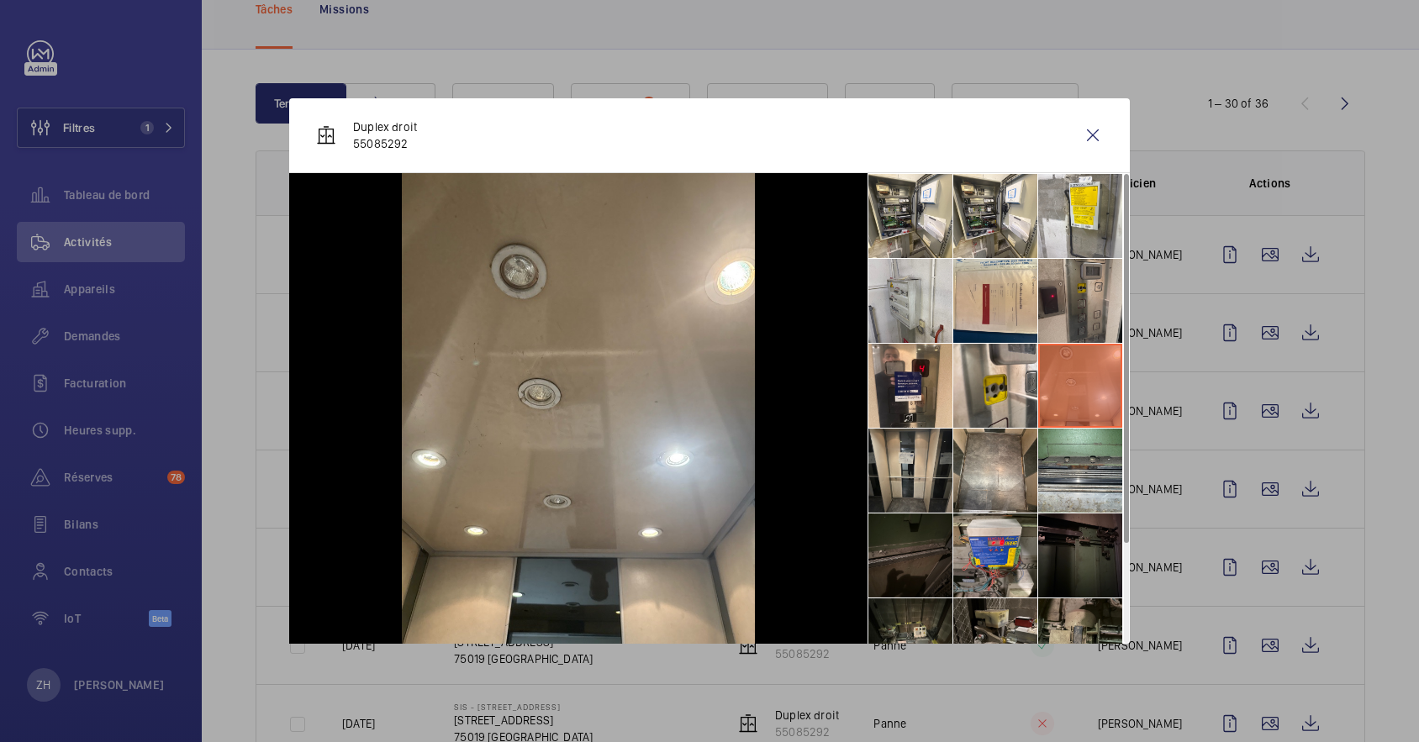
click at [915, 475] on li at bounding box center [910, 471] width 84 height 84
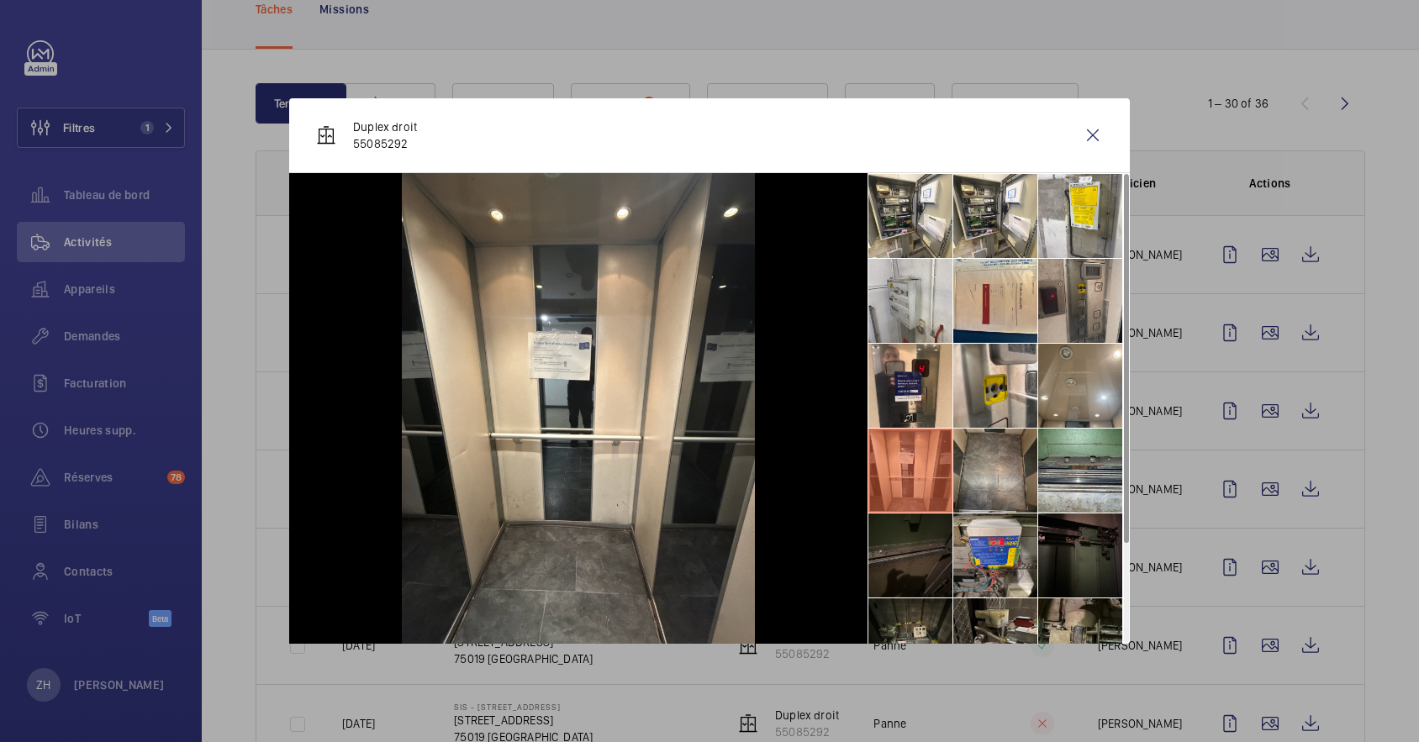
click at [1022, 462] on li at bounding box center [995, 471] width 84 height 84
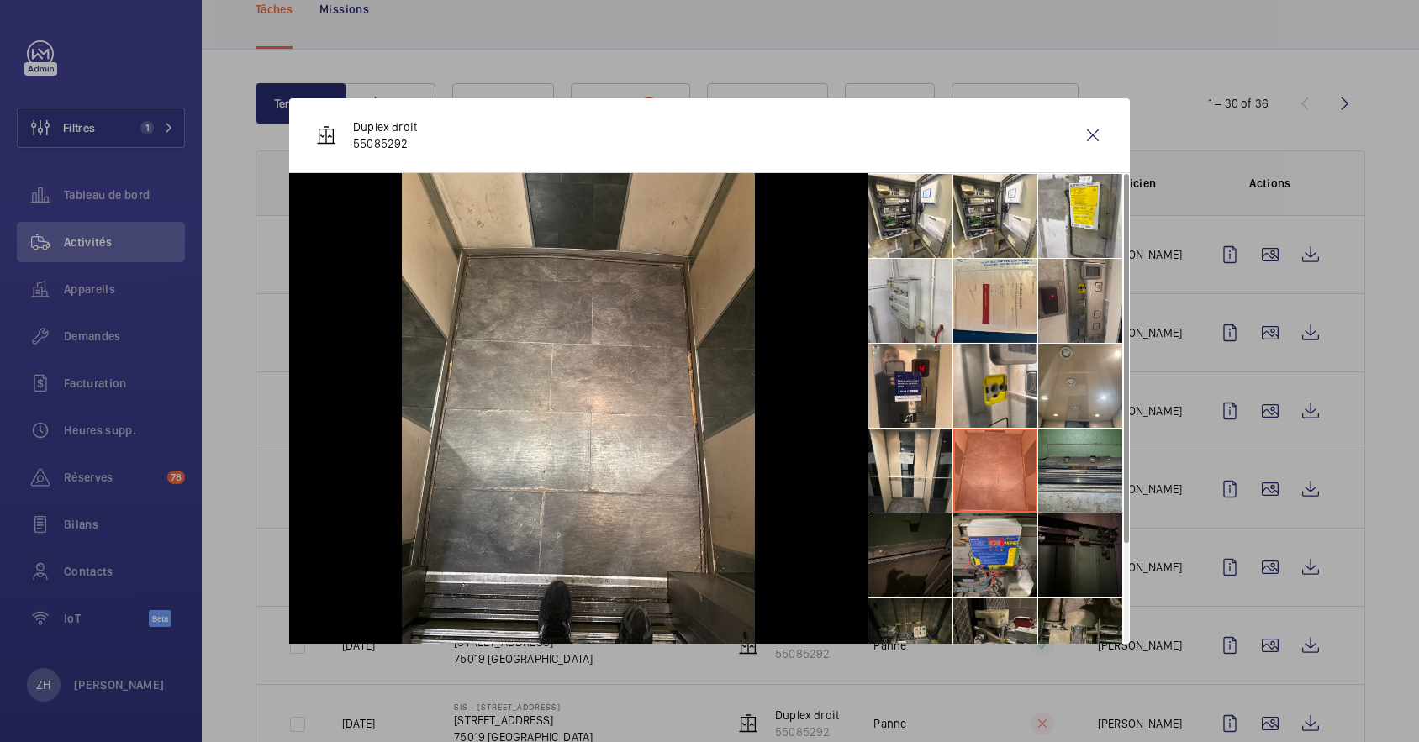
click at [1104, 464] on li at bounding box center [1080, 471] width 84 height 84
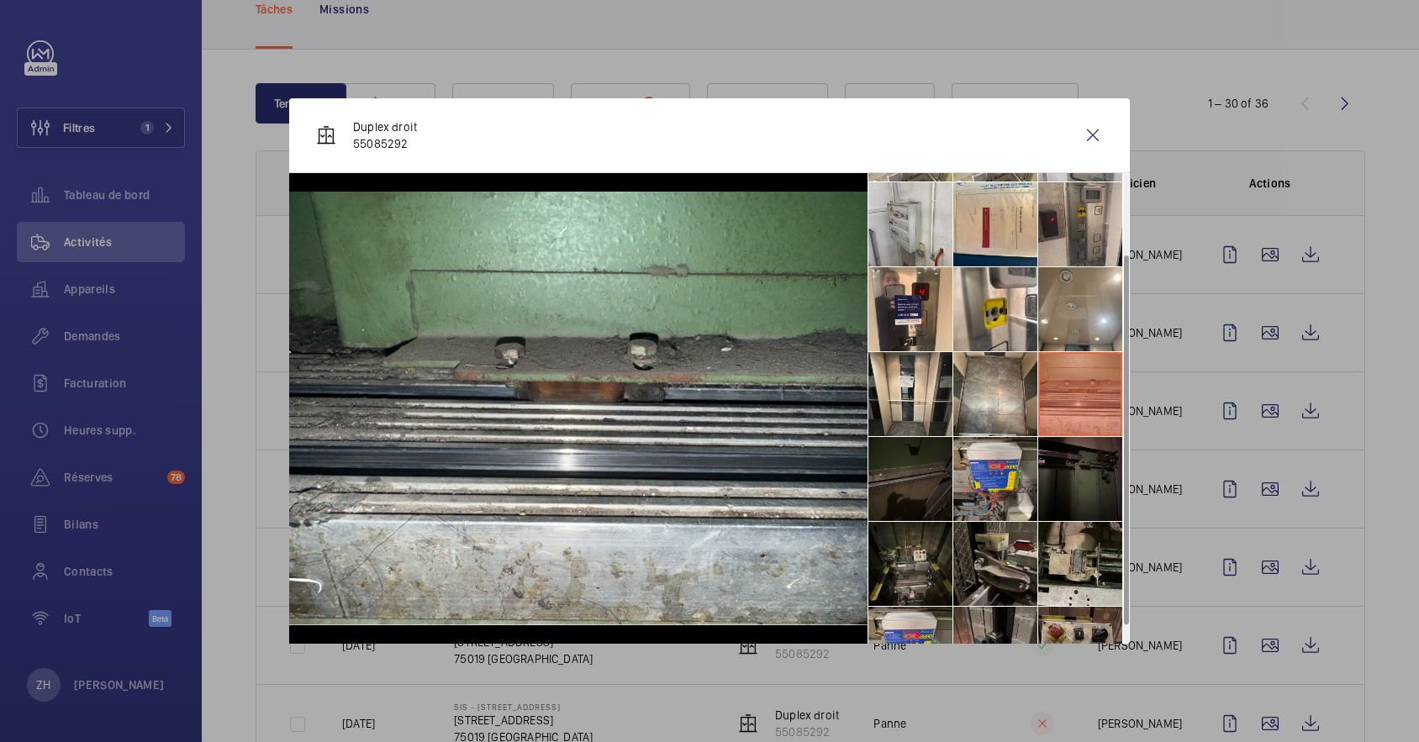
scroll to position [124, 0]
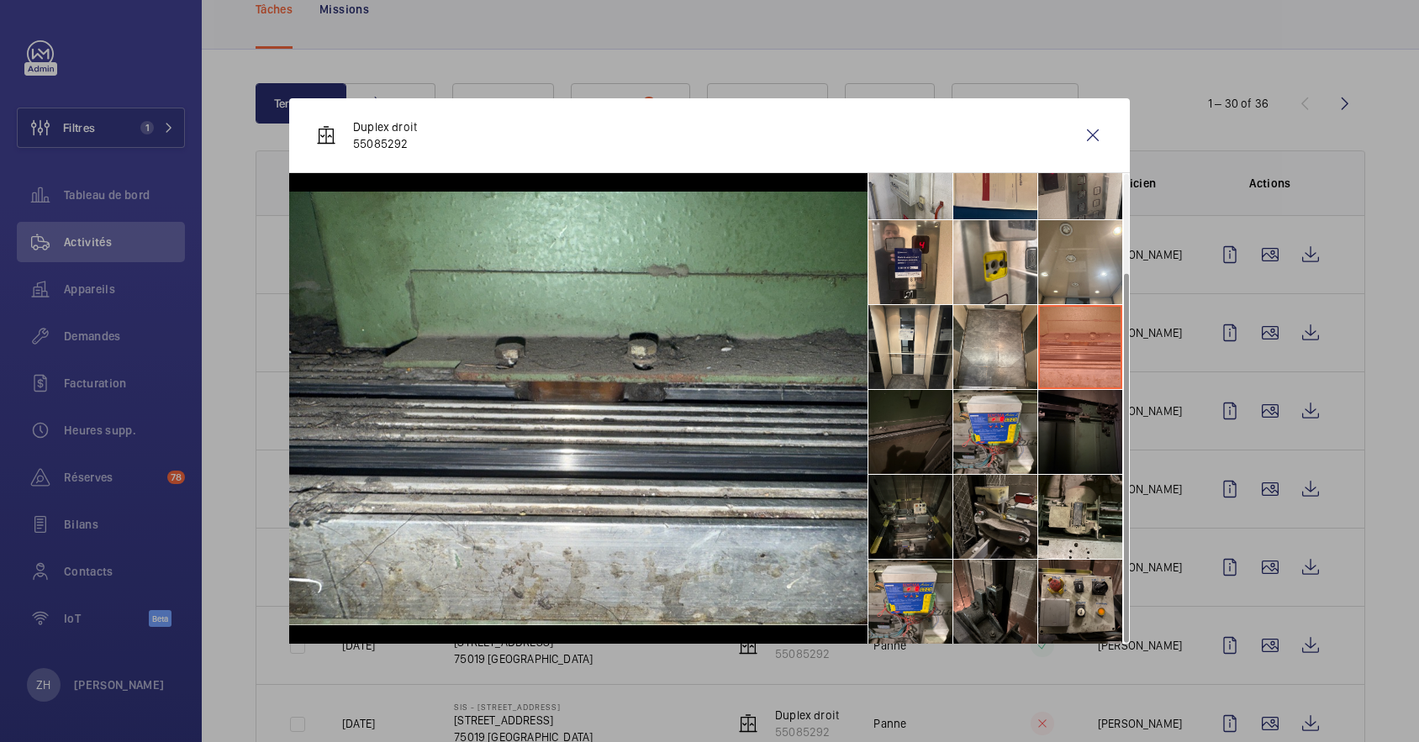
click at [897, 491] on li at bounding box center [910, 517] width 84 height 84
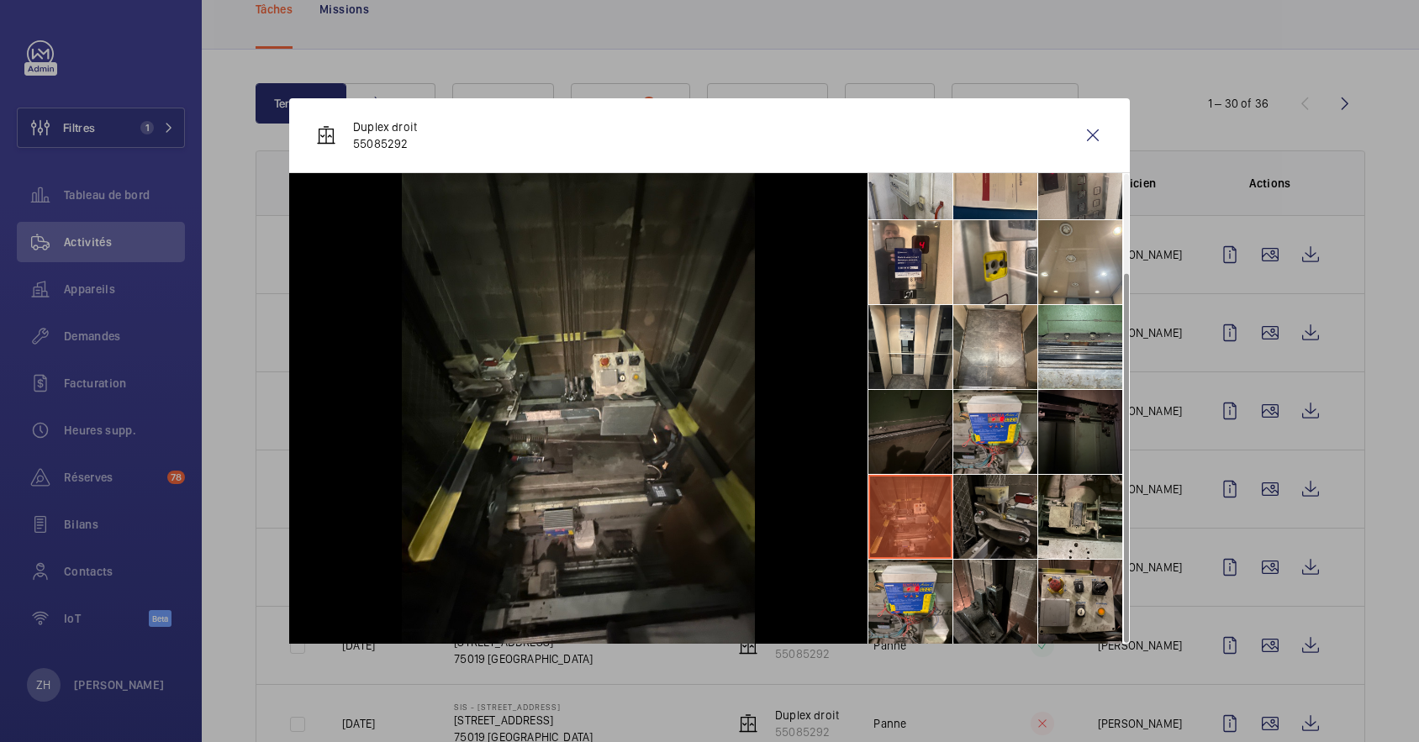
click at [1021, 505] on li at bounding box center [995, 517] width 84 height 84
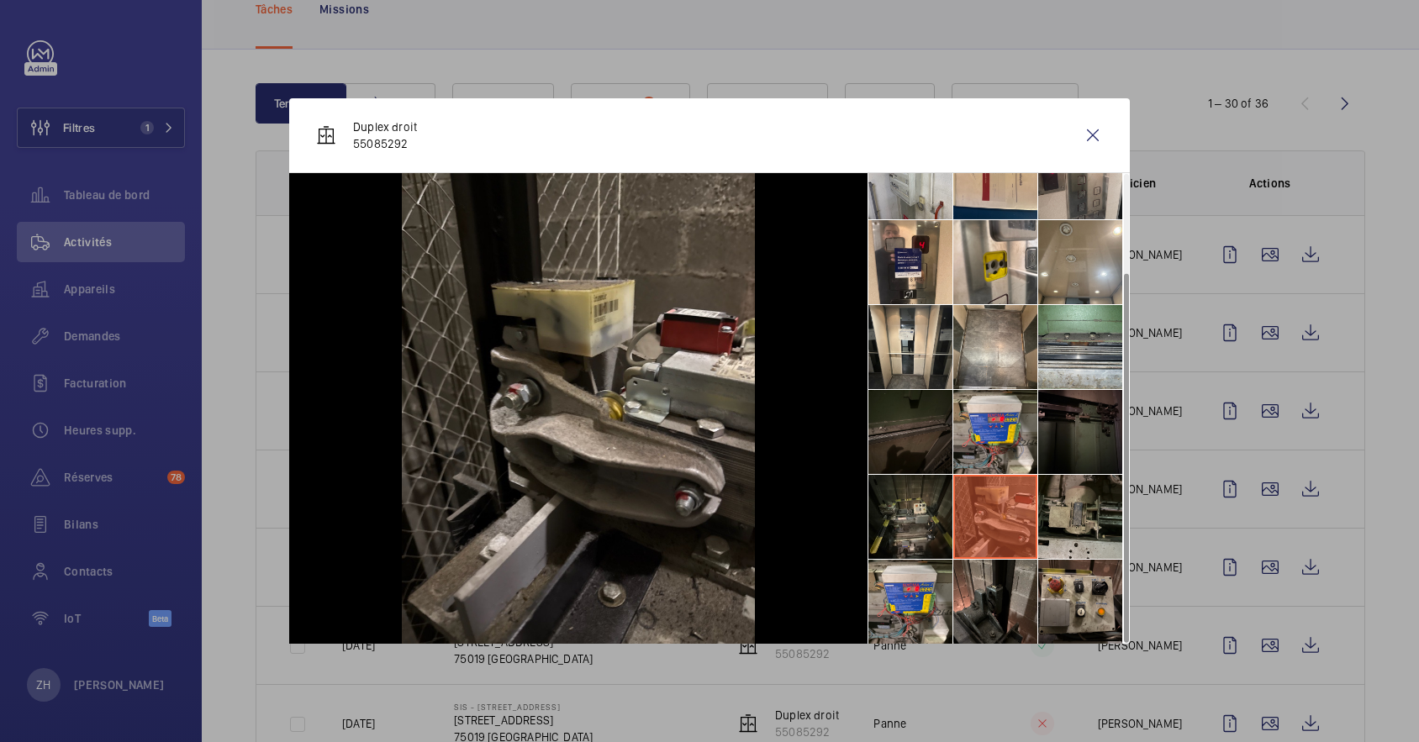
click at [1106, 503] on li at bounding box center [1080, 517] width 84 height 84
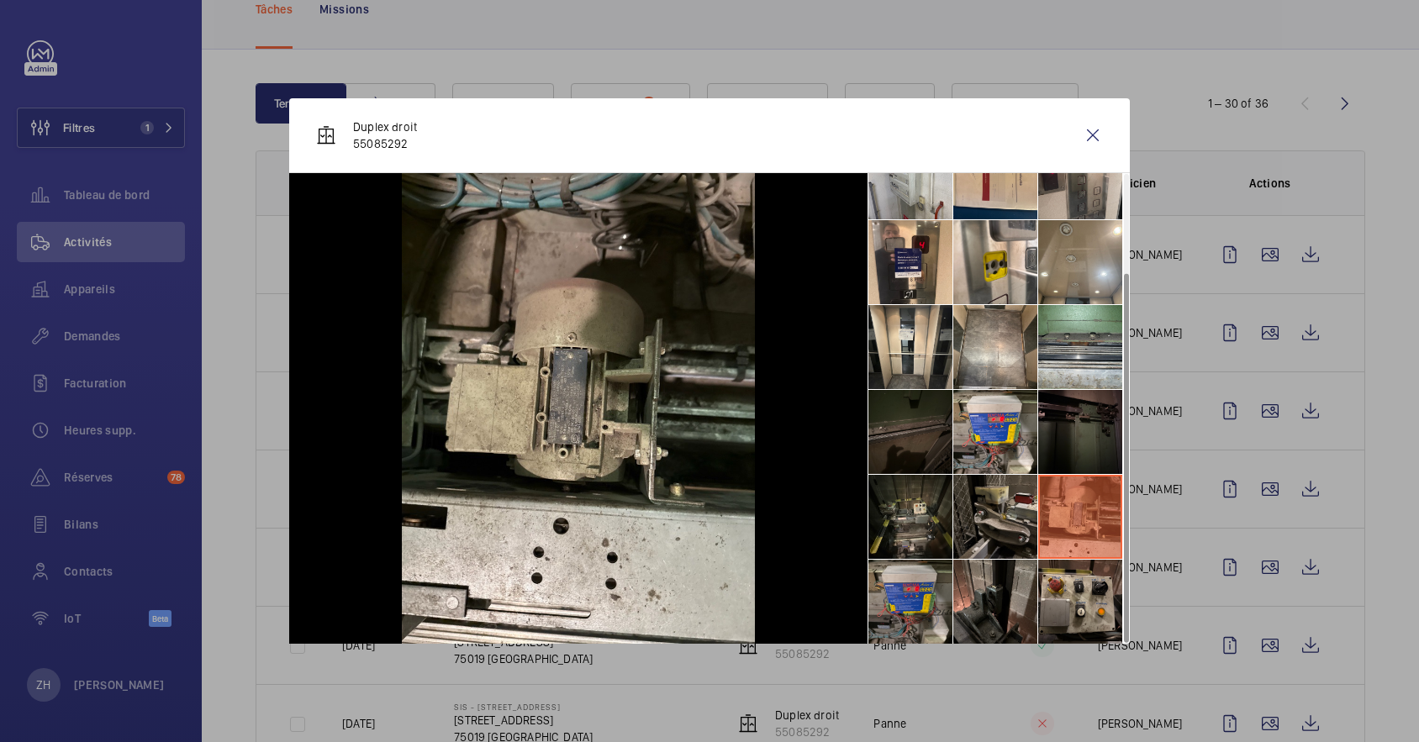
click at [921, 573] on li at bounding box center [910, 602] width 84 height 84
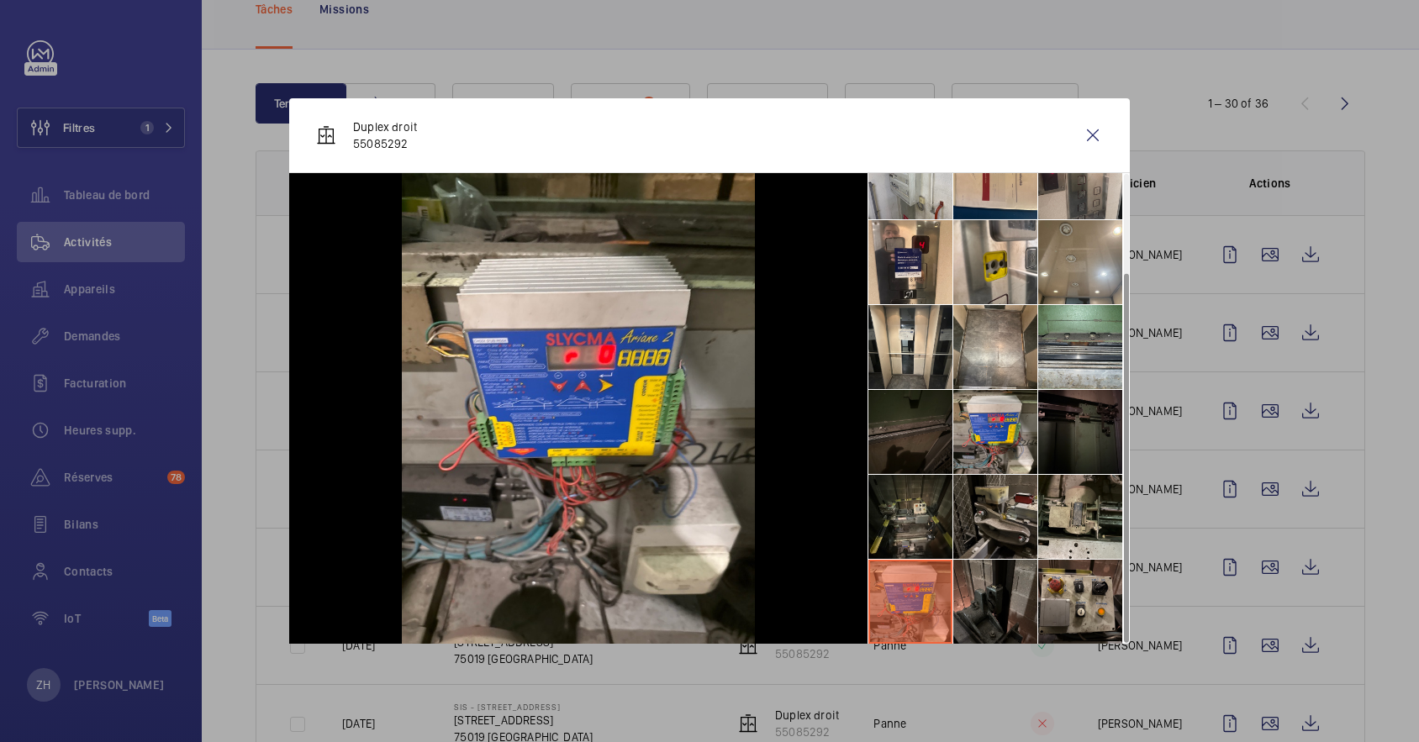
click at [985, 572] on li at bounding box center [995, 602] width 84 height 84
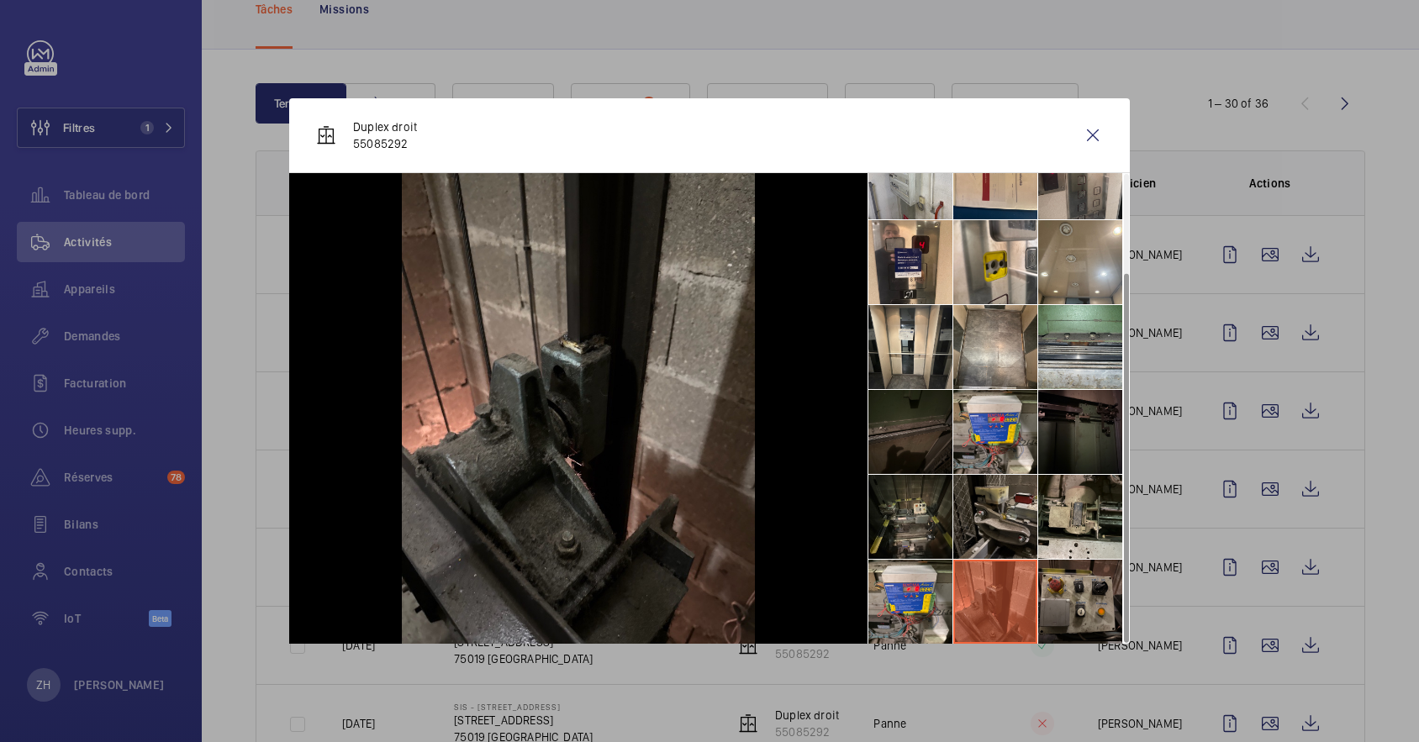
click at [1071, 588] on li at bounding box center [1080, 602] width 84 height 84
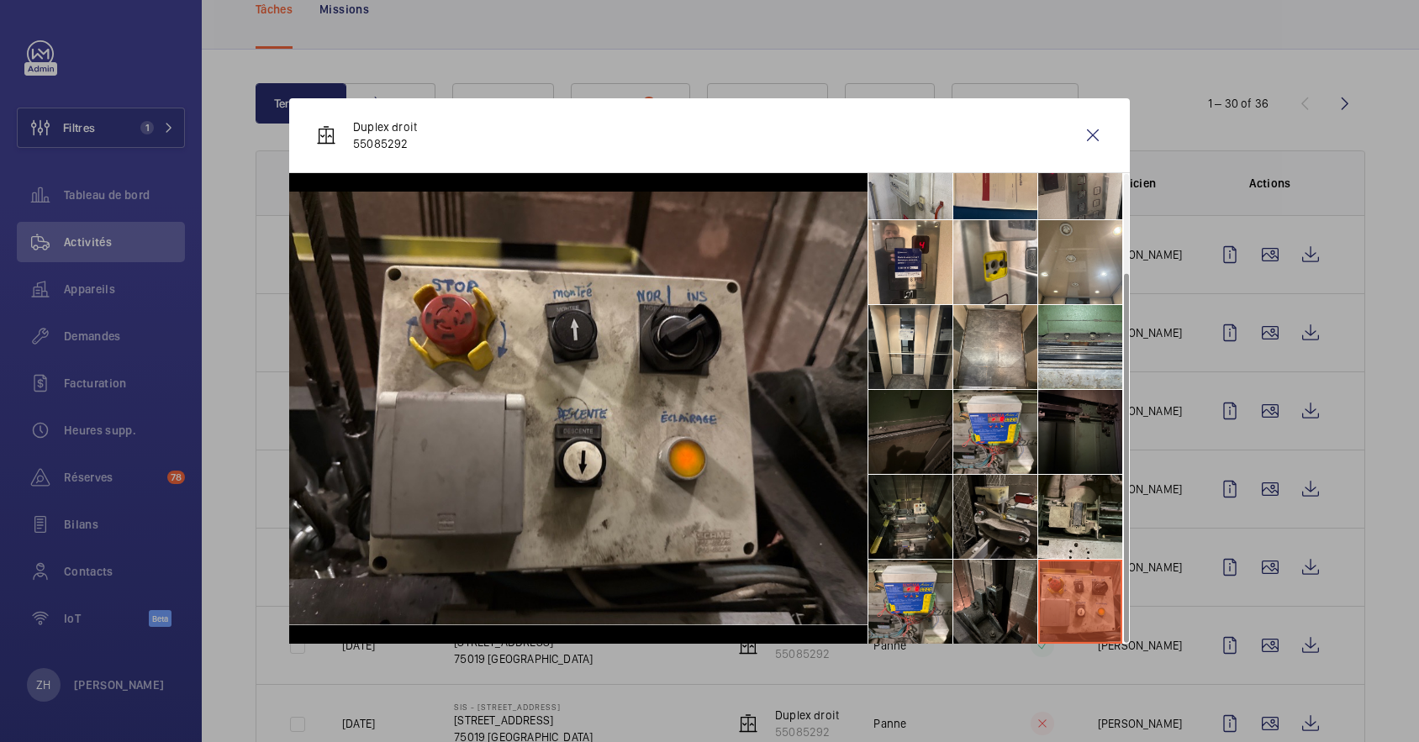
drag, startPoint x: 1090, startPoint y: 134, endPoint x: 1079, endPoint y: 508, distance: 374.2
click at [1091, 134] on wm-front-icon-button at bounding box center [1092, 135] width 40 height 40
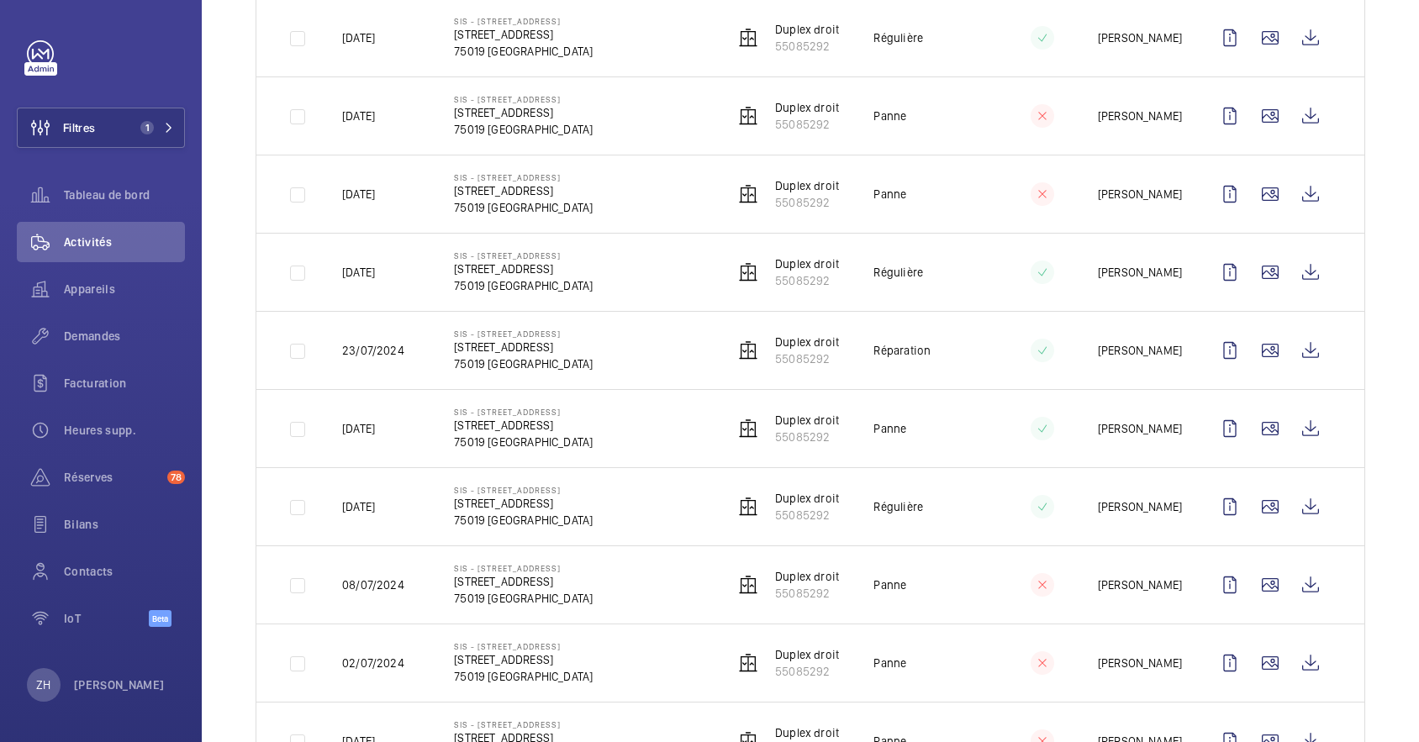
scroll to position [1568, 0]
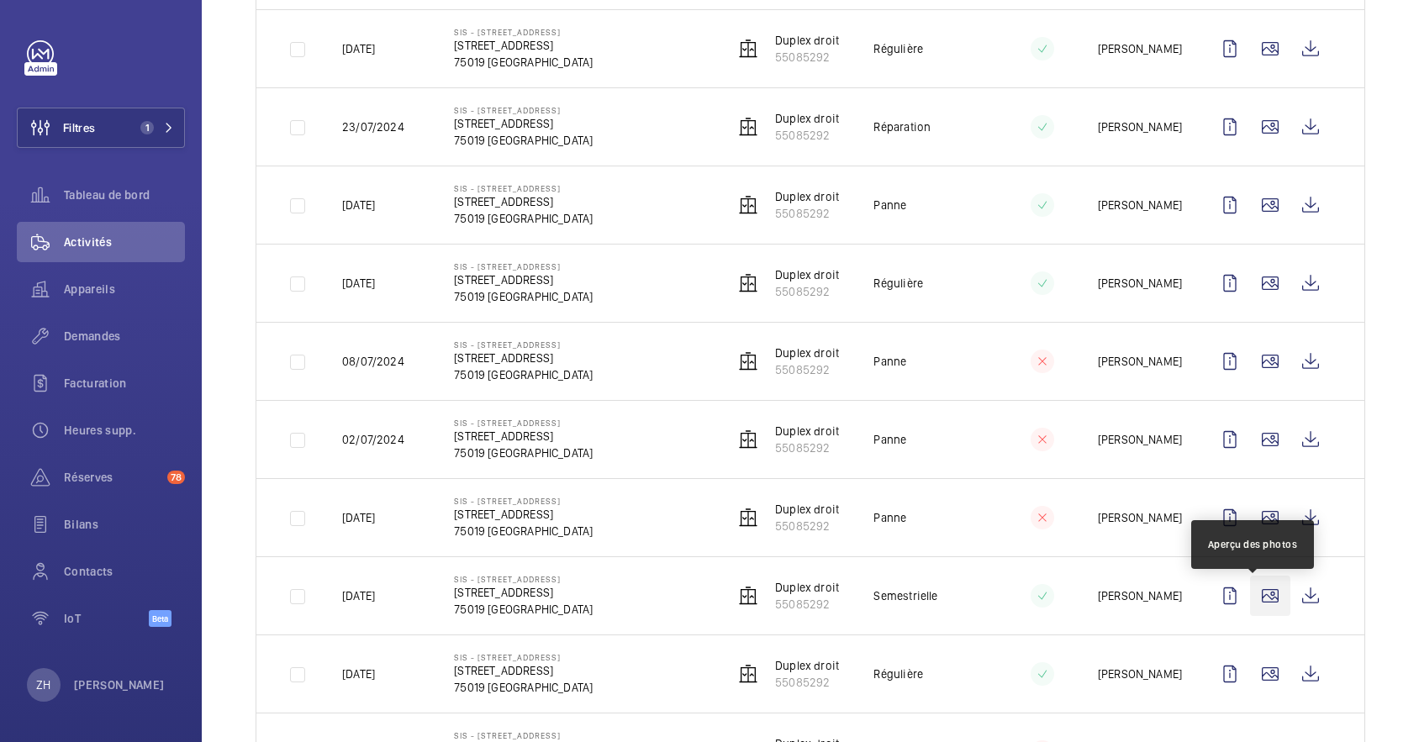
click at [1251, 601] on wm-front-icon-button at bounding box center [1270, 596] width 40 height 40
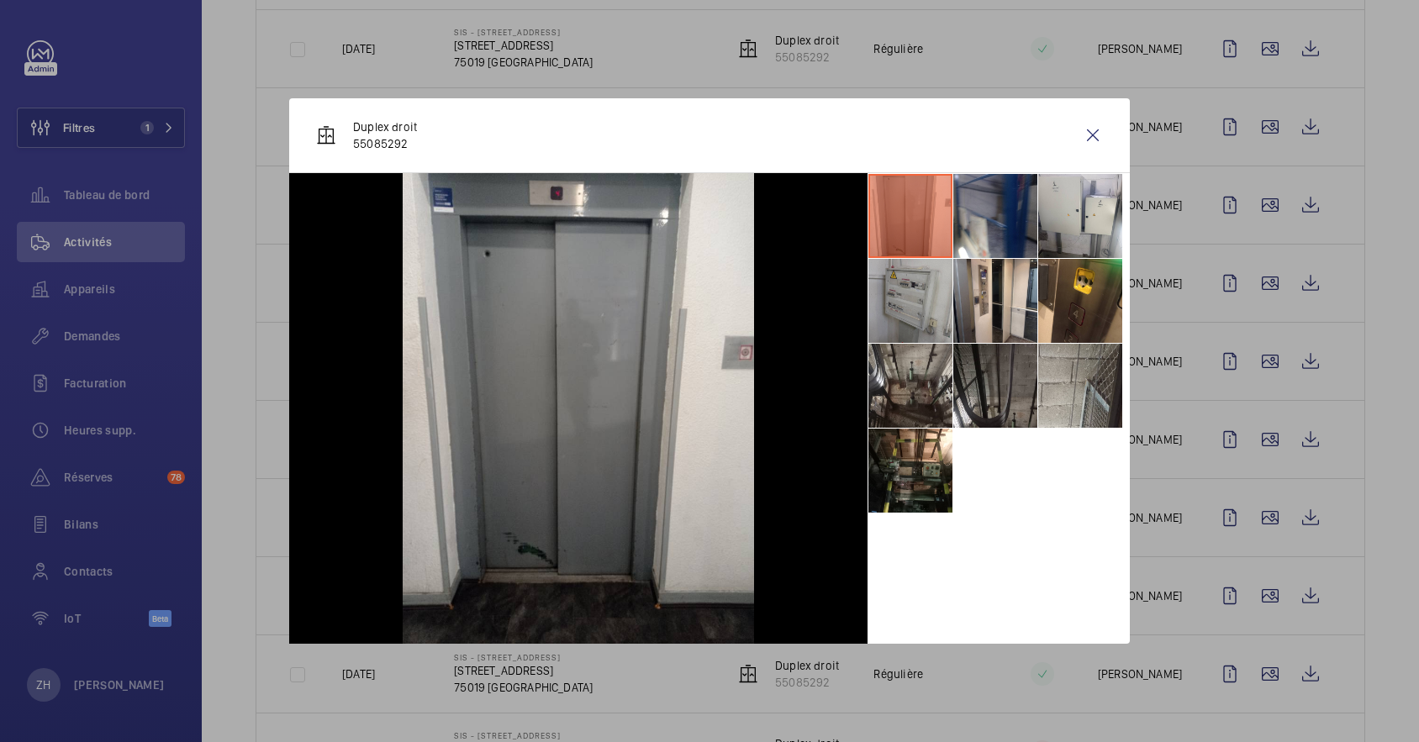
click at [904, 287] on li at bounding box center [910, 301] width 84 height 84
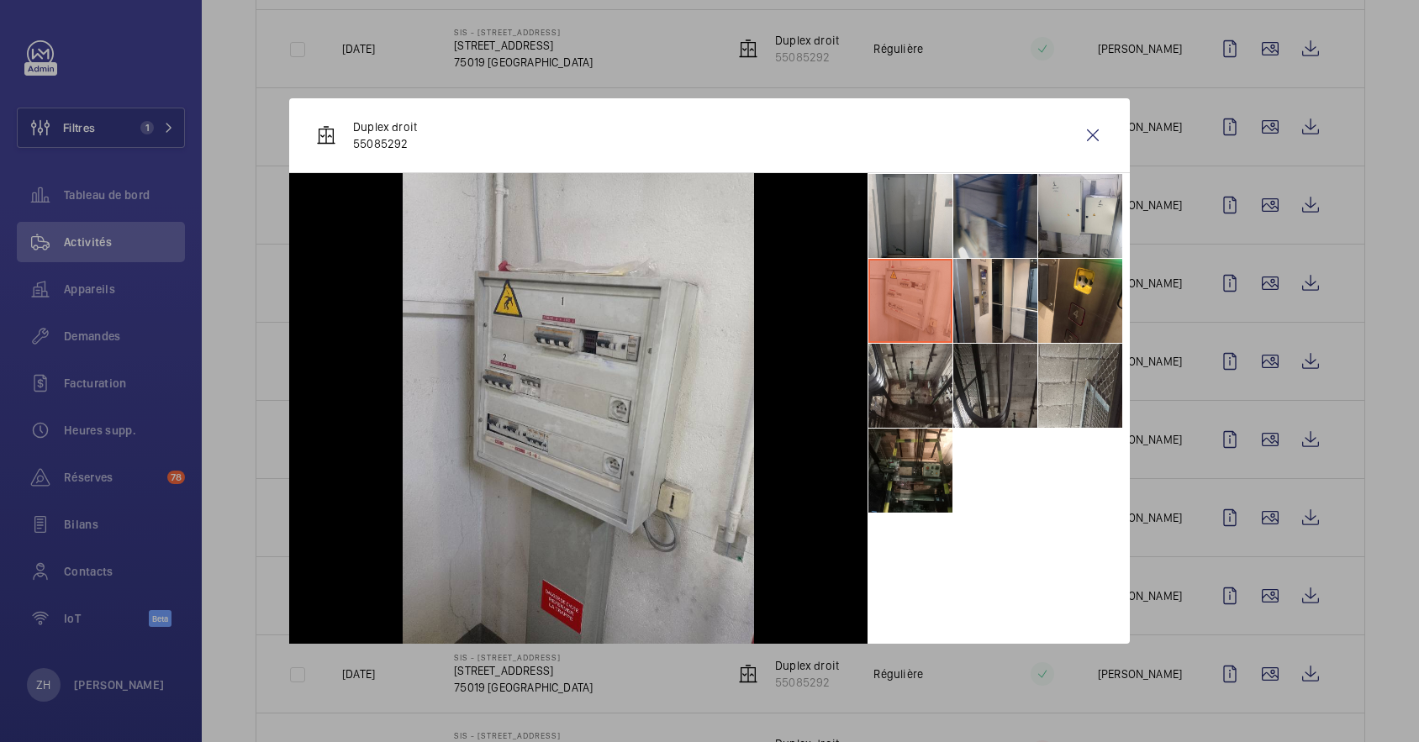
click at [975, 205] on li at bounding box center [995, 216] width 84 height 84
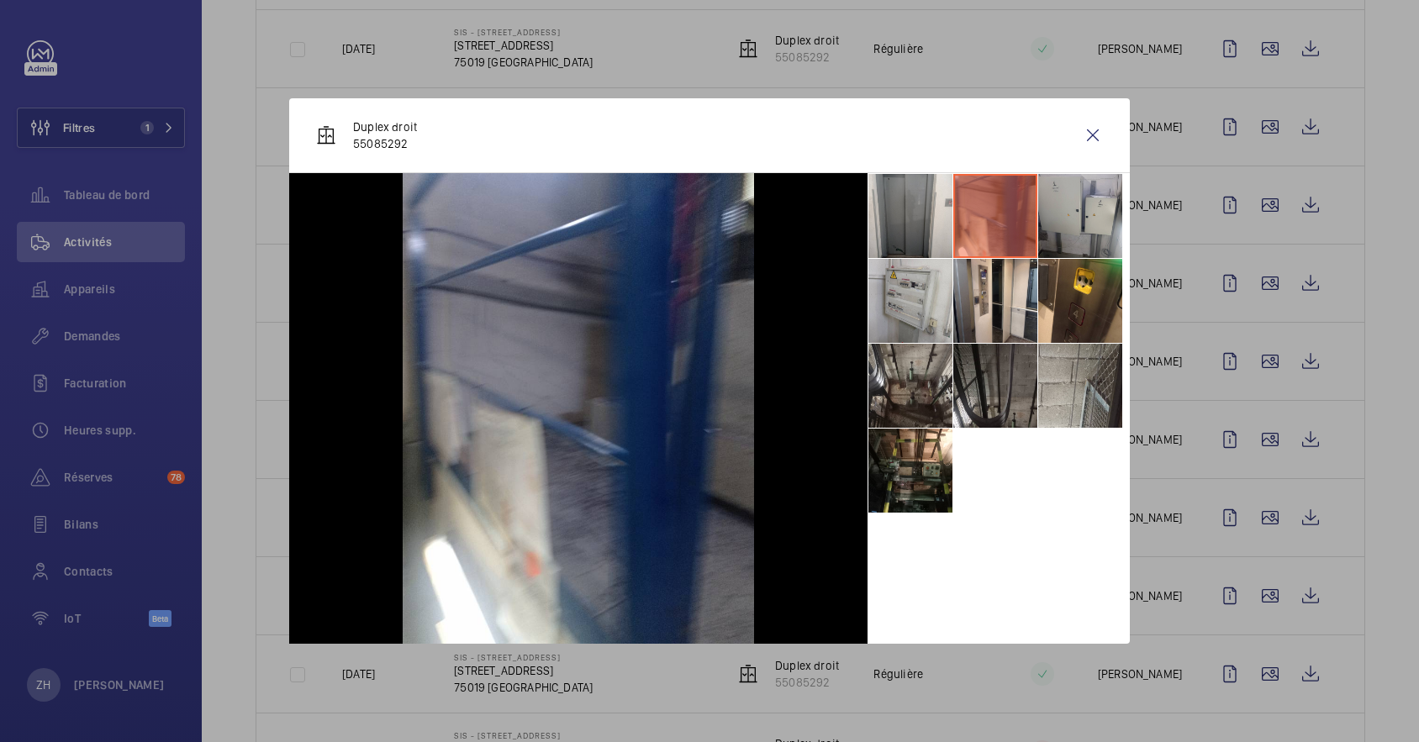
drag, startPoint x: 1089, startPoint y: 201, endPoint x: 1100, endPoint y: 228, distance: 29.0
click at [1090, 201] on li at bounding box center [1080, 216] width 84 height 84
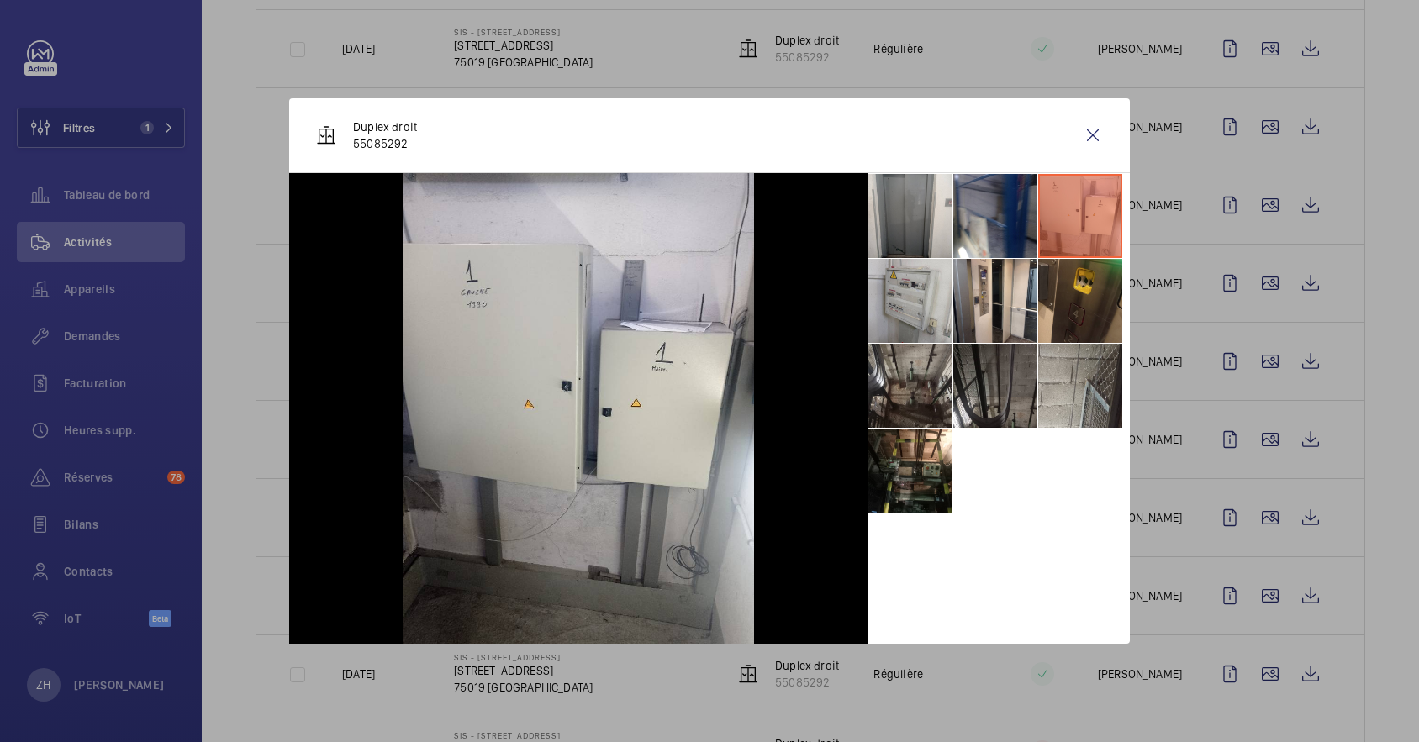
click at [1110, 278] on li at bounding box center [1080, 301] width 84 height 84
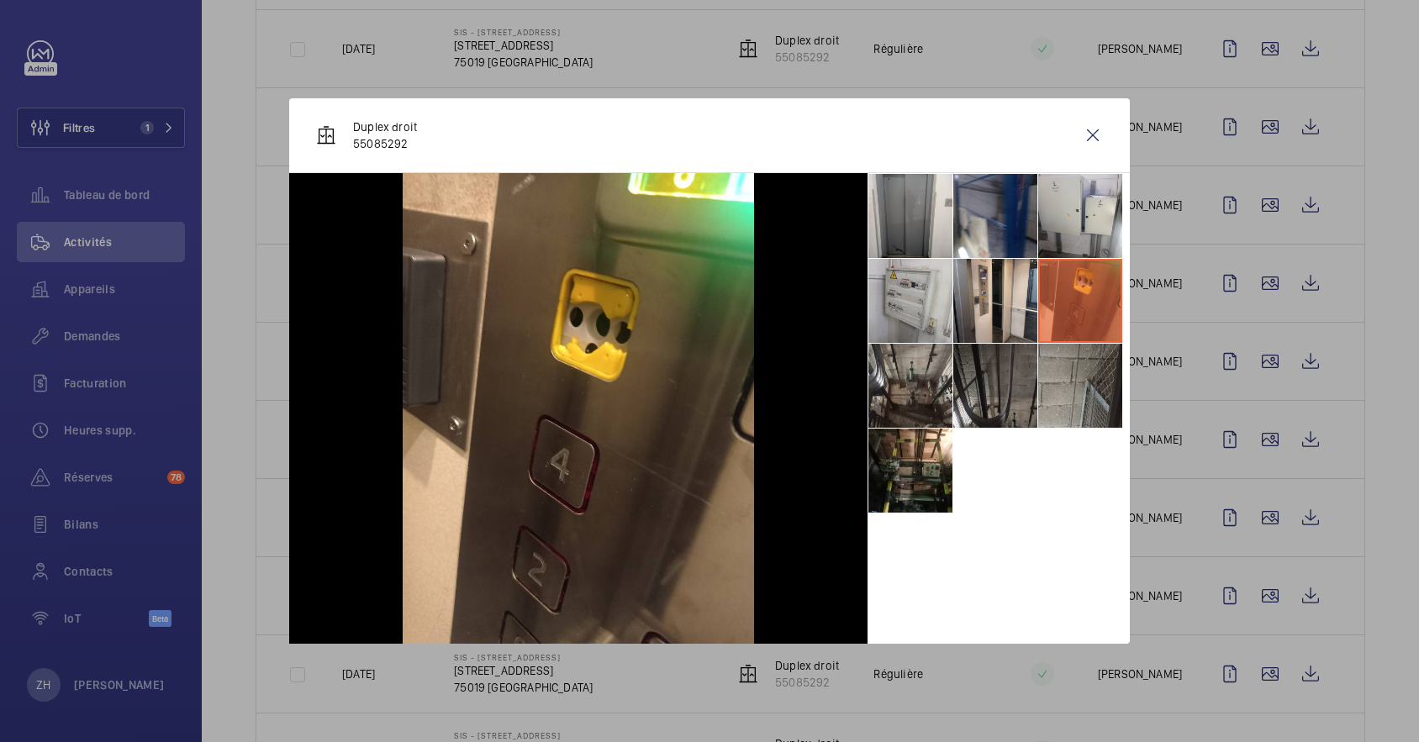
click at [1074, 351] on li at bounding box center [1080, 386] width 84 height 84
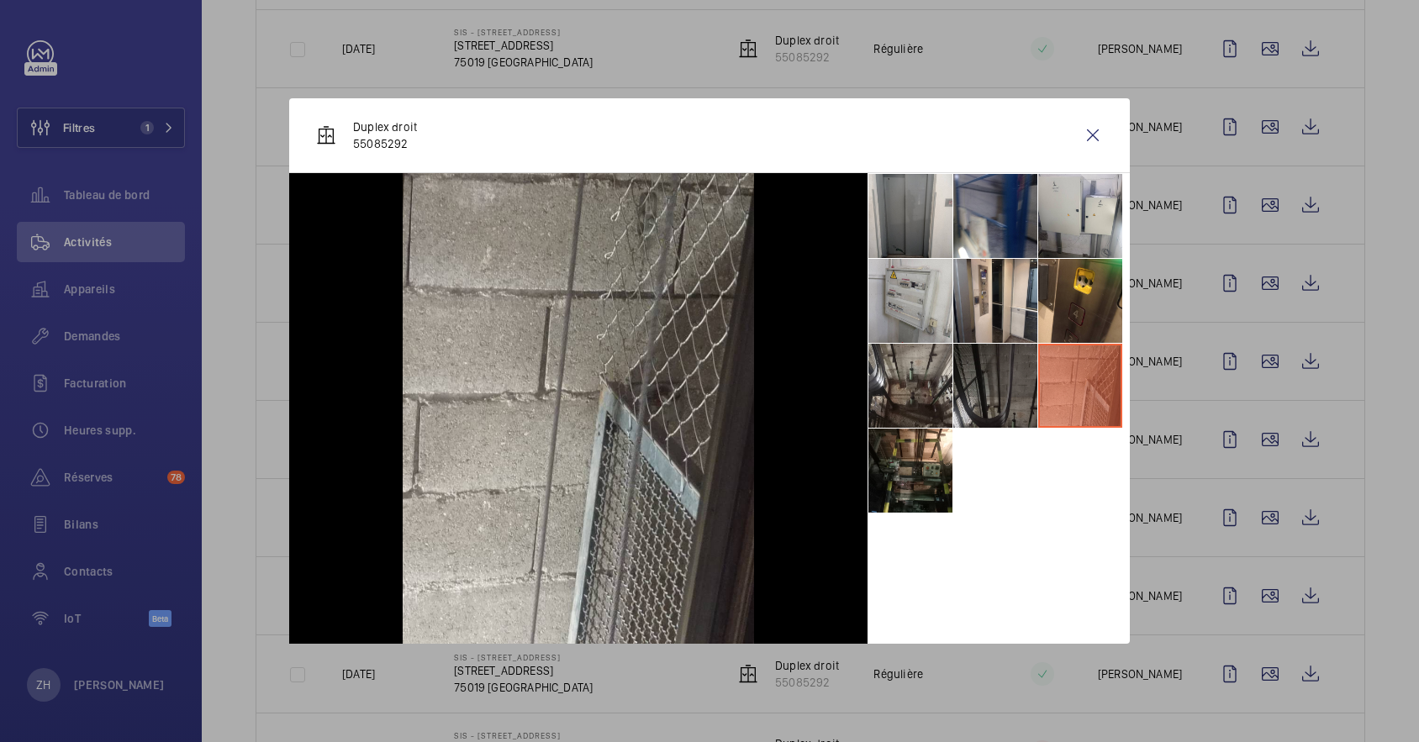
click at [985, 380] on li at bounding box center [995, 386] width 84 height 84
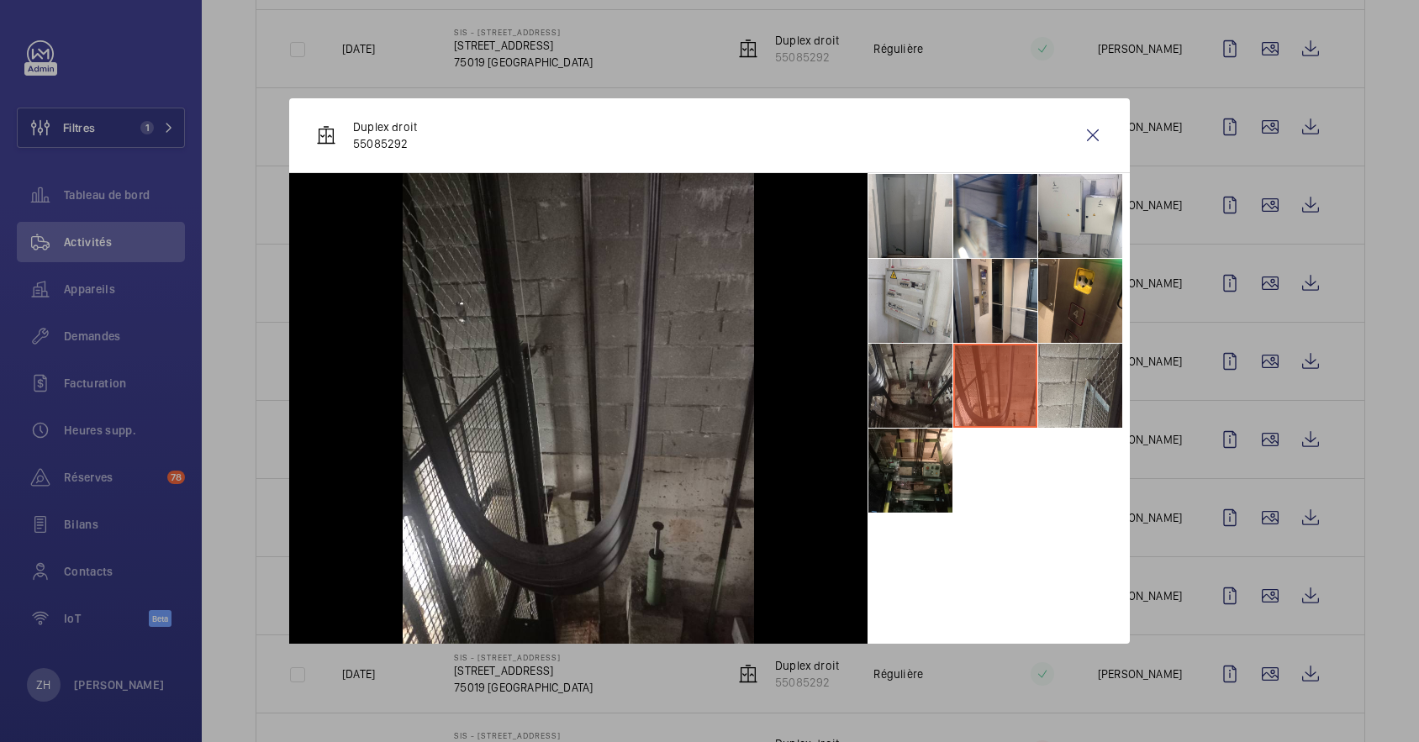
click at [919, 387] on li at bounding box center [910, 386] width 84 height 84
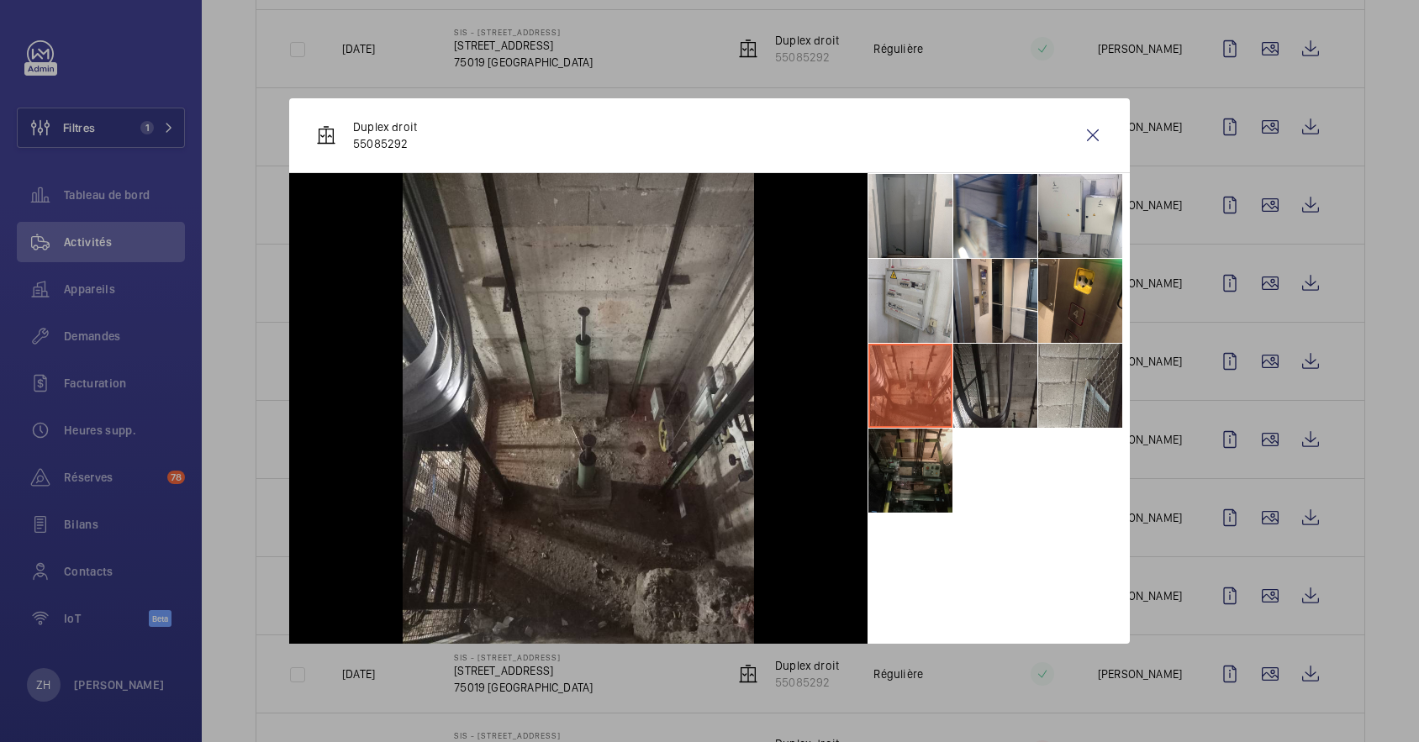
click at [909, 429] on li at bounding box center [910, 471] width 84 height 84
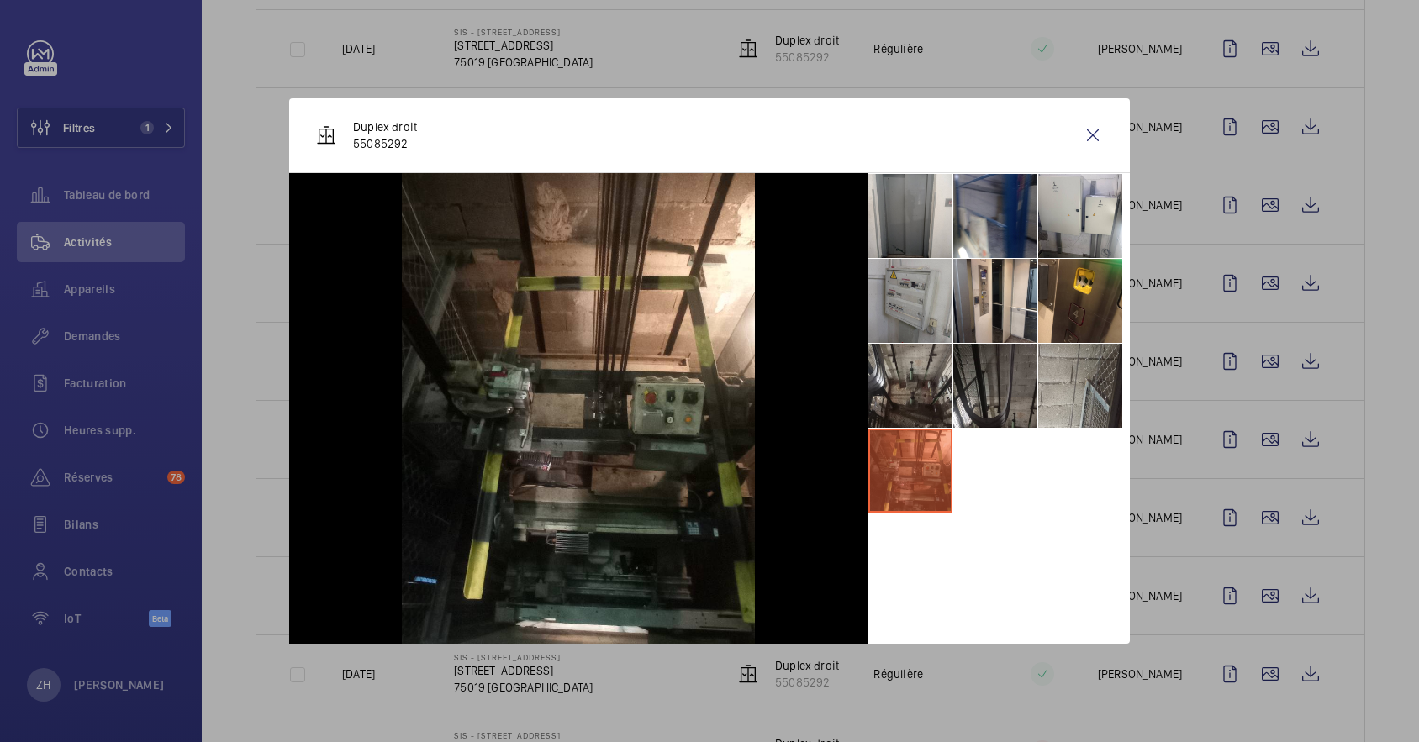
click at [925, 305] on li at bounding box center [910, 301] width 84 height 84
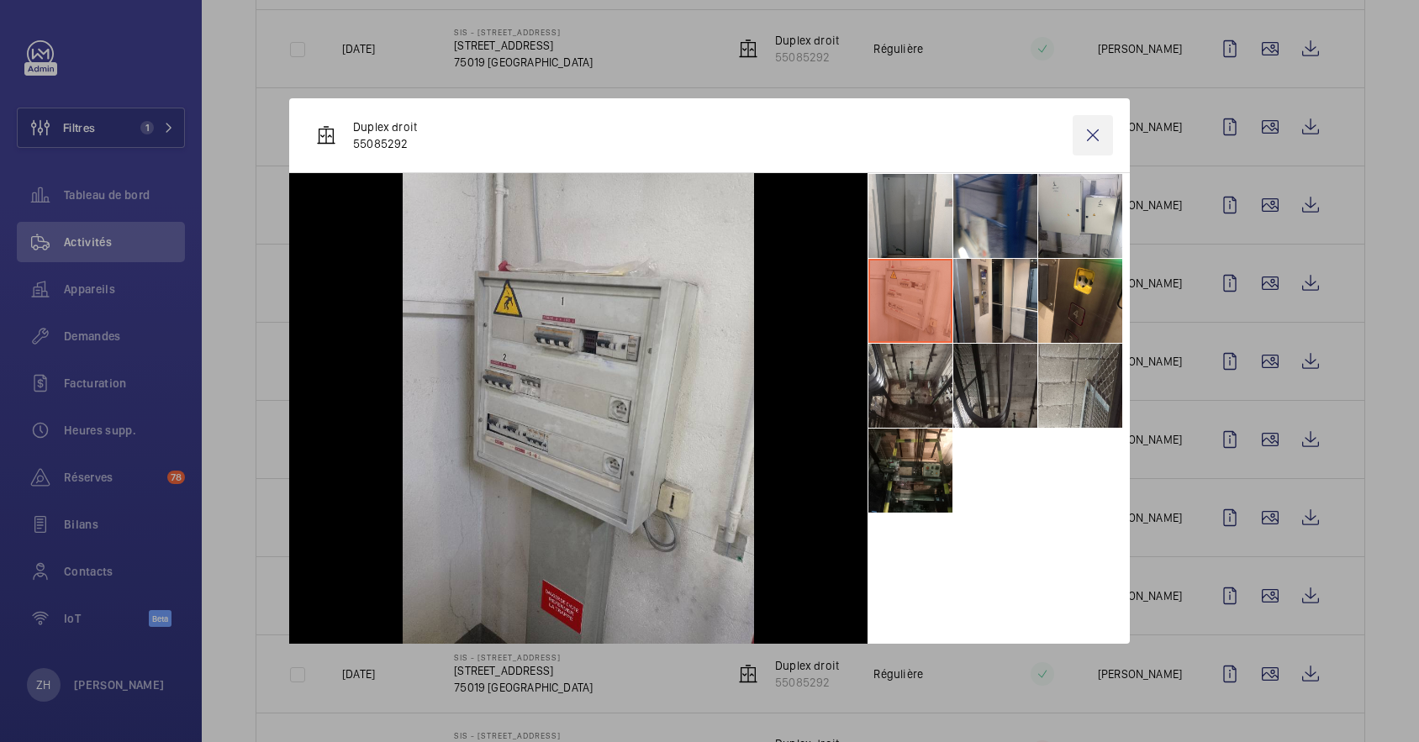
click at [1092, 132] on wm-front-icon-button at bounding box center [1092, 135] width 40 height 40
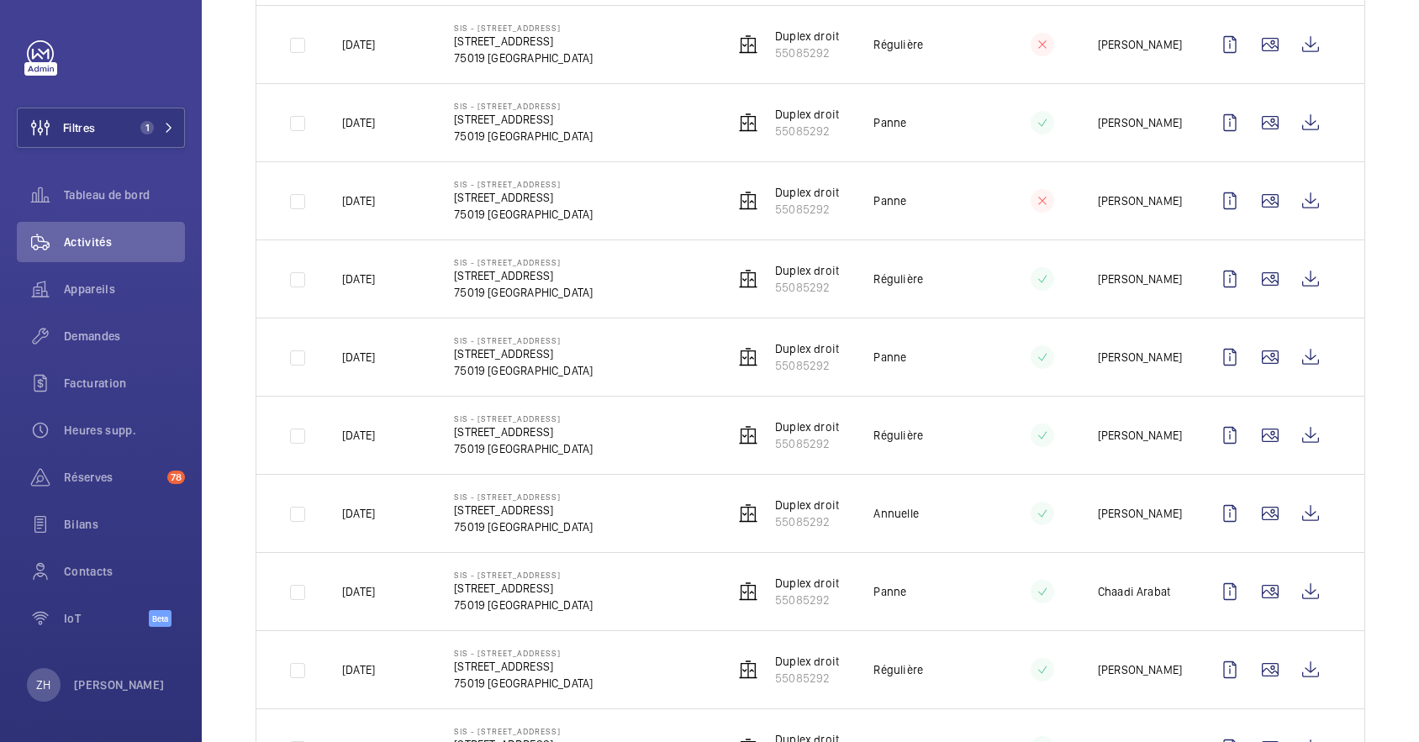
scroll to position [0, 0]
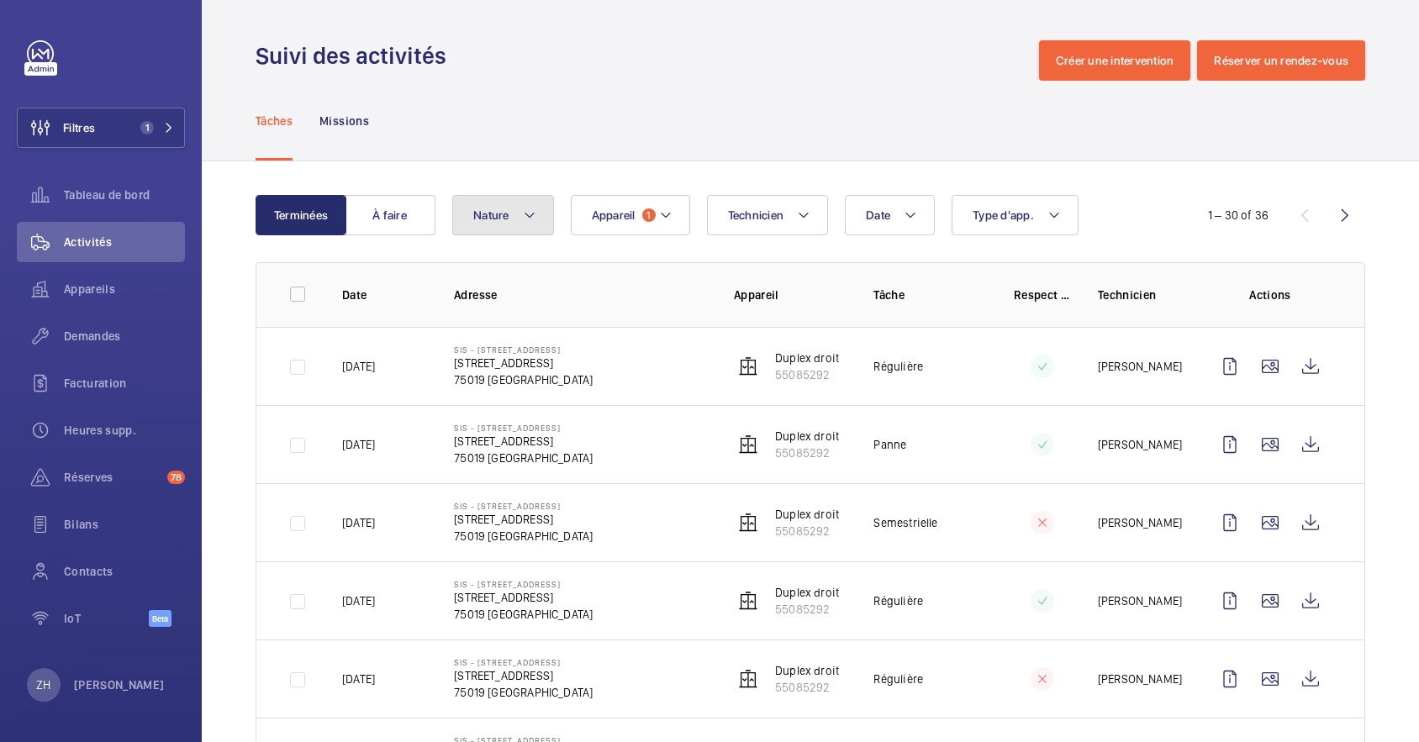
click at [535, 217] on button "Nature" at bounding box center [503, 215] width 102 height 40
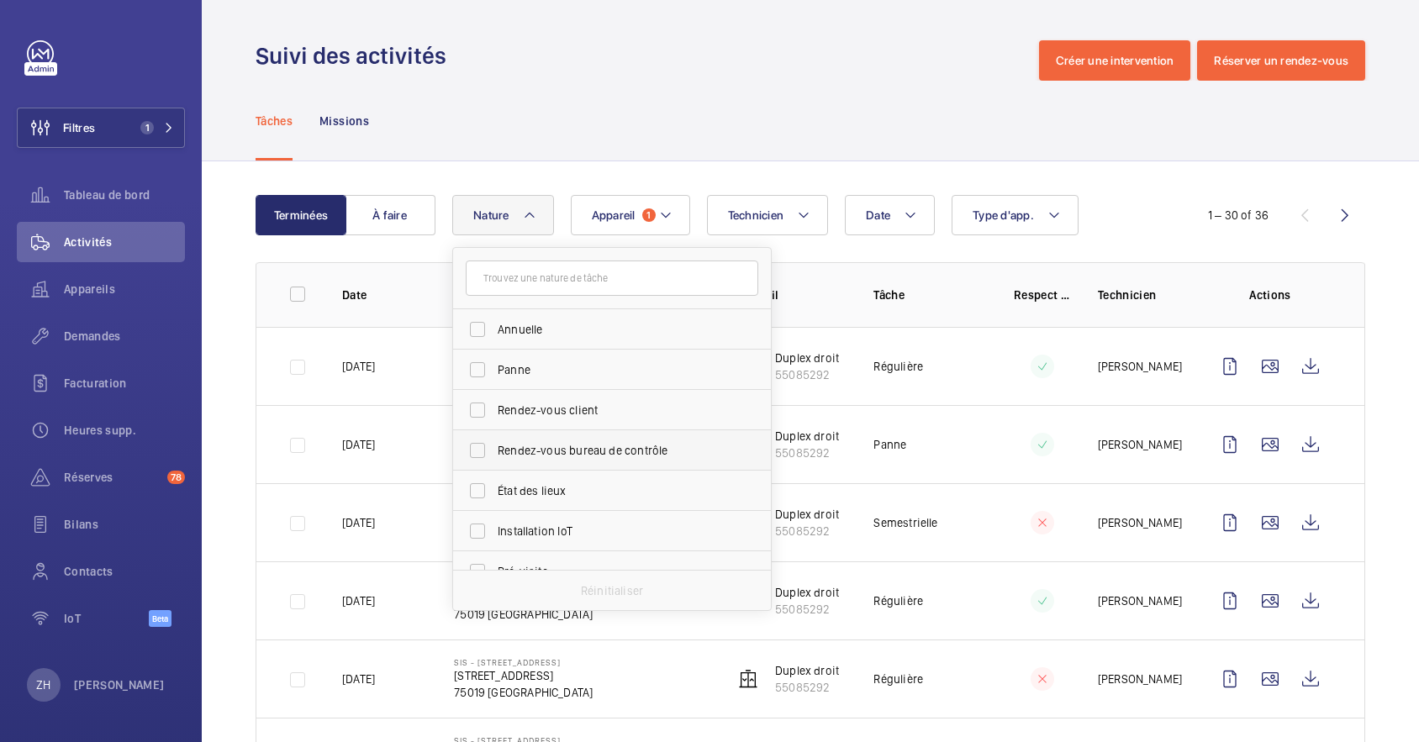
scroll to position [263, 0]
drag, startPoint x: 826, startPoint y: 45, endPoint x: 1118, endPoint y: 166, distance: 316.1
click at [826, 45] on div "Suivi des activités Créer une intervention Réserver un rendez-vous" at bounding box center [810, 60] width 1109 height 40
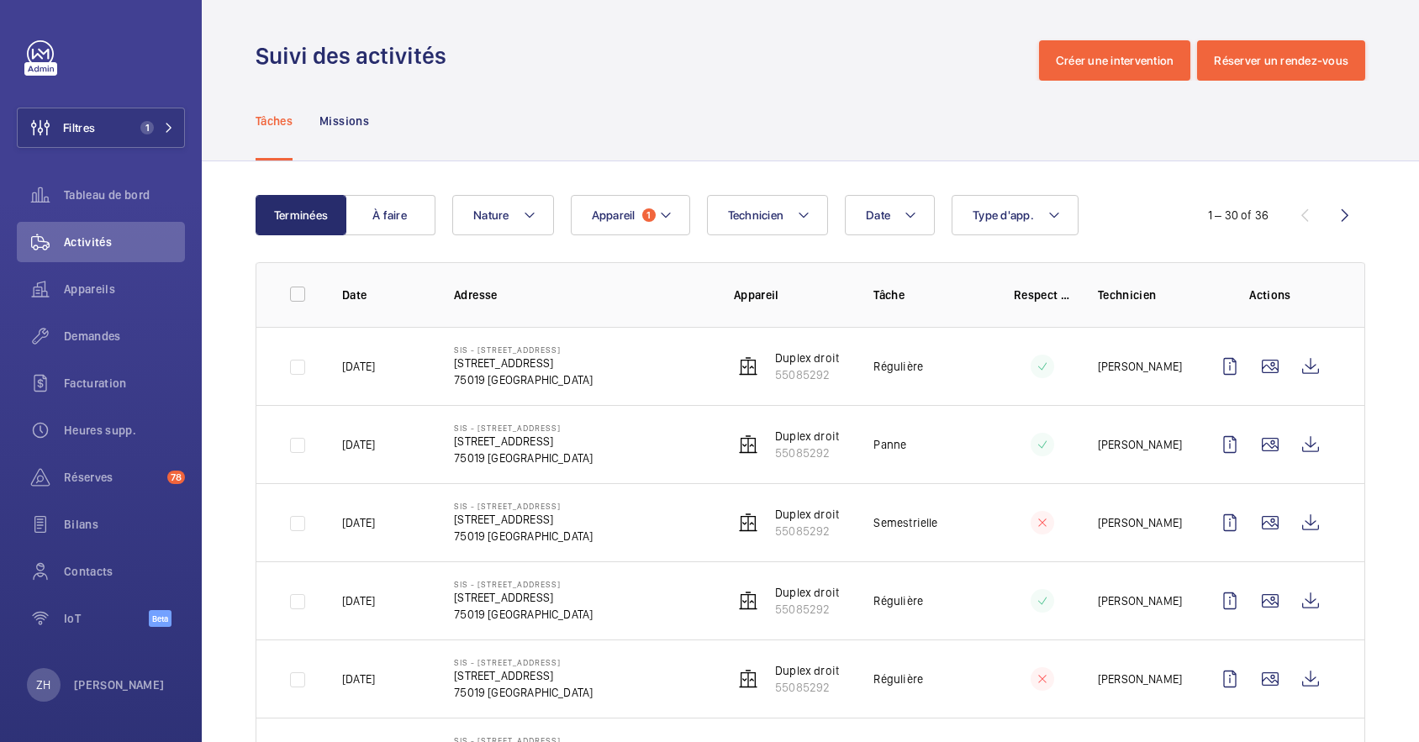
drag, startPoint x: 1329, startPoint y: 212, endPoint x: 1277, endPoint y: 218, distance: 52.4
click at [1330, 212] on wm-front-icon-button at bounding box center [1345, 215] width 40 height 40
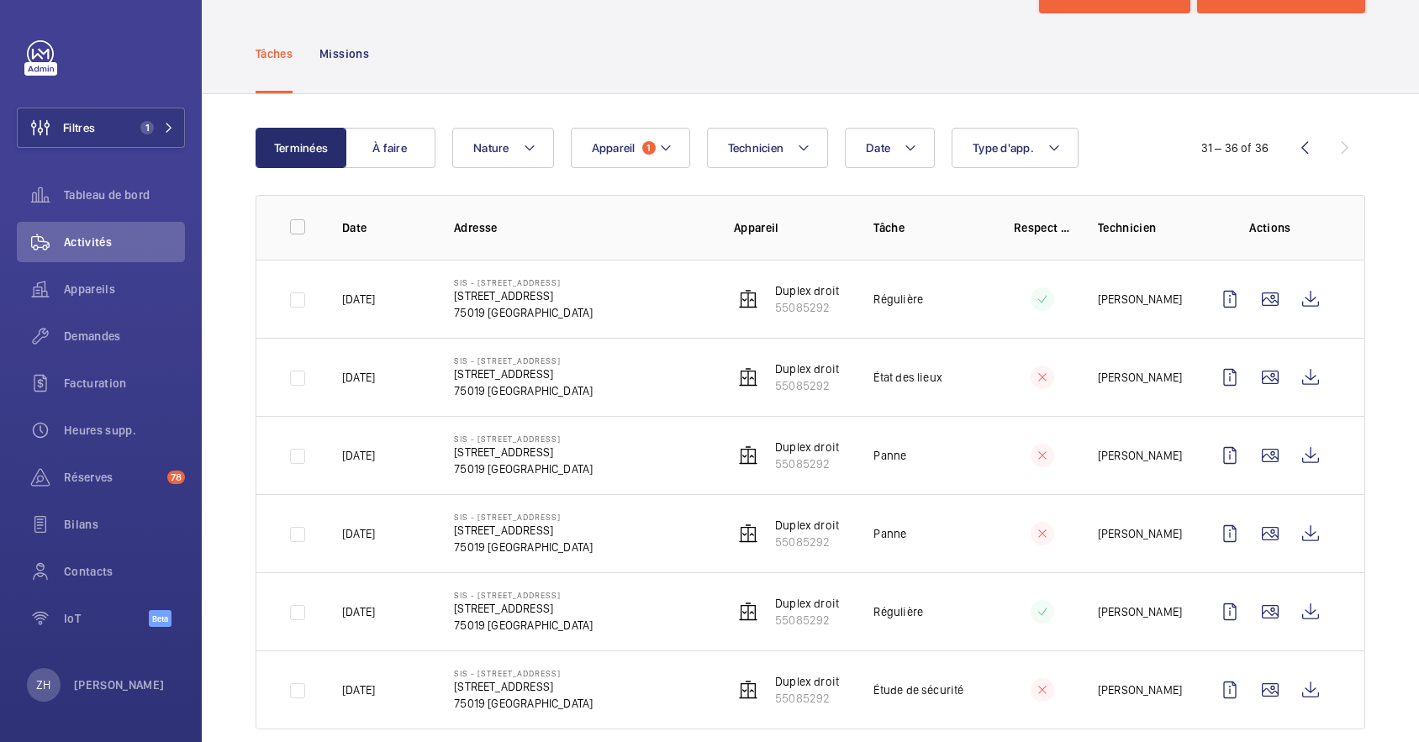
scroll to position [97, 0]
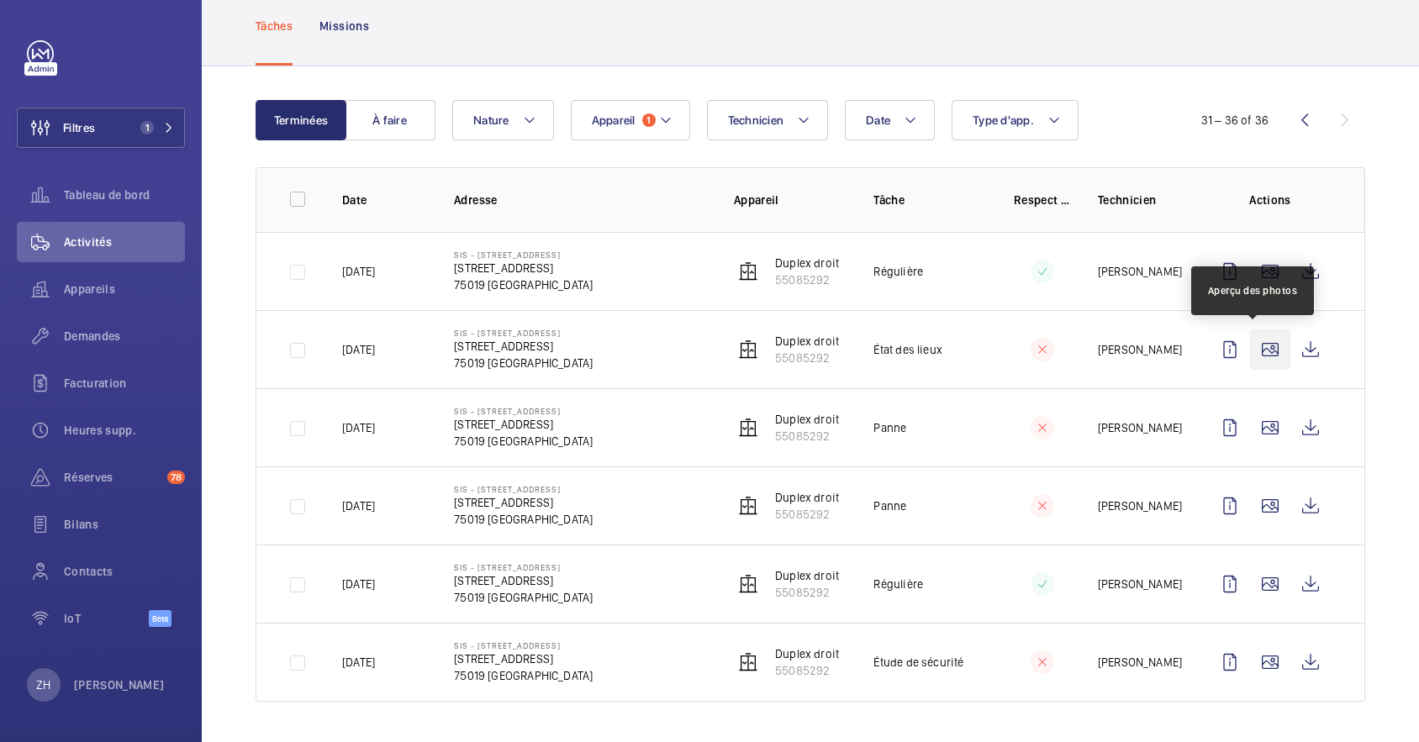
click at [1258, 340] on wm-front-icon-button at bounding box center [1270, 349] width 40 height 40
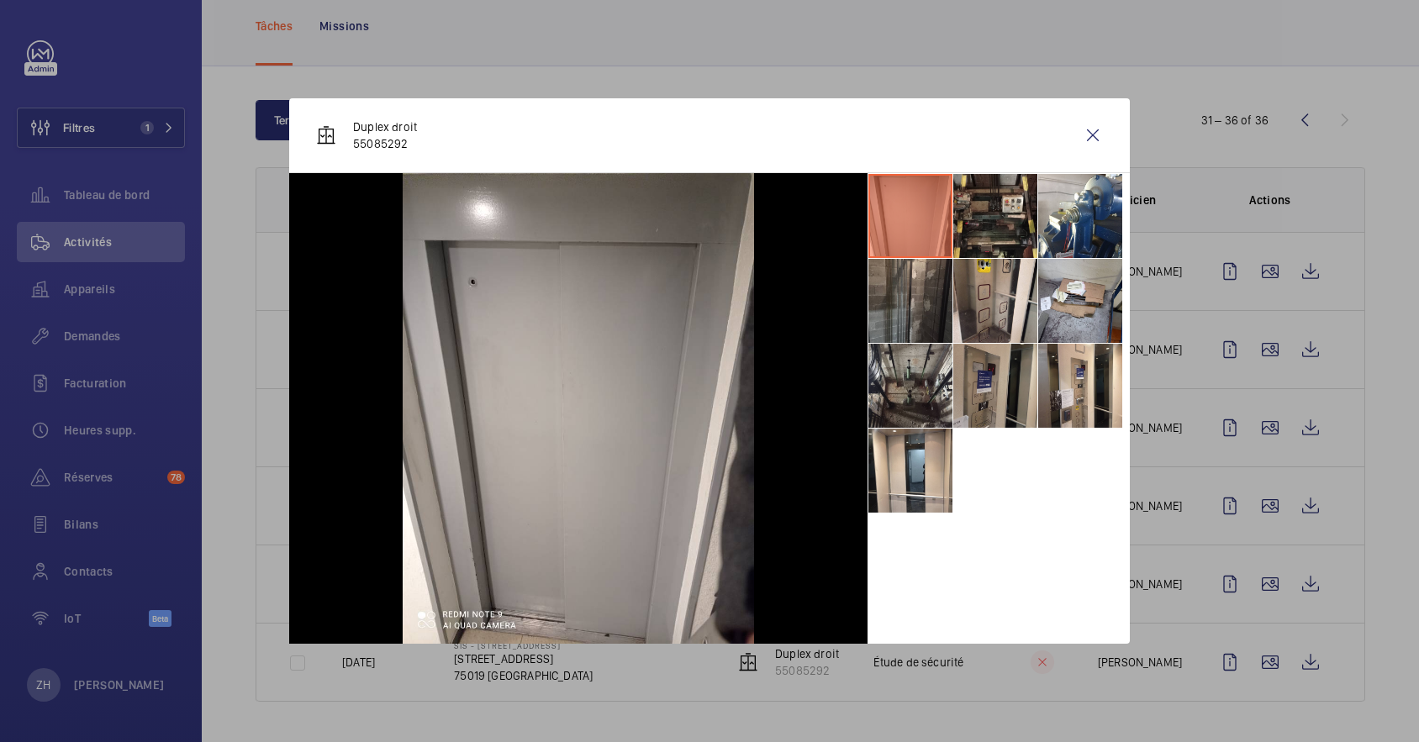
click at [983, 391] on li at bounding box center [995, 386] width 84 height 84
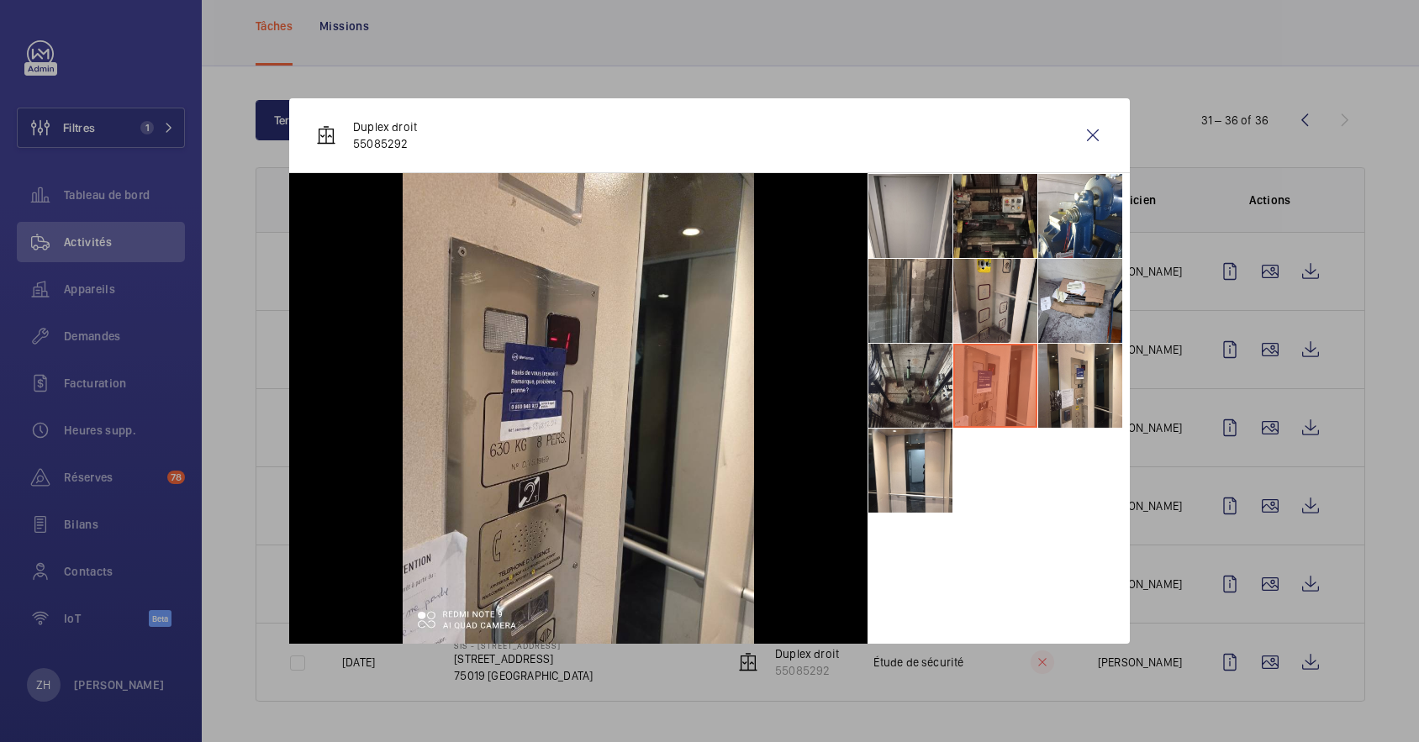
drag, startPoint x: 997, startPoint y: 223, endPoint x: 1032, endPoint y: 223, distance: 35.3
click at [998, 222] on li at bounding box center [995, 216] width 84 height 84
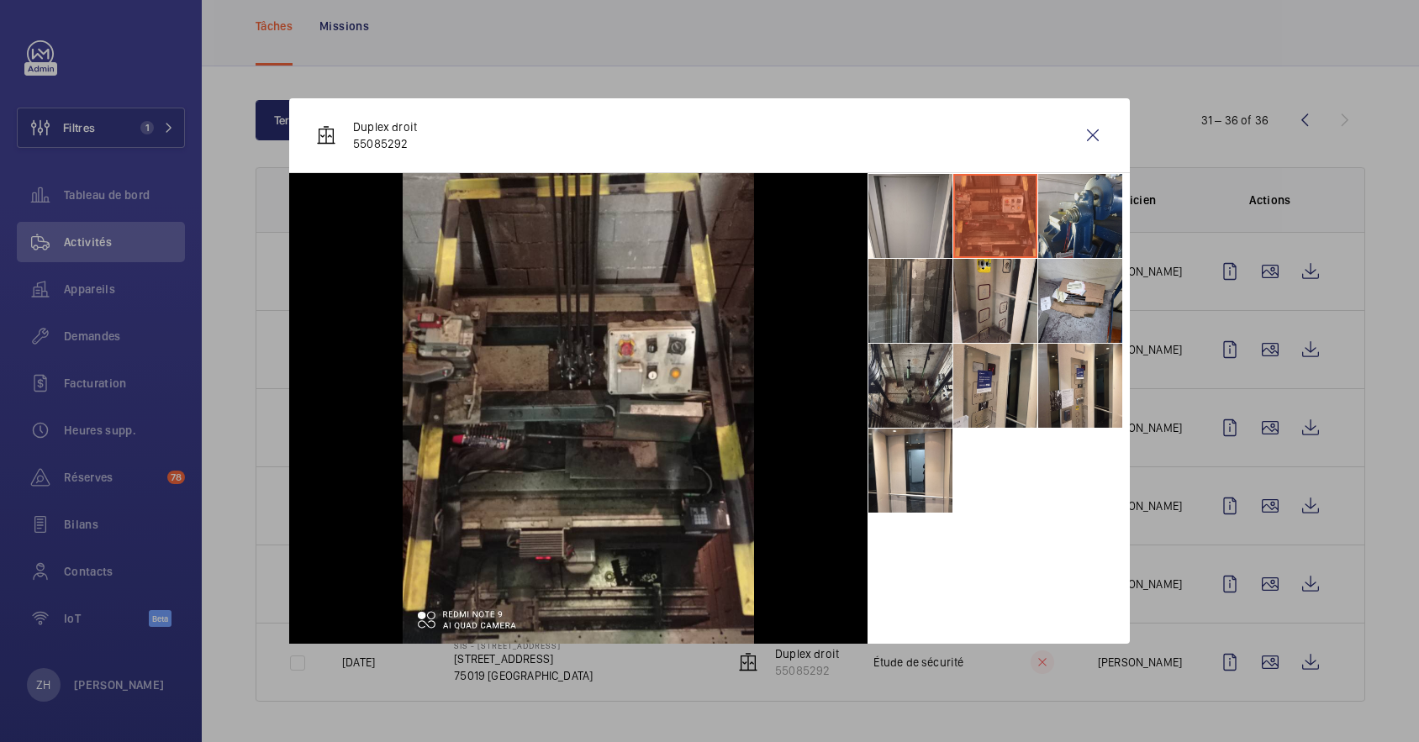
click at [1119, 216] on li at bounding box center [1080, 216] width 84 height 84
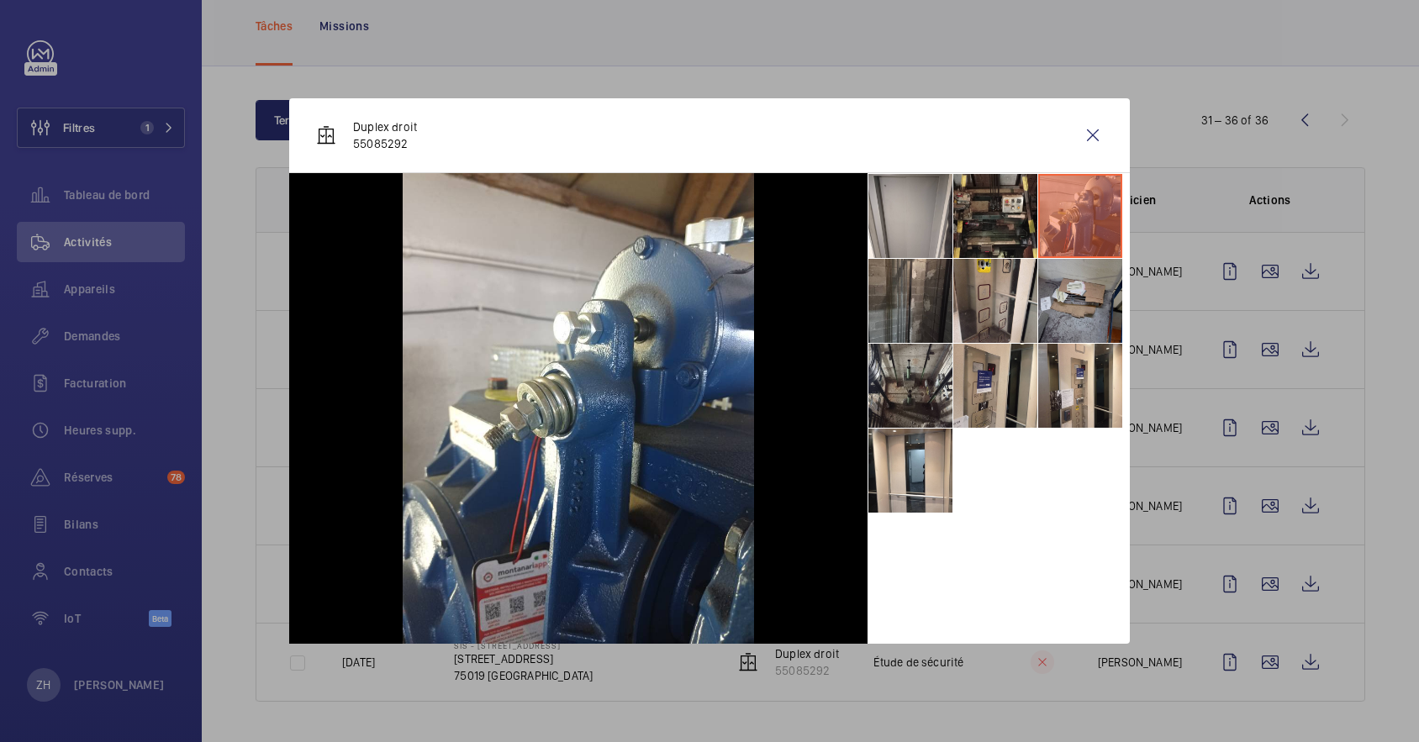
click at [1089, 277] on li at bounding box center [1080, 301] width 84 height 84
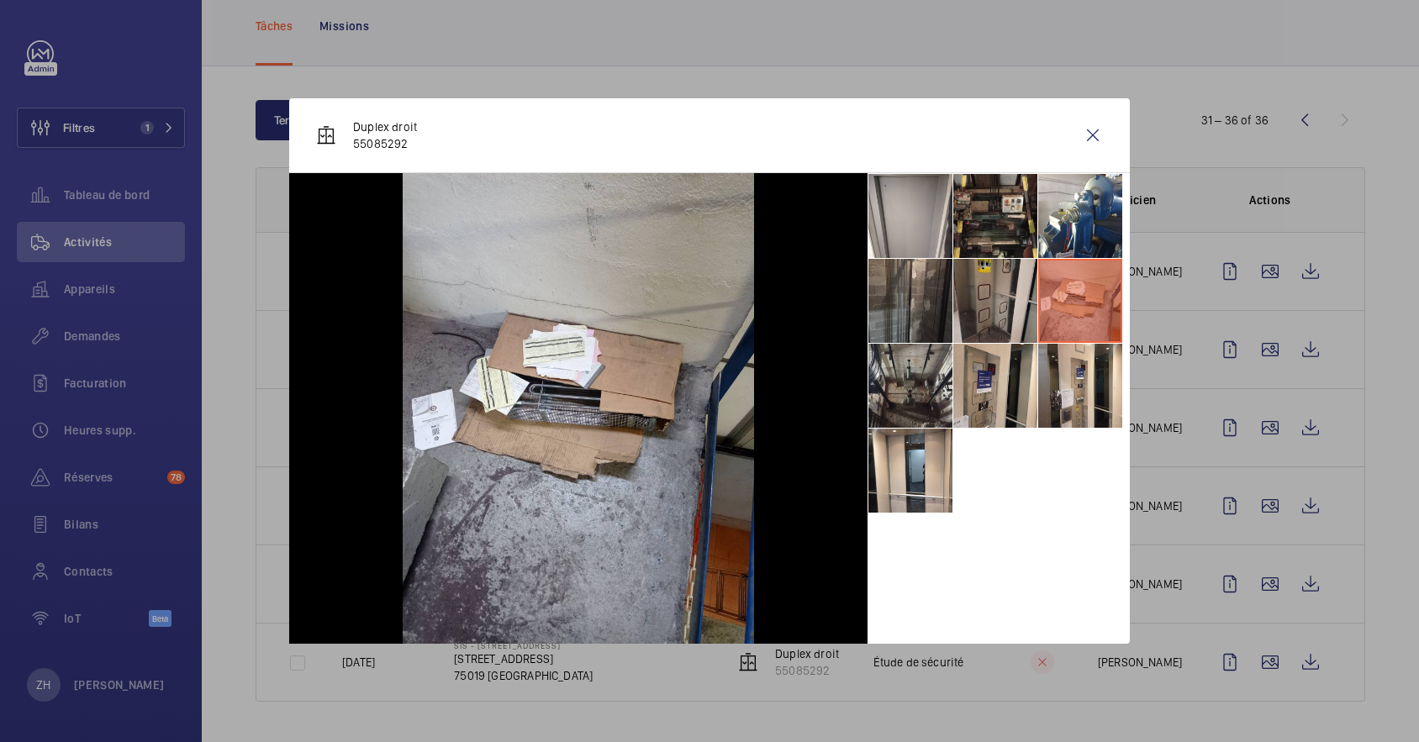
click at [988, 315] on li at bounding box center [995, 301] width 84 height 84
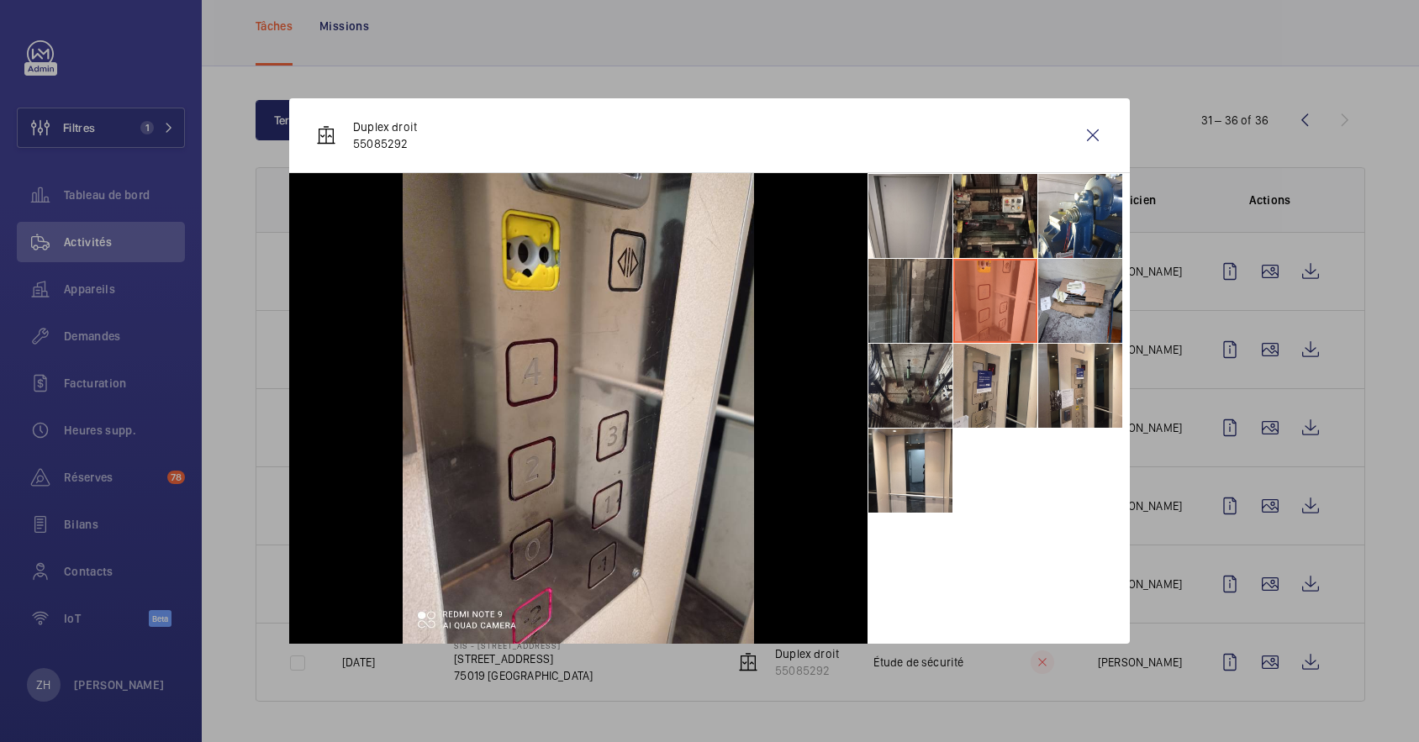
click at [882, 324] on li at bounding box center [910, 301] width 84 height 84
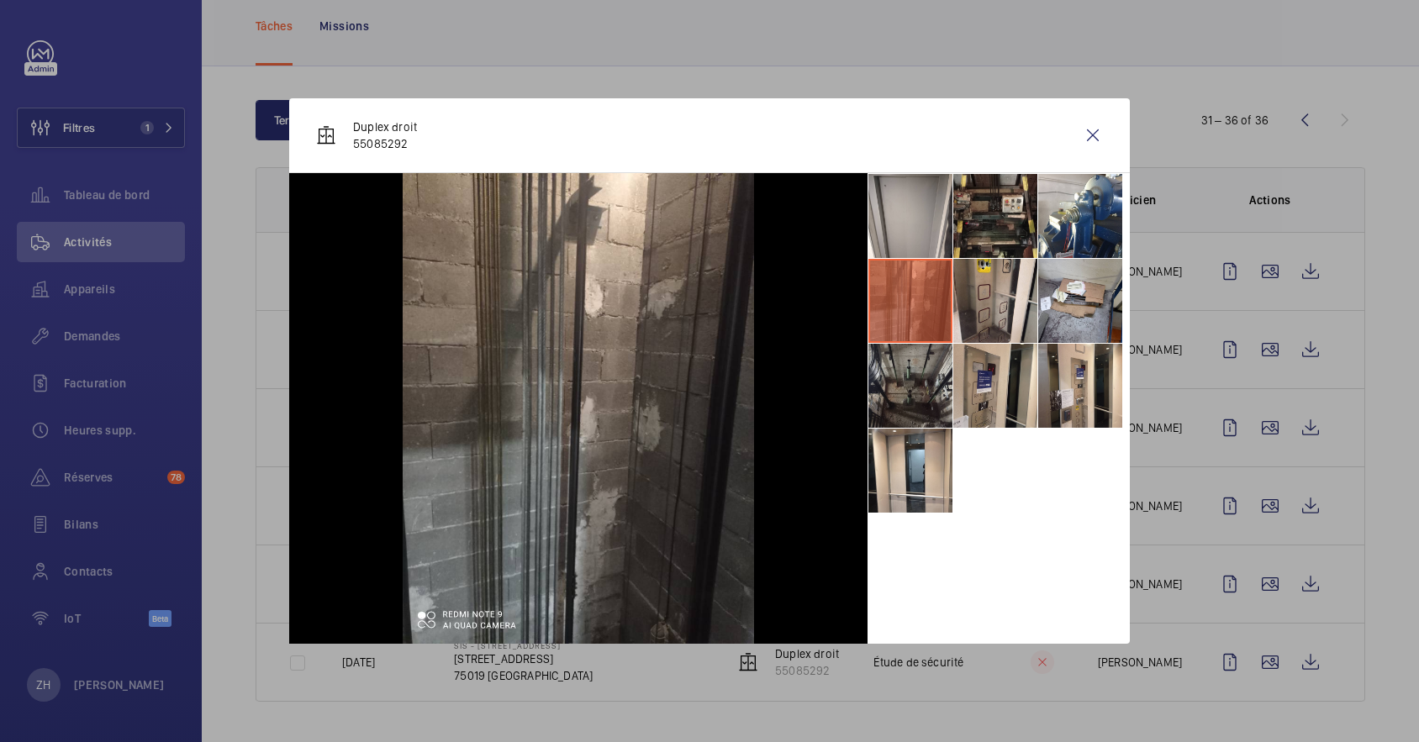
click at [887, 386] on li at bounding box center [910, 386] width 84 height 84
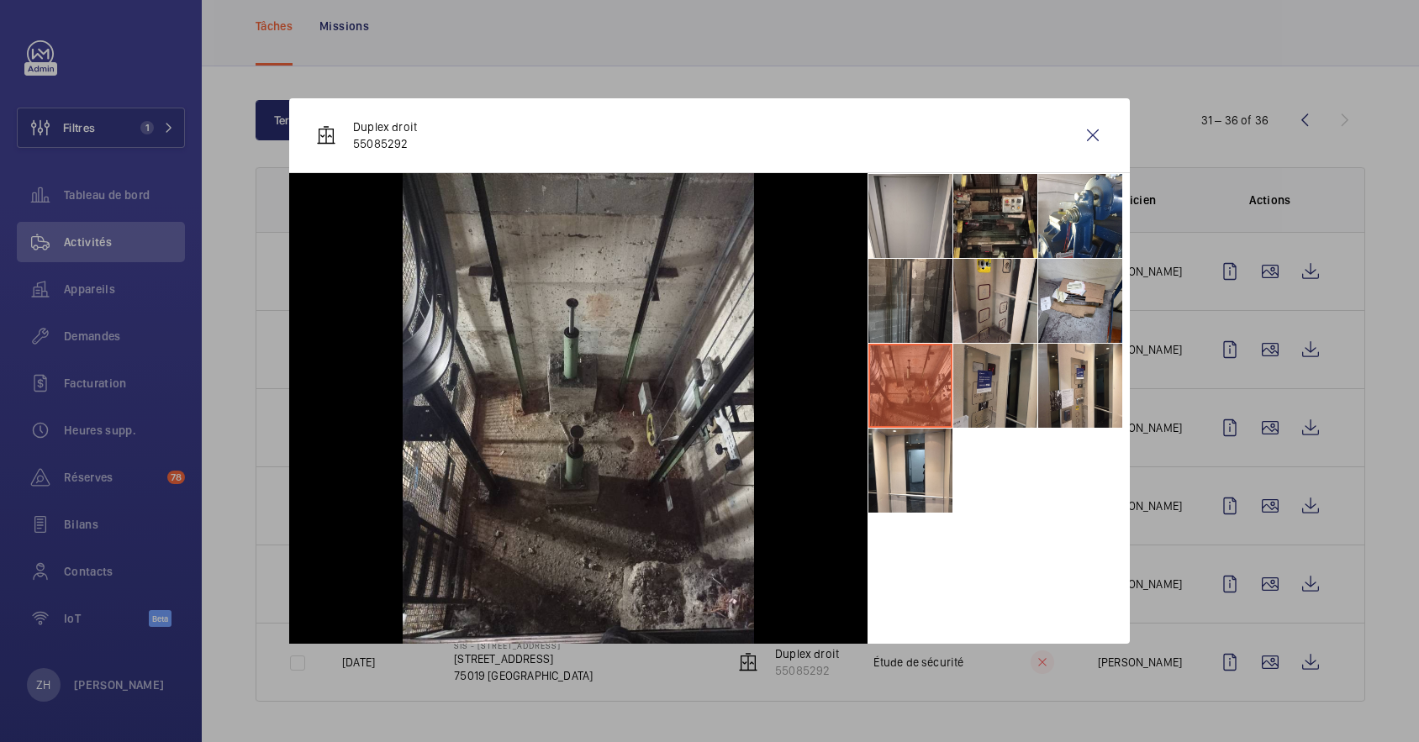
click at [1007, 375] on li at bounding box center [995, 386] width 84 height 84
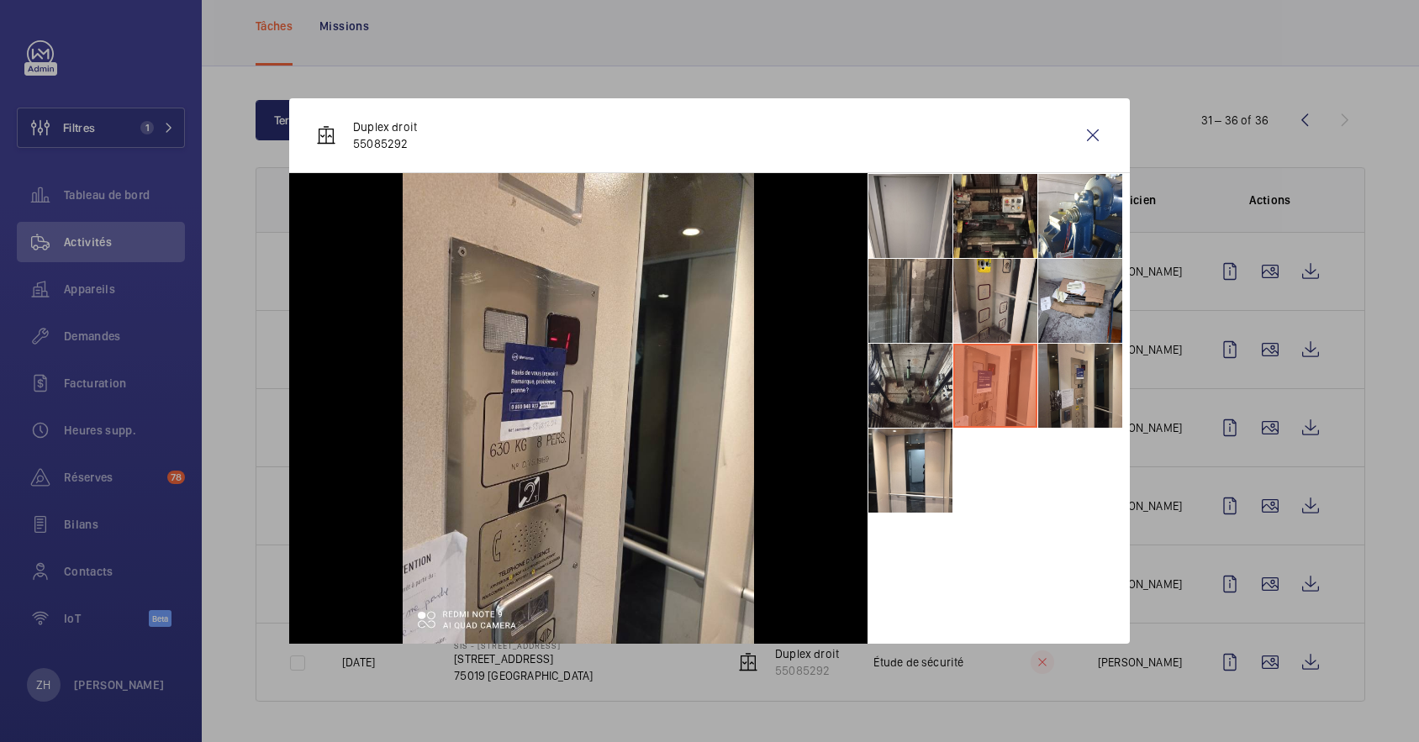
click at [1110, 372] on li at bounding box center [1080, 386] width 84 height 84
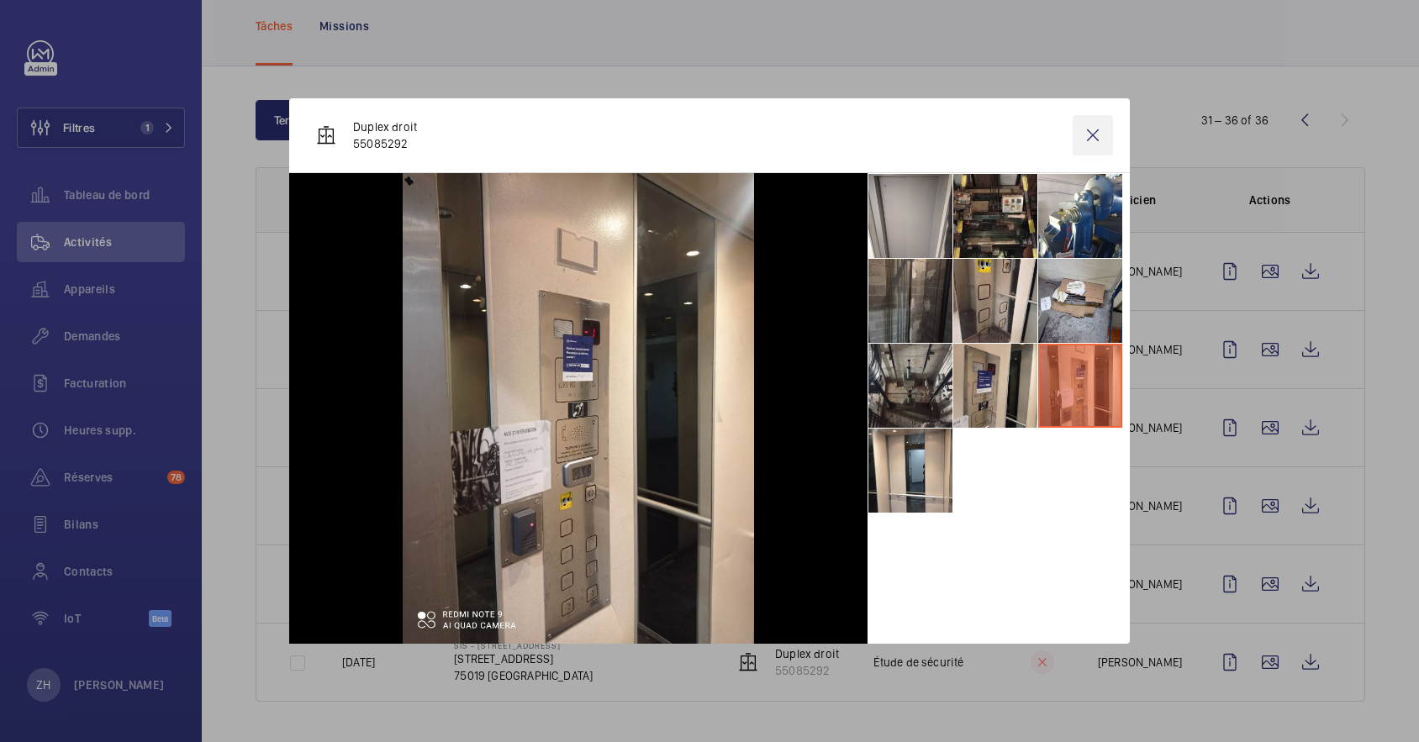
click at [1095, 129] on wm-front-icon-button at bounding box center [1092, 135] width 40 height 40
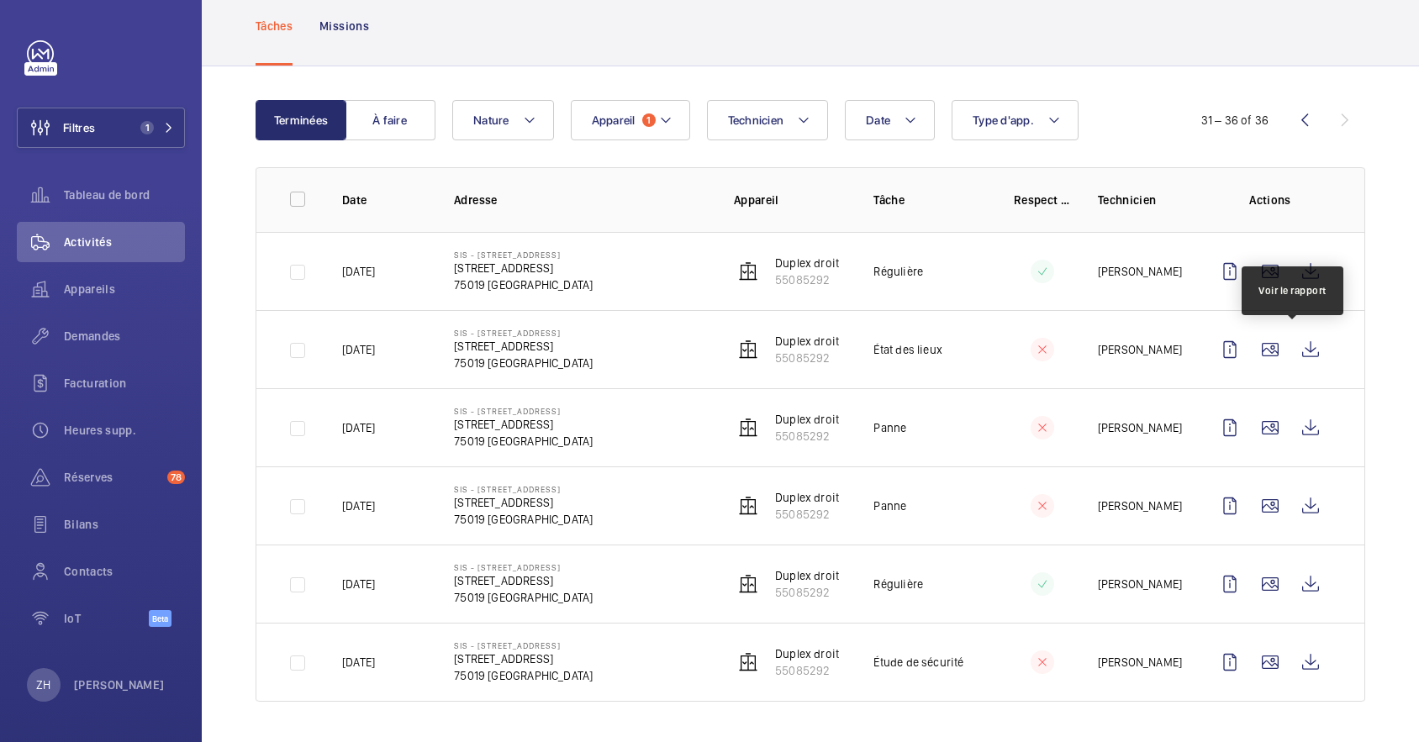
click at [1299, 353] on wm-front-icon-button at bounding box center [1310, 349] width 40 height 40
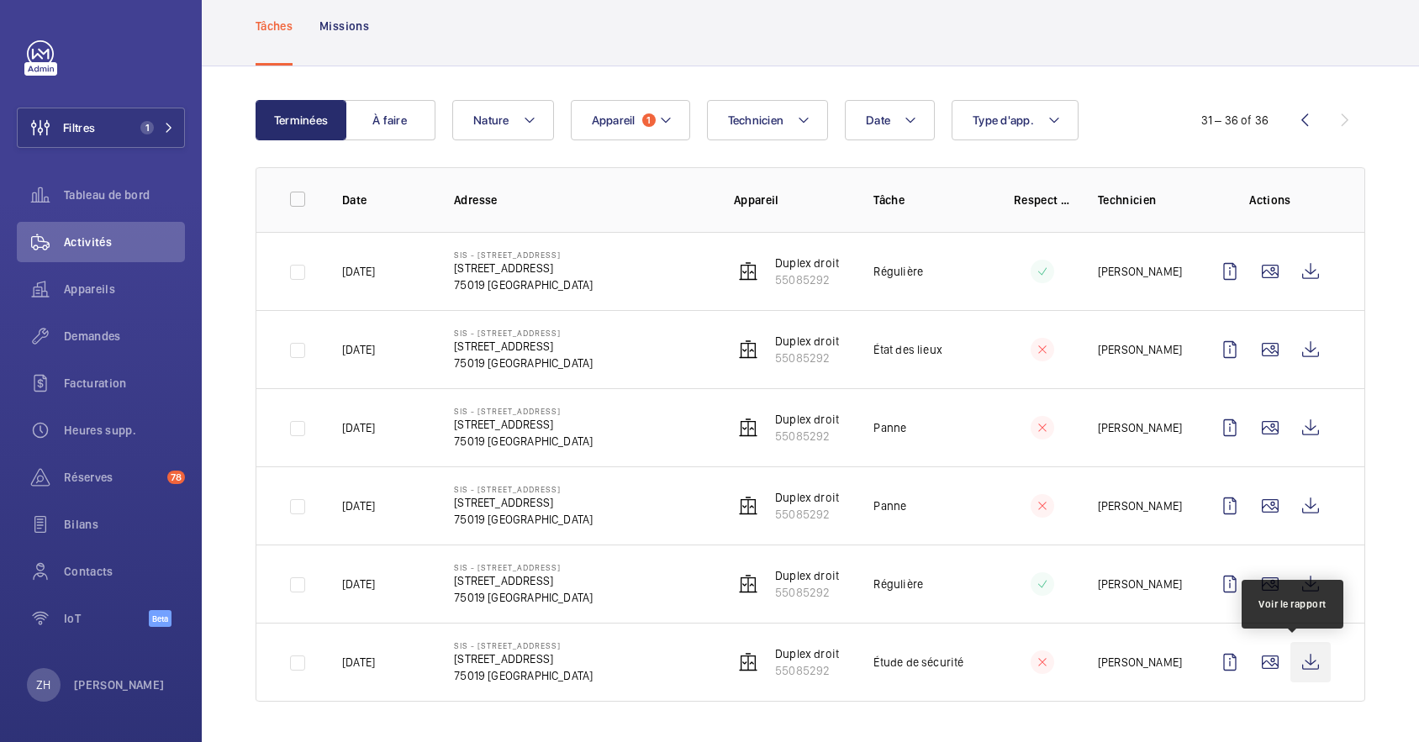
click at [1290, 657] on wm-front-icon-button at bounding box center [1310, 662] width 40 height 40
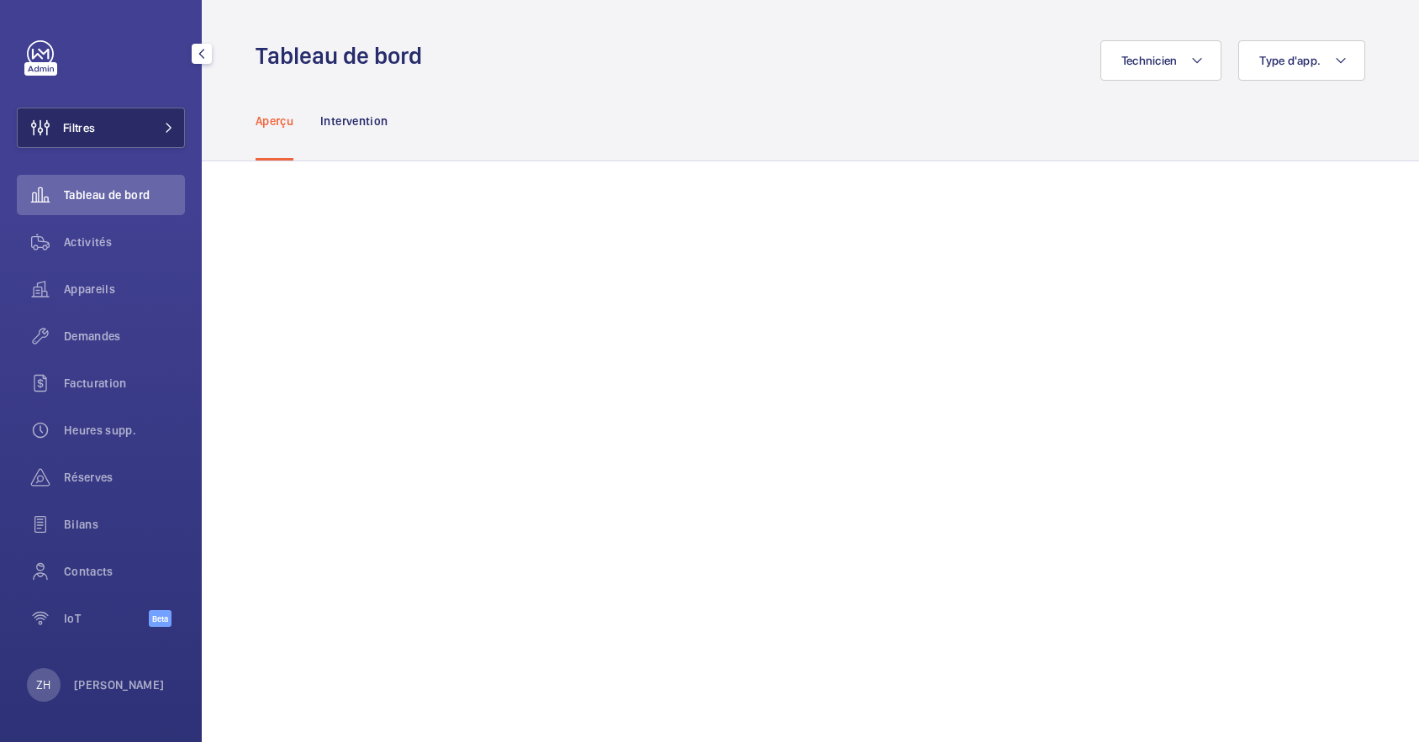
click at [134, 124] on button "Filtres" at bounding box center [101, 128] width 168 height 40
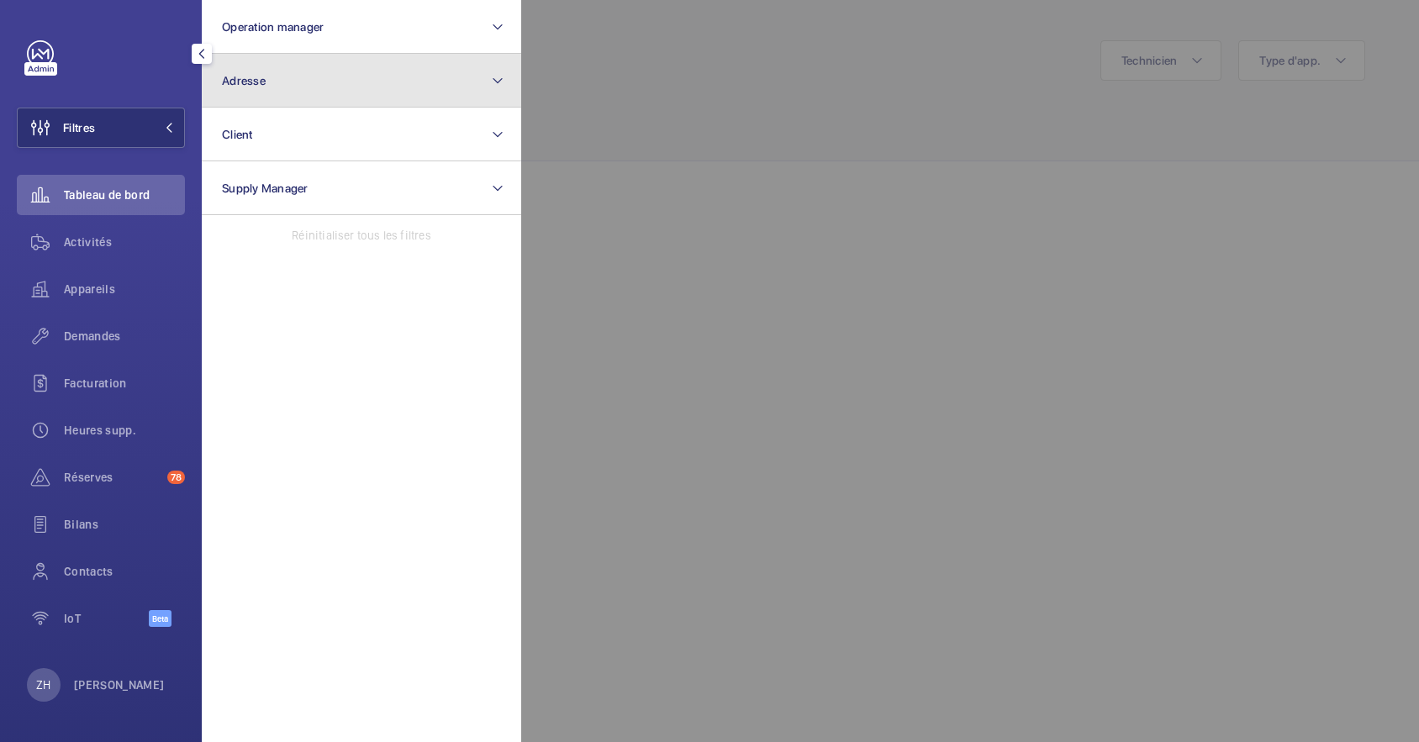
click at [326, 82] on button "Adresse" at bounding box center [361, 81] width 319 height 54
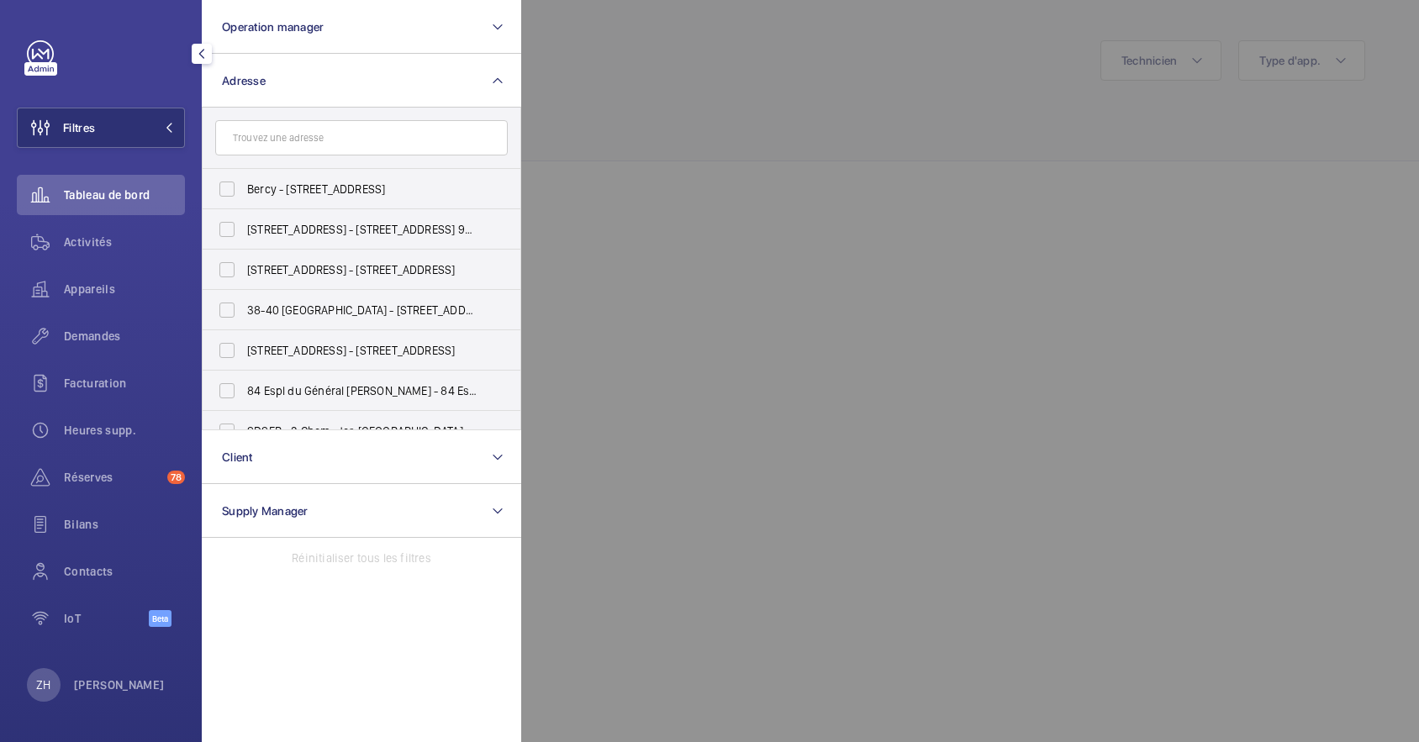
click at [362, 140] on input "text" at bounding box center [361, 137] width 292 height 35
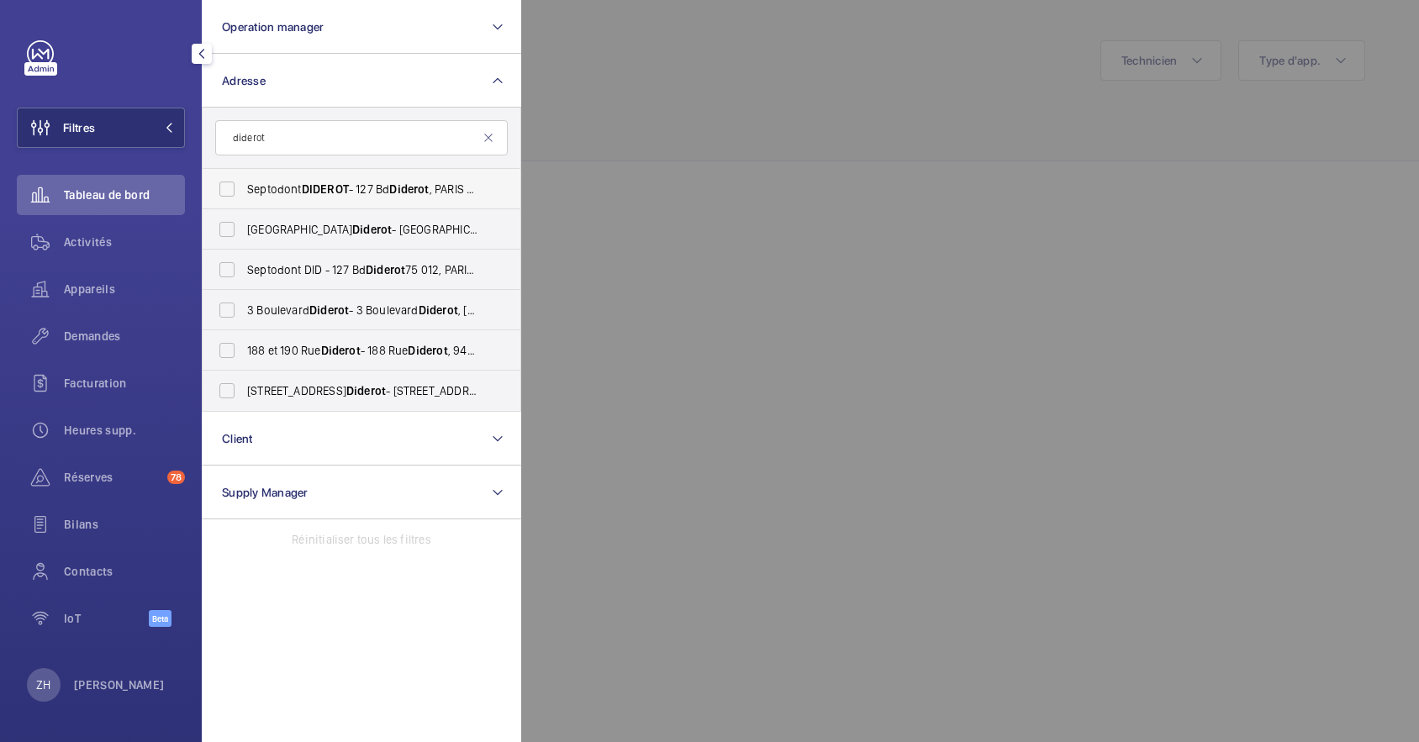
type input "diderot"
drag, startPoint x: 222, startPoint y: 187, endPoint x: 329, endPoint y: 192, distance: 106.9
click at [222, 187] on label "Septodont DIDEROT - 127 Bd Diderot , PARIS 75012" at bounding box center [349, 189] width 292 height 40
click at [222, 187] on input "Septodont DIDEROT - 127 Bd Diderot , PARIS 75012" at bounding box center [227, 189] width 34 height 34
checkbox input "true"
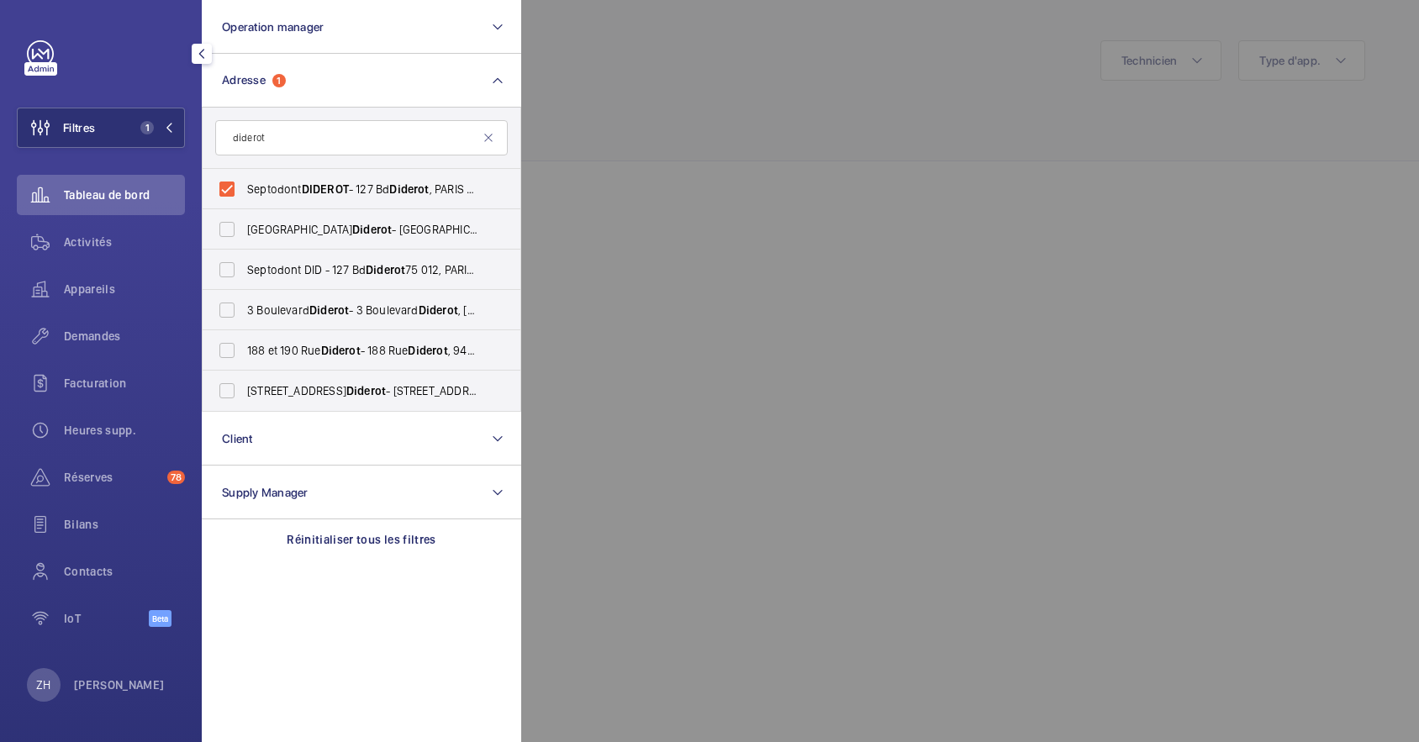
click at [825, 36] on div at bounding box center [1230, 371] width 1419 height 742
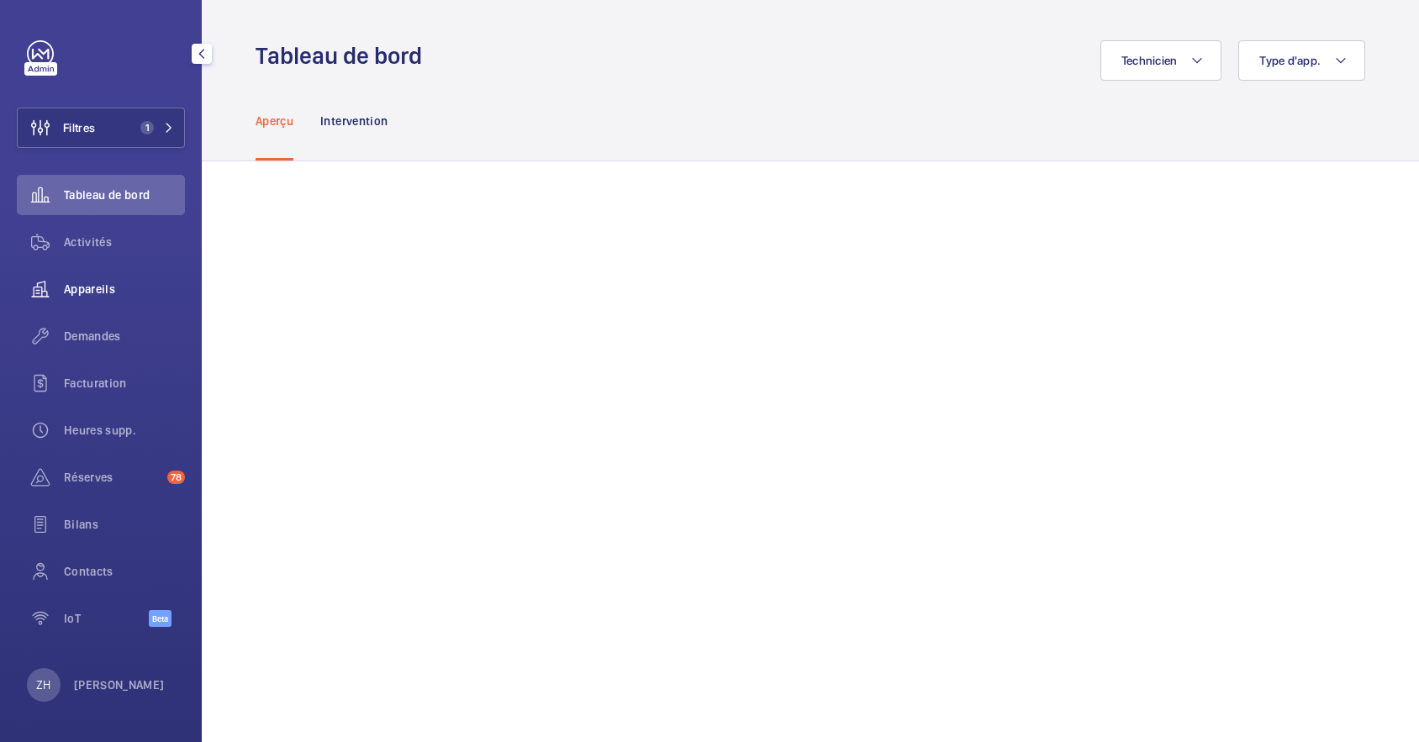
click at [101, 290] on span "Appareils" at bounding box center [124, 289] width 121 height 17
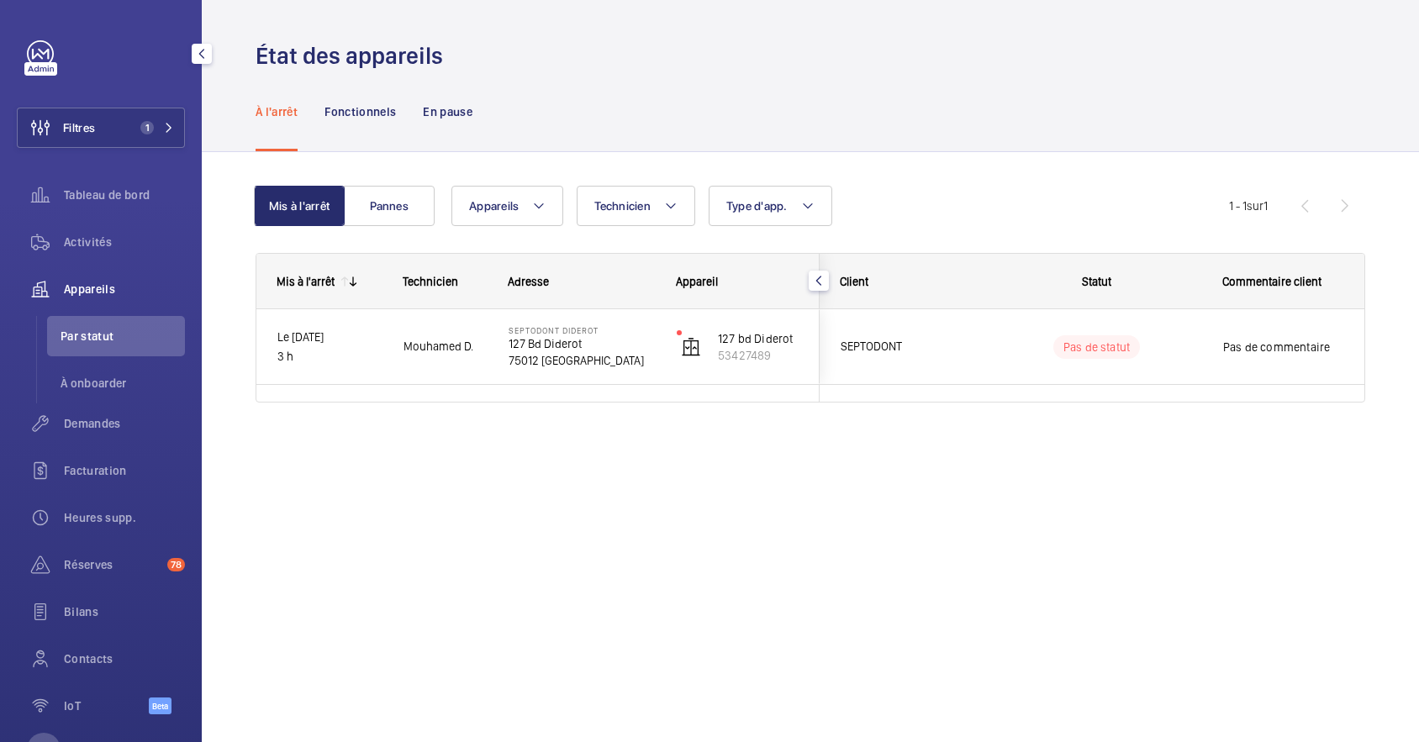
click at [79, 244] on span "Activités" at bounding box center [124, 242] width 121 height 17
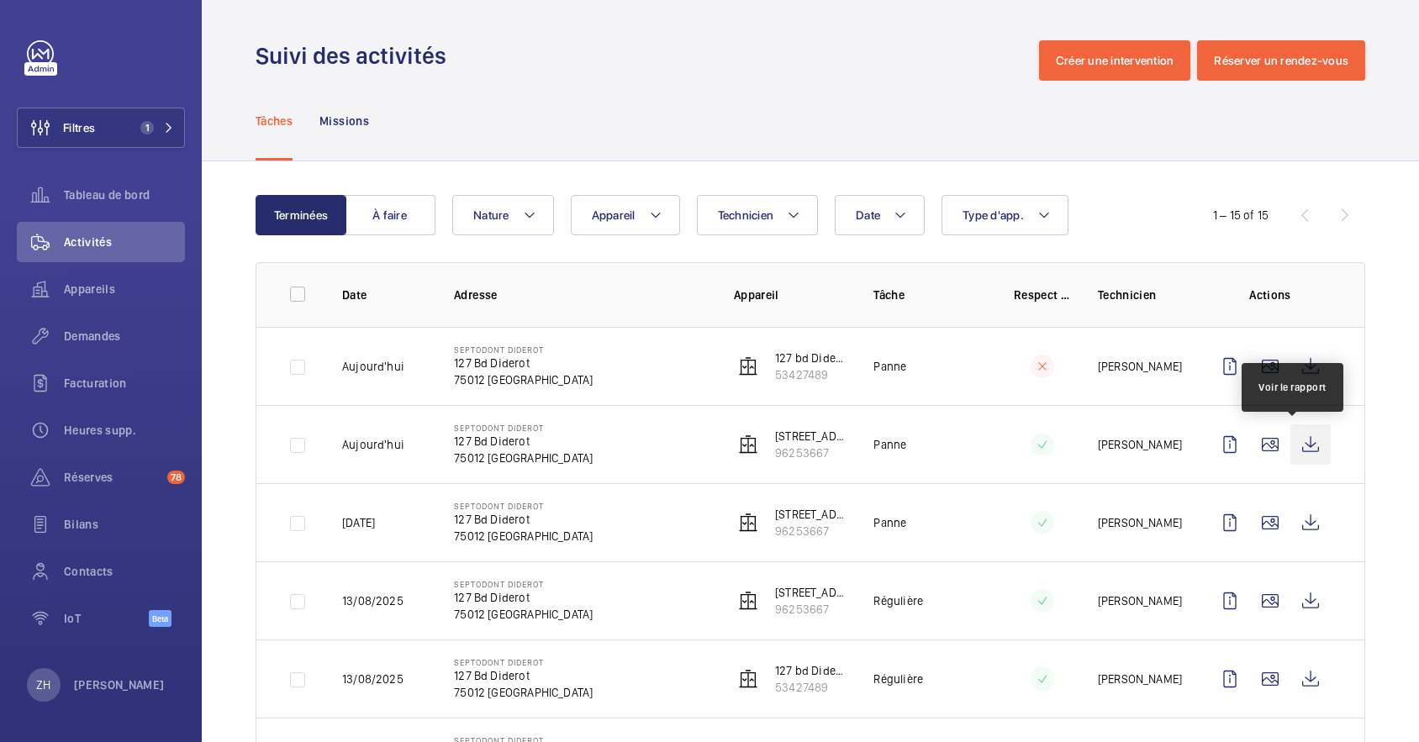
click at [1292, 449] on wm-front-icon-button at bounding box center [1310, 444] width 40 height 40
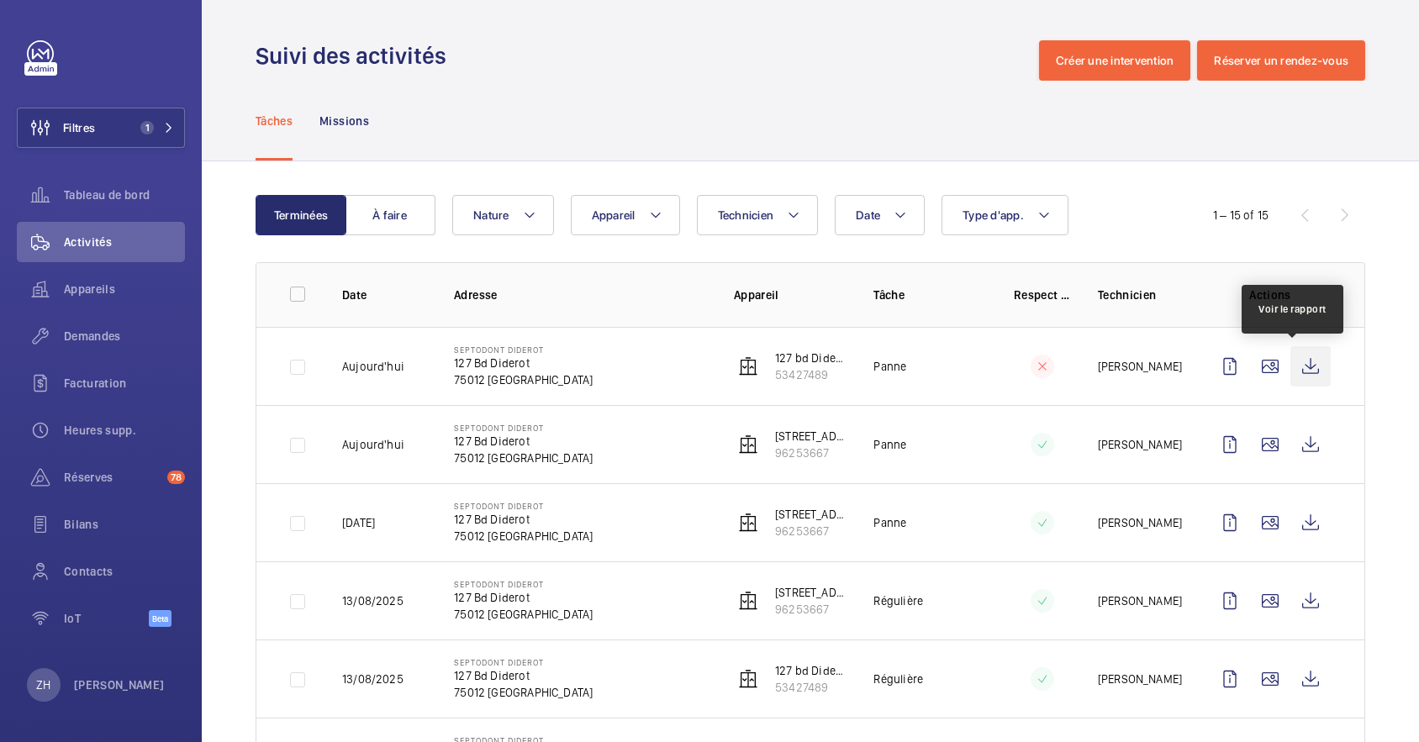
click at [1299, 363] on wm-front-icon-button at bounding box center [1310, 366] width 40 height 40
